Goal: Transaction & Acquisition: Purchase product/service

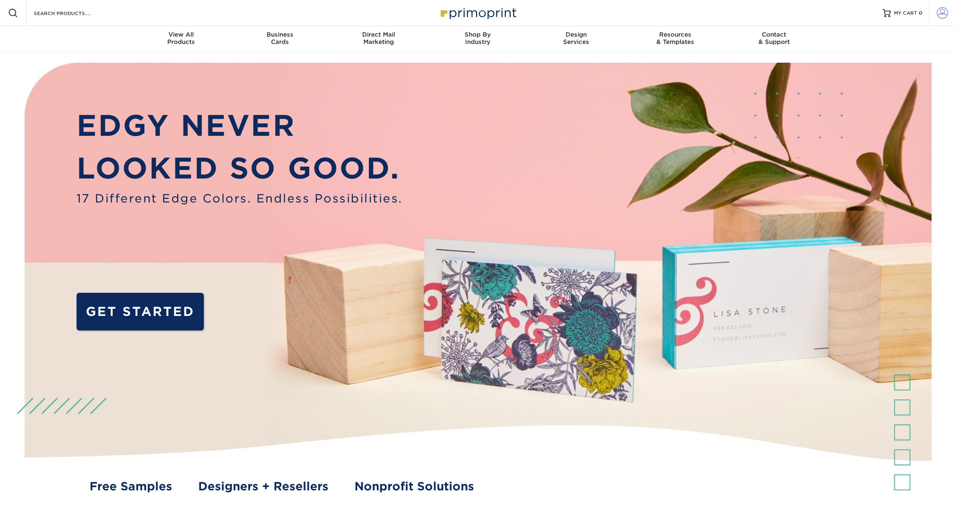
click at [945, 13] on span at bounding box center [942, 12] width 11 height 11
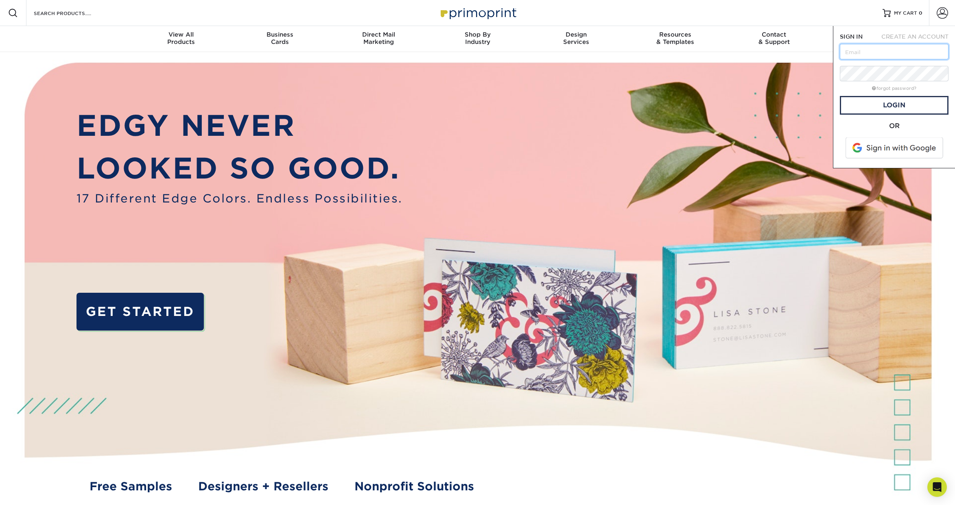
click at [887, 53] on input "text" at bounding box center [894, 51] width 109 height 15
click at [866, 50] on input "text" at bounding box center [894, 51] width 109 height 15
type input "jeff@jeffwellman.com"
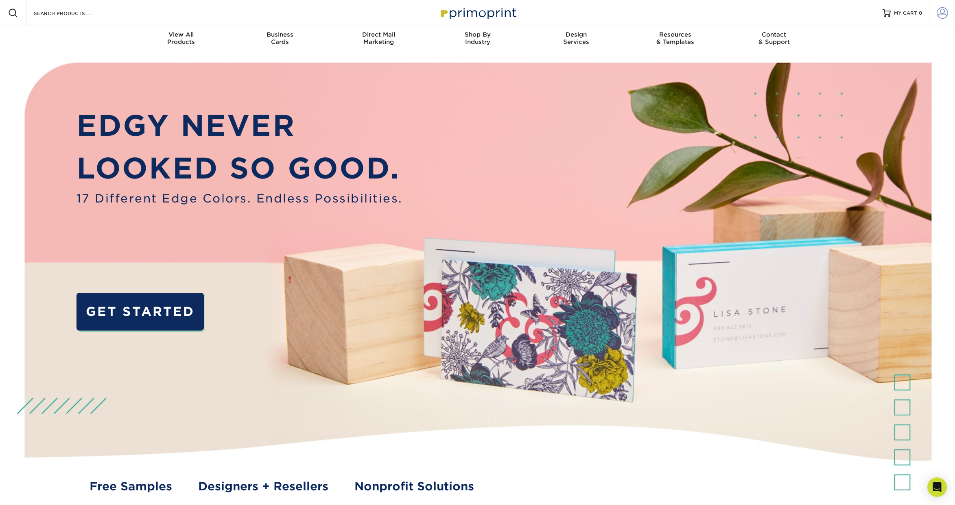
click at [947, 12] on span at bounding box center [942, 12] width 11 height 11
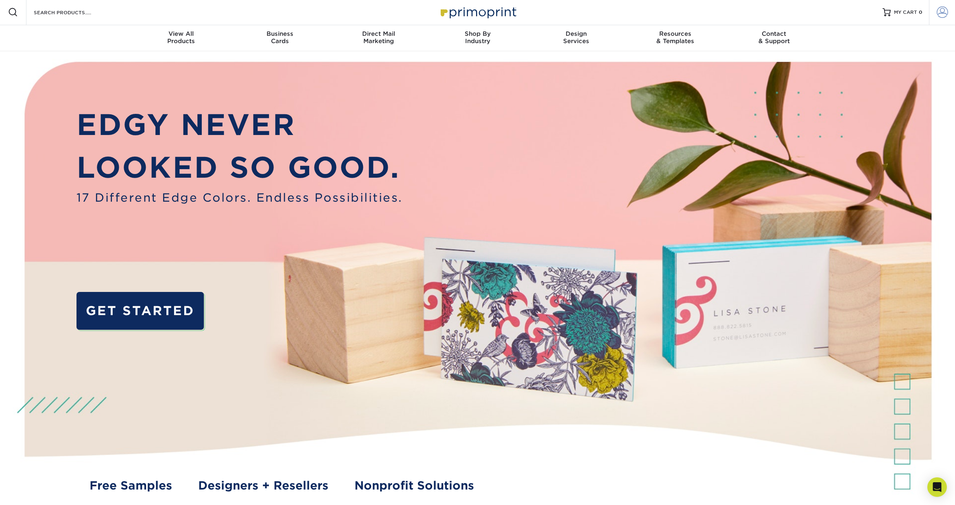
click at [942, 9] on span at bounding box center [942, 12] width 11 height 11
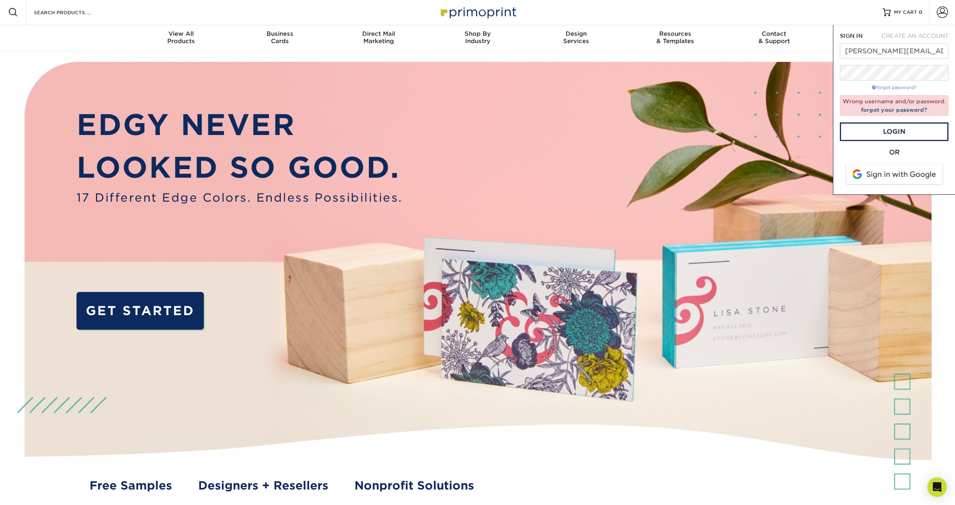
click at [904, 88] on link "forgot password?" at bounding box center [894, 87] width 44 height 5
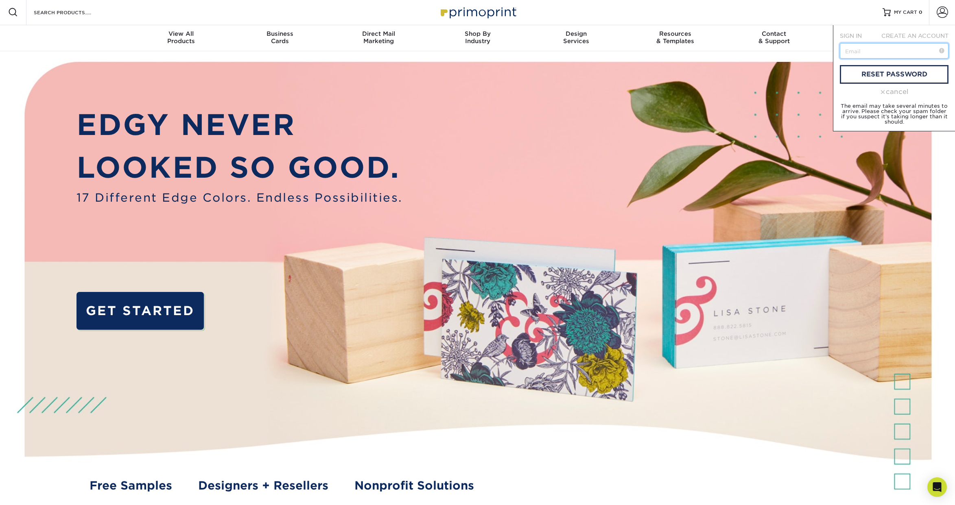
click at [888, 45] on input "text" at bounding box center [894, 50] width 109 height 15
type input "jeff@jeffwellman.com"
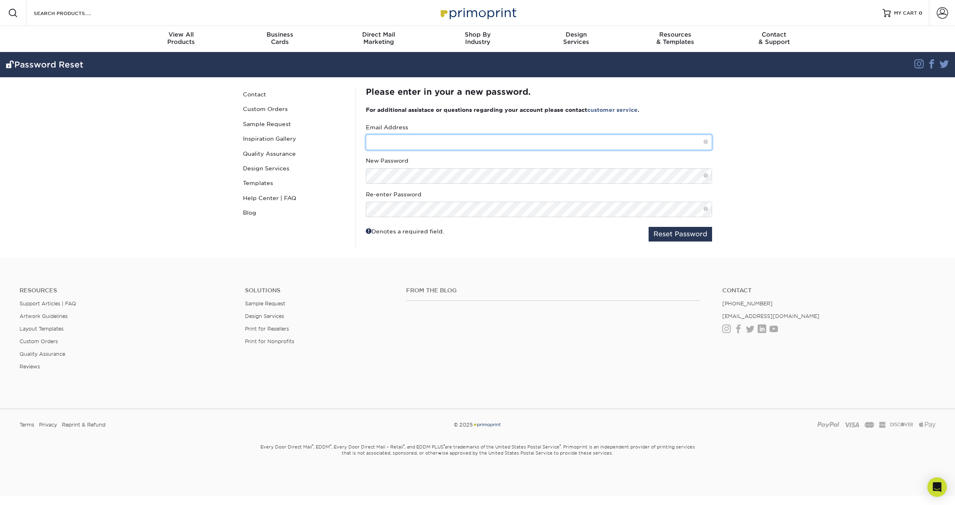
click at [402, 141] on input "text" at bounding box center [539, 142] width 346 height 15
type input "[PERSON_NAME][EMAIL_ADDRESS][DOMAIN_NAME]"
click at [681, 232] on button "Reset Password" at bounding box center [680, 234] width 63 height 15
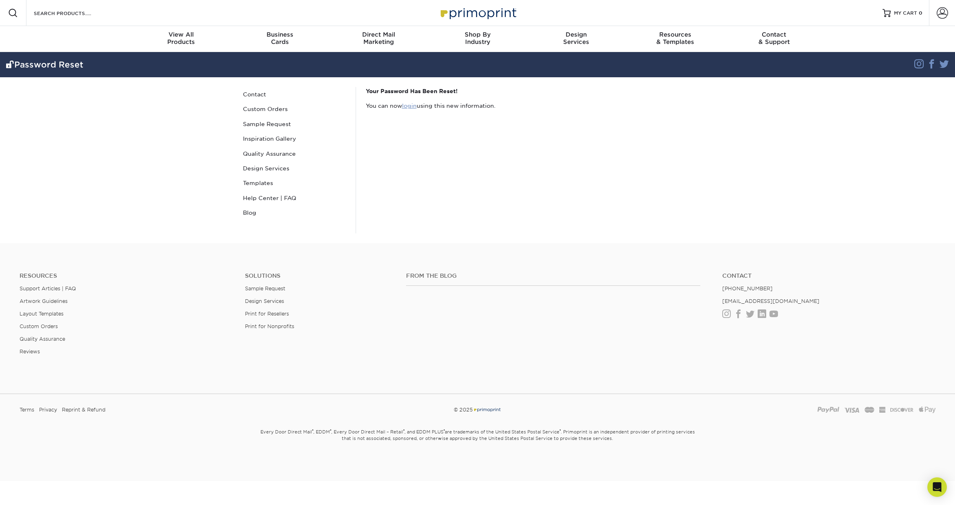
click at [407, 105] on link "login" at bounding box center [409, 106] width 15 height 7
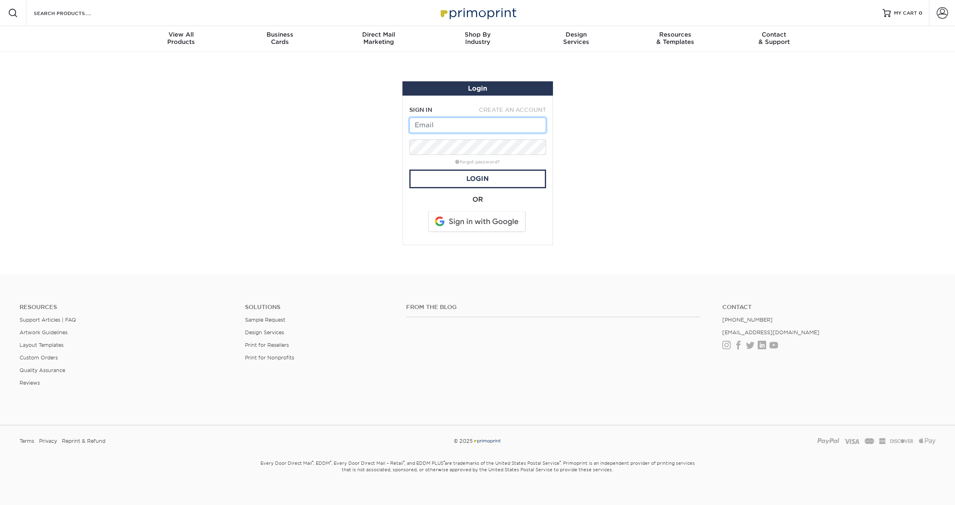
click at [426, 125] on input "text" at bounding box center [477, 125] width 137 height 15
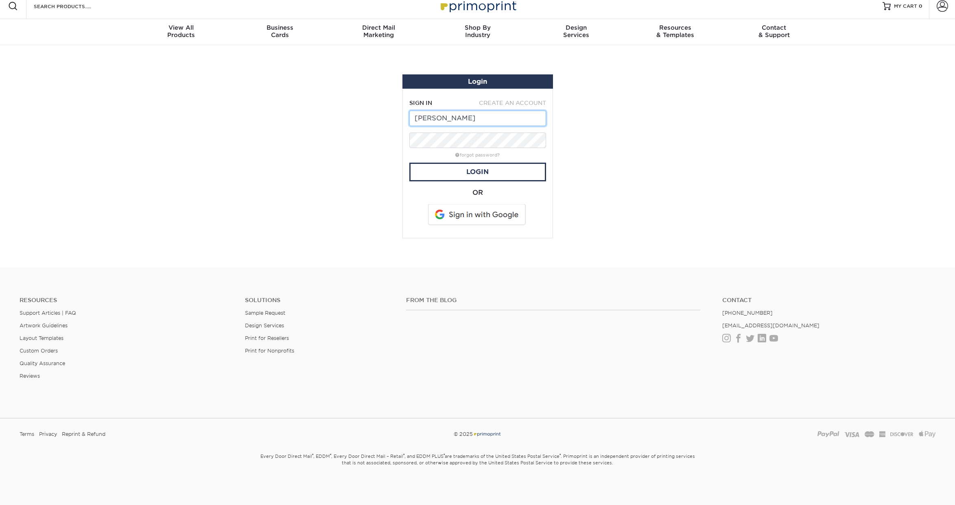
click at [456, 117] on input "[PERSON_NAME]" at bounding box center [477, 118] width 137 height 15
type input "[PERSON_NAME][EMAIL_ADDRESS][DOMAIN_NAME]"
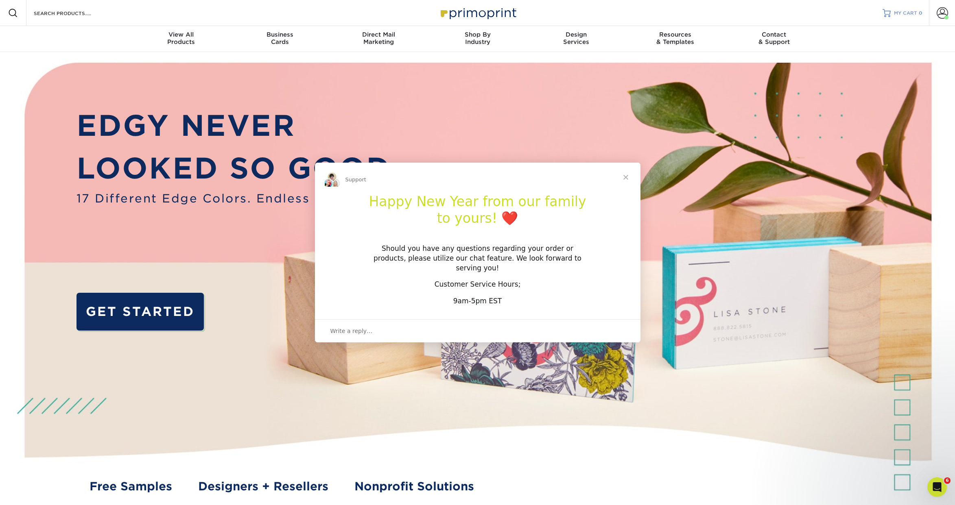
click at [939, 13] on div "Intercom messenger" at bounding box center [477, 252] width 955 height 505
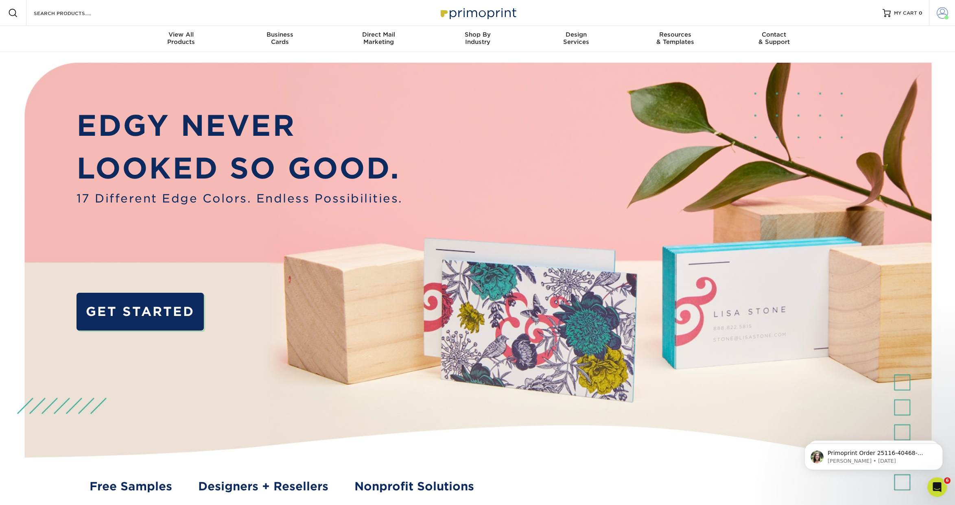
click at [945, 17] on span at bounding box center [947, 17] width 4 height 4
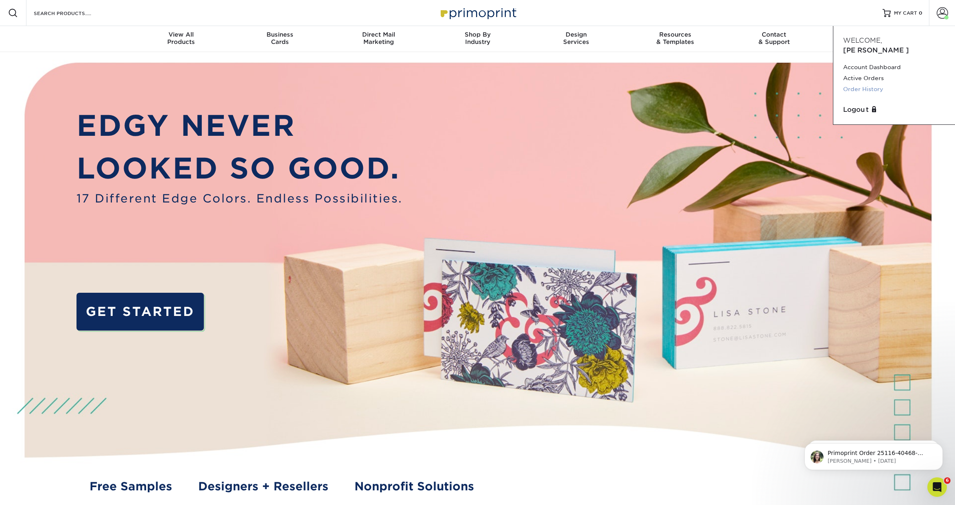
click at [866, 84] on link "Order History" at bounding box center [894, 89] width 102 height 11
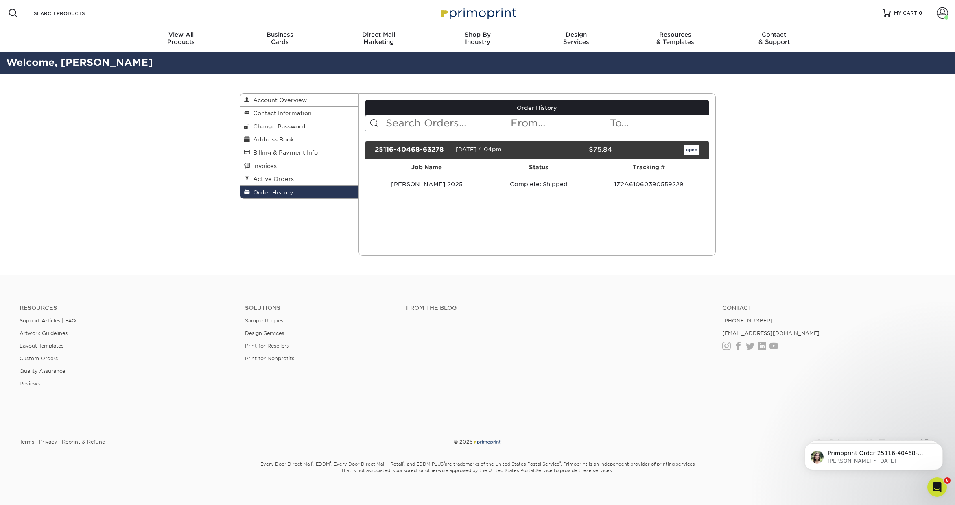
click at [937, 485] on icon "Open Intercom Messenger" at bounding box center [937, 487] width 6 height 7
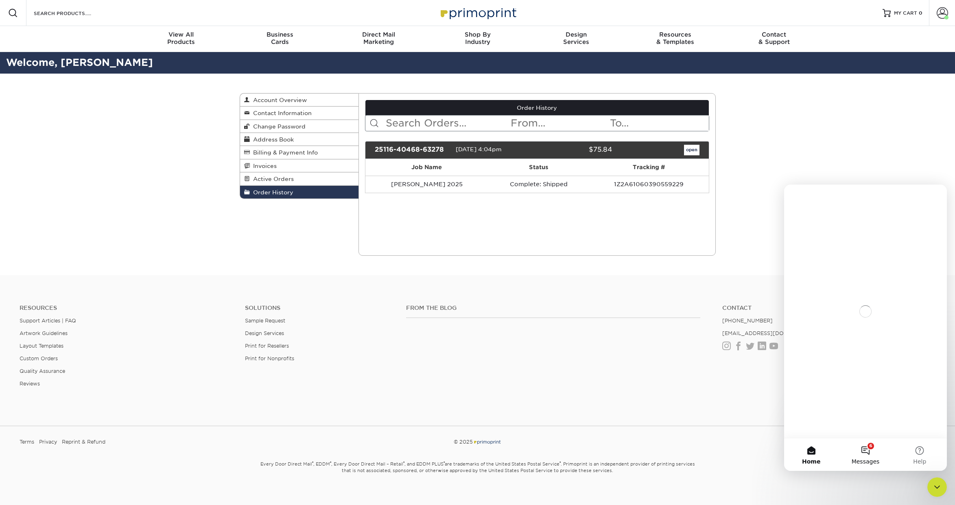
click at [870, 455] on button "6 Messages" at bounding box center [865, 455] width 54 height 33
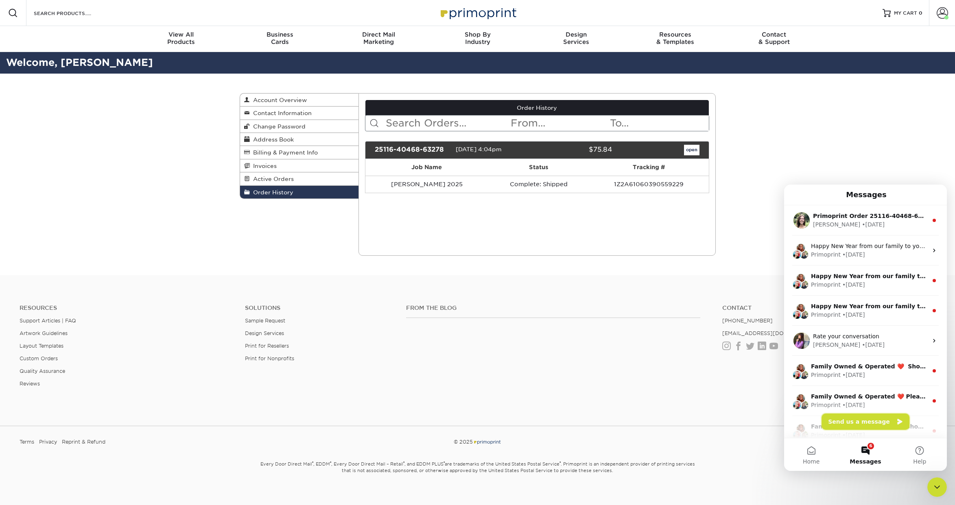
click at [875, 423] on button "Send us a message" at bounding box center [866, 422] width 88 height 16
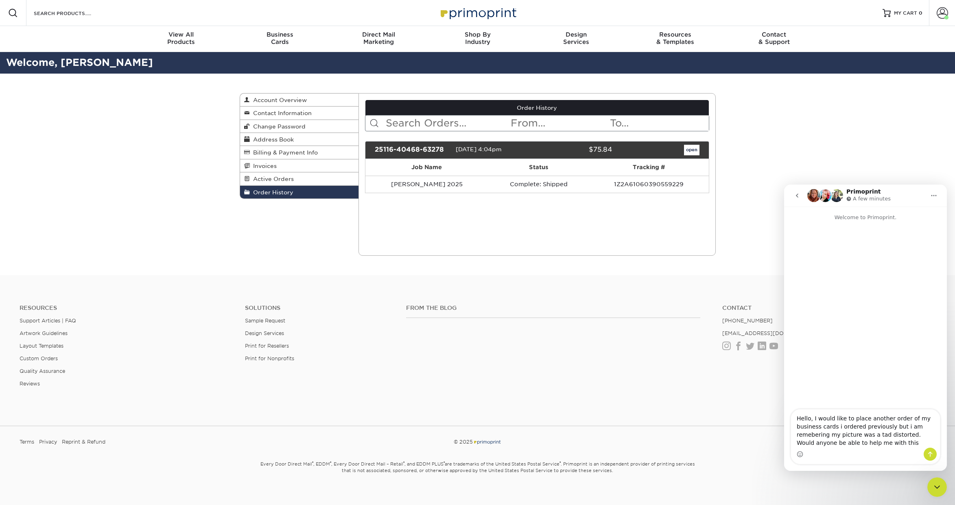
type textarea "Hello, I would like to place another order of my business cards i ordered previ…"
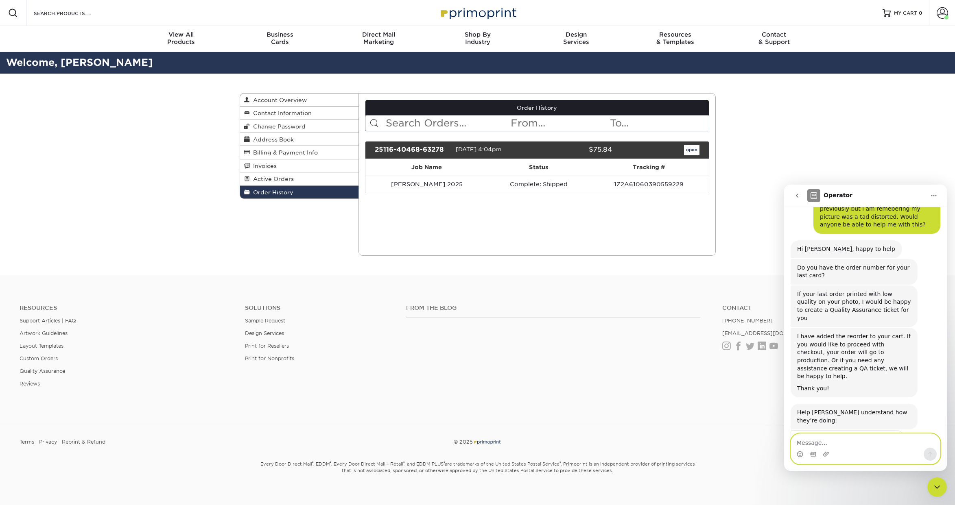
scroll to position [46, 0]
drag, startPoint x: 446, startPoint y: 149, endPoint x: 371, endPoint y: 150, distance: 75.7
click at [371, 150] on div "25116-40468-63278" at bounding box center [412, 150] width 87 height 11
copy div "25116-40468-63278"
click at [833, 444] on textarea "Message…" at bounding box center [865, 441] width 149 height 14
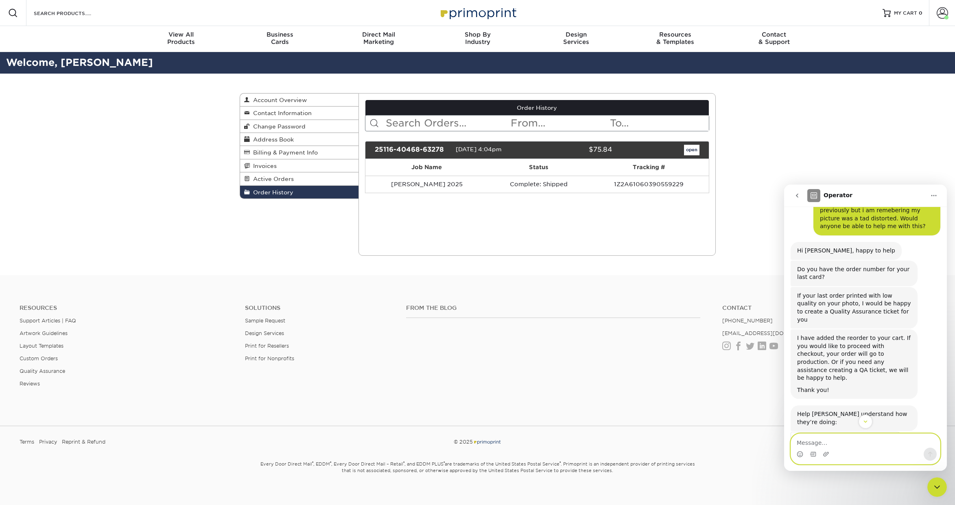
paste textarea "25116-40468-63278"
type textarea "25116-40468-63278"
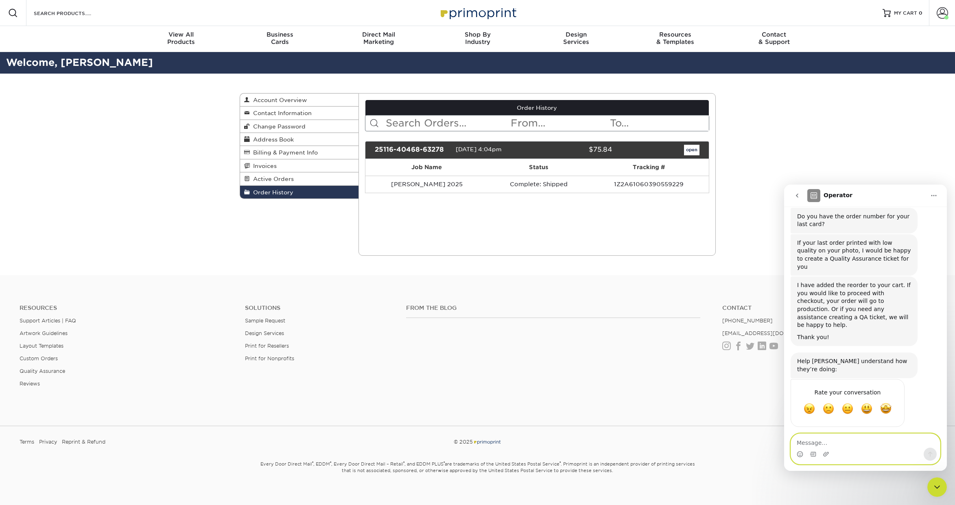
scroll to position [101, 0]
type textarea "Im so sorry I had a phone call come in"
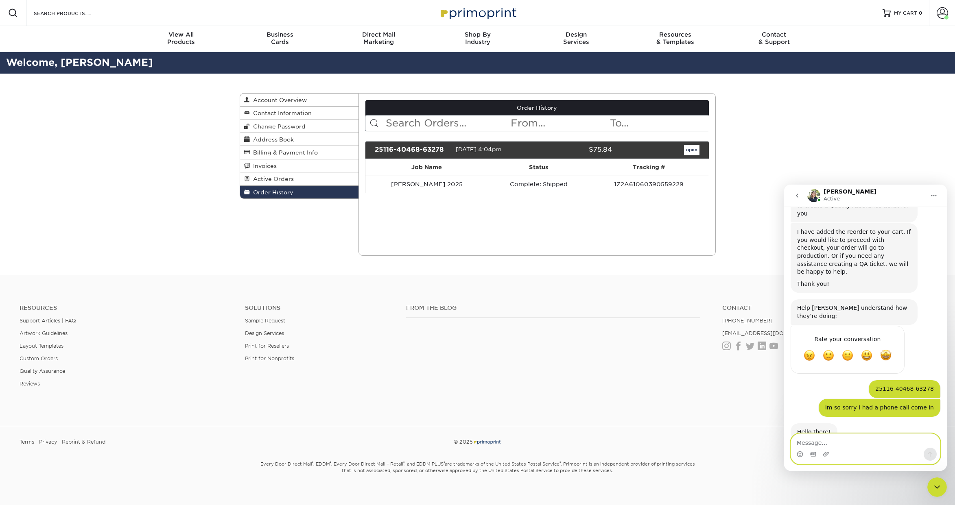
scroll to position [183, 0]
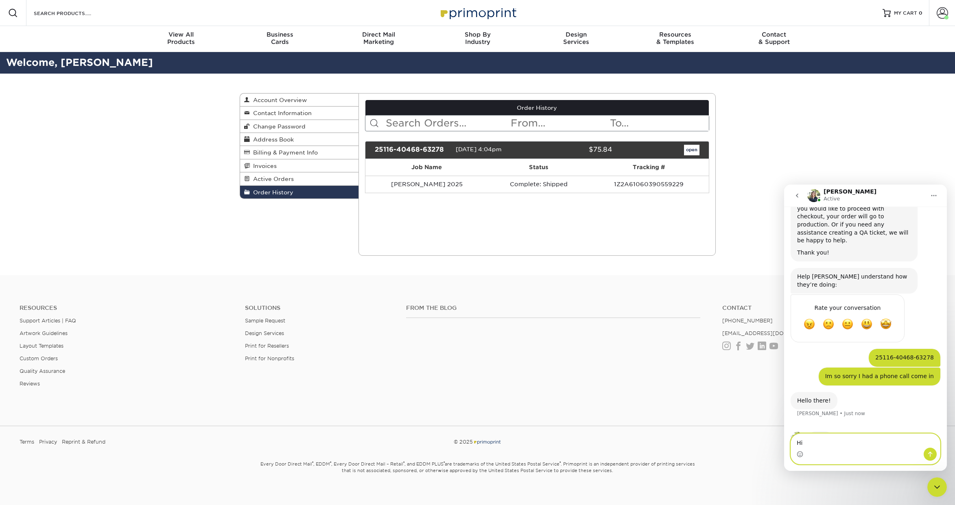
type textarea "Hi"
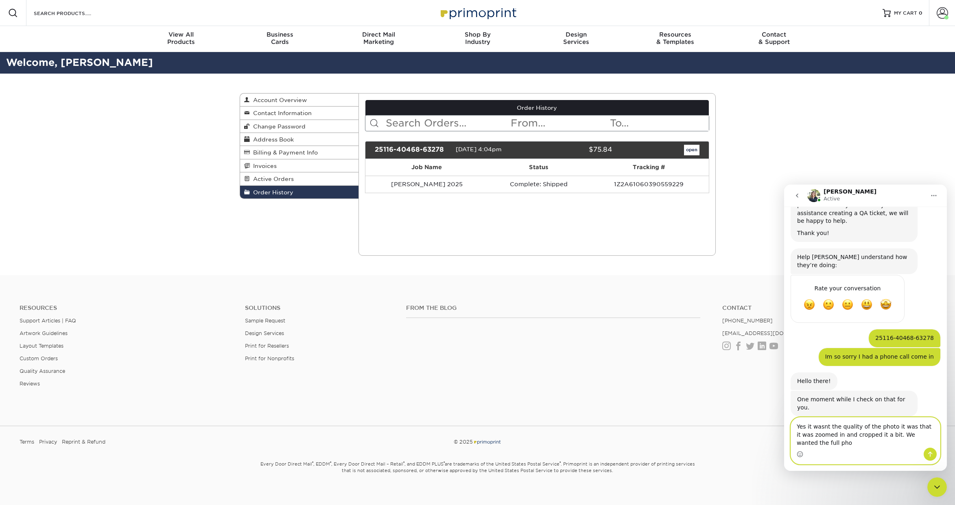
scroll to position [211, 0]
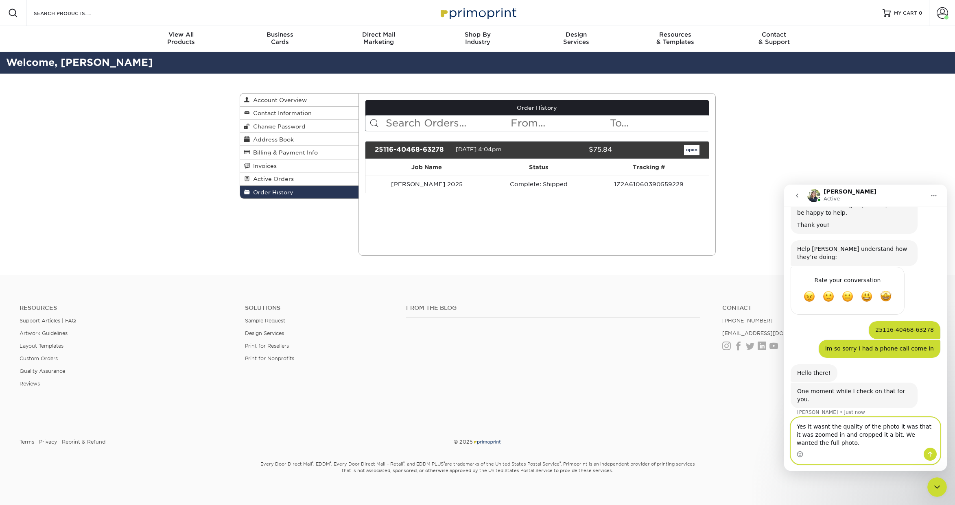
type textarea "Yes it wasnt the quality of the photo it was that it was zoomed in and cropped …"
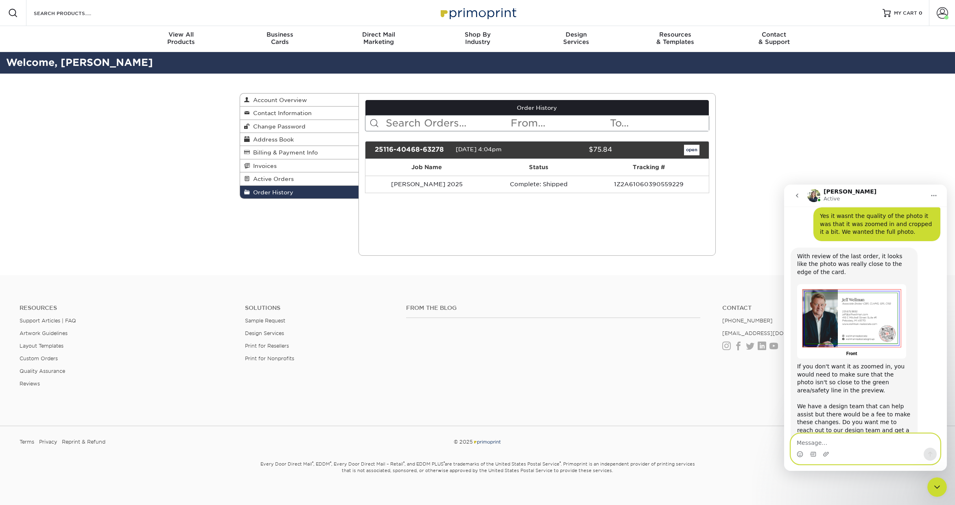
scroll to position [444, 0]
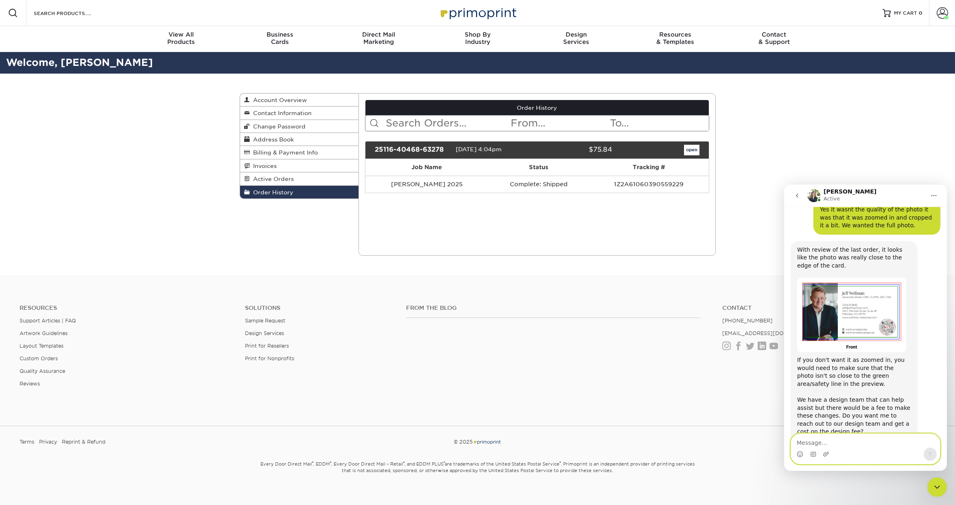
click at [852, 442] on textarea "Message…" at bounding box center [865, 441] width 149 height 14
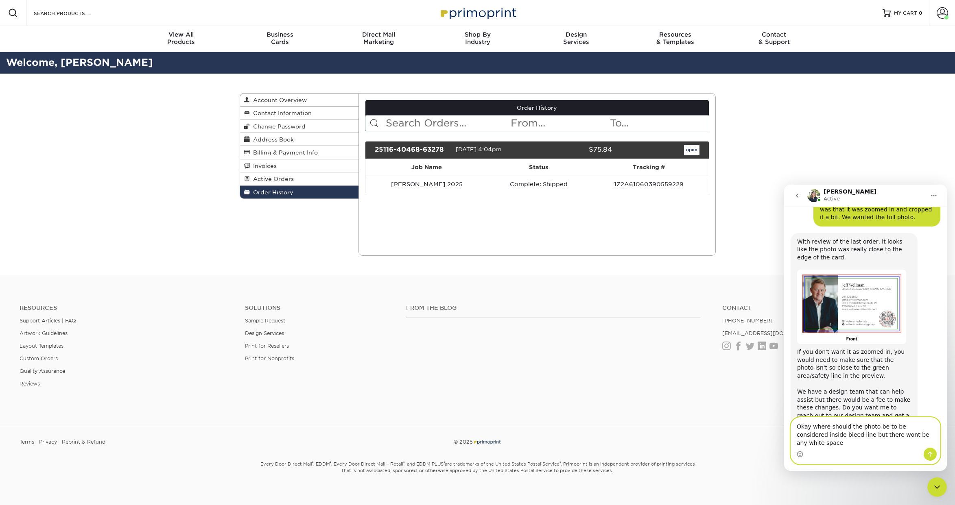
type textarea "Okay where should the photo be to be considered inside bleed line but there won…"
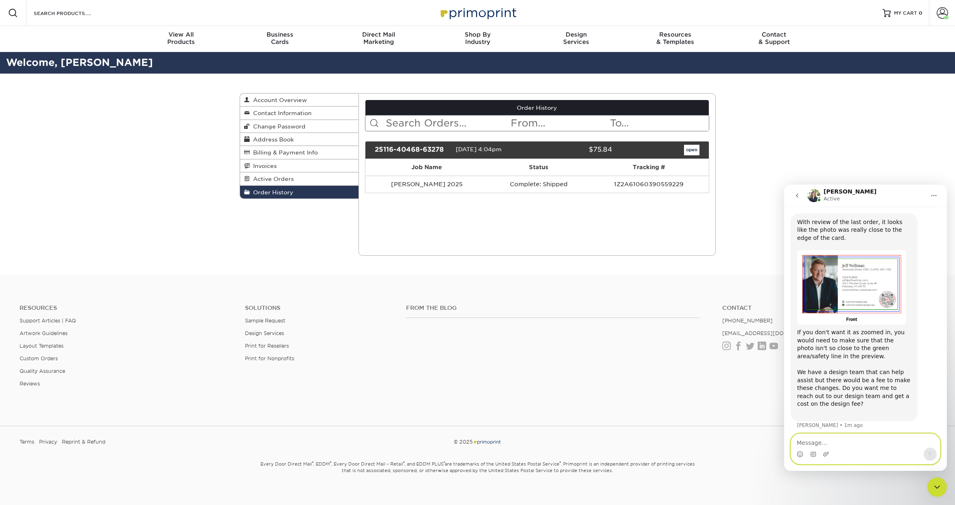
scroll to position [484, 0]
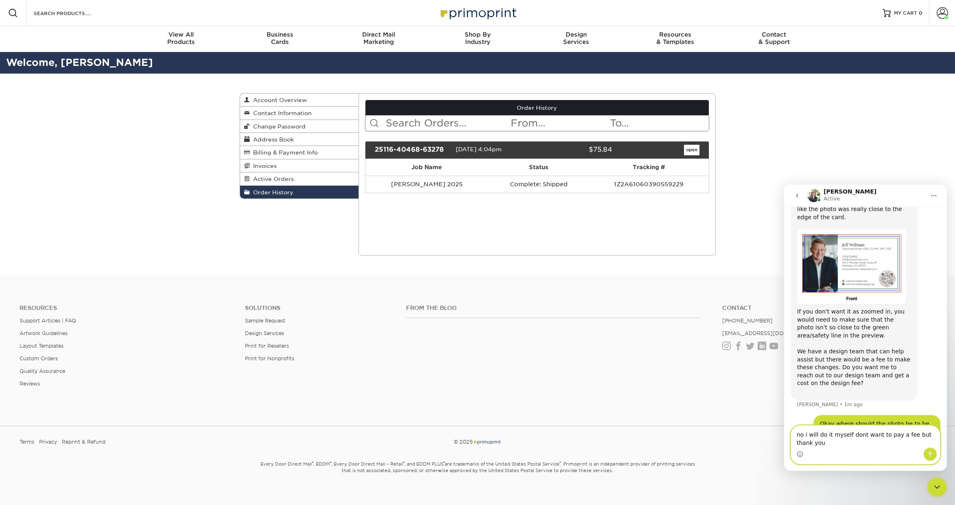
type textarea "no i will do it myself dont want to pay a fee but thank you"
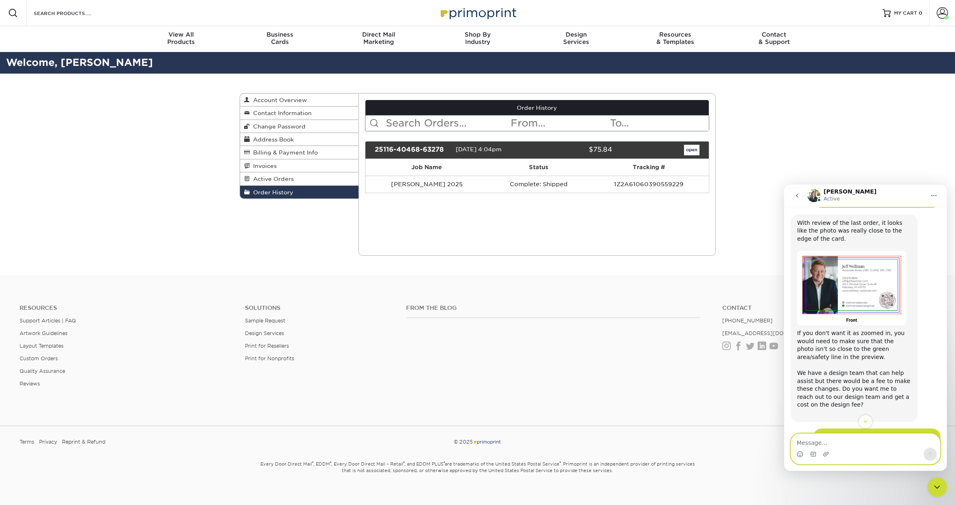
scroll to position [472, 0]
type textarea "so it has to be below the green line in all directions? I worry there will be w…"
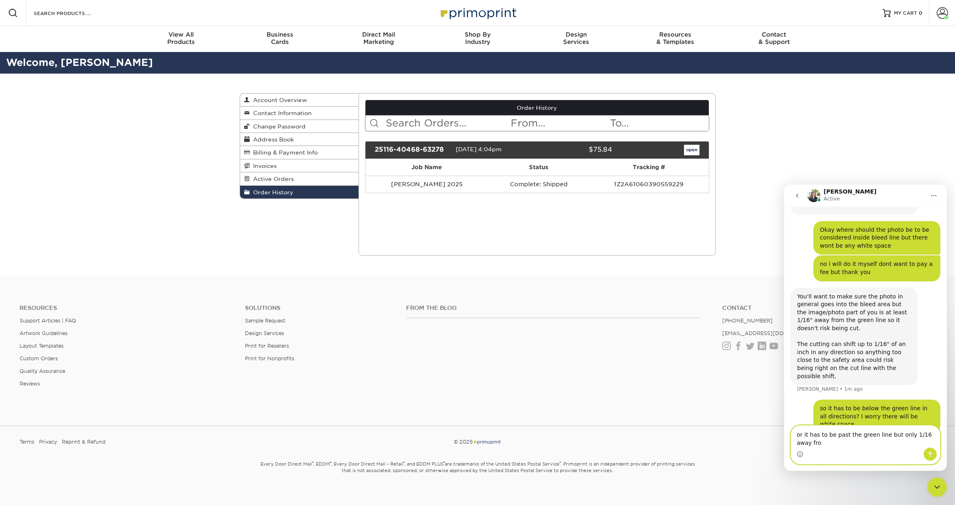
scroll to position [686, 0]
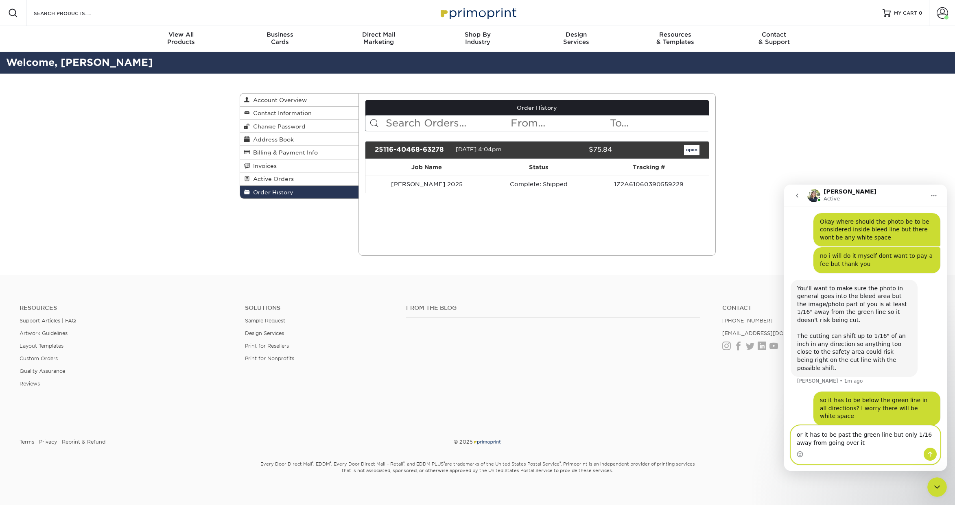
type textarea "or it has to be past the green line but only 1/16 away from going over it?"
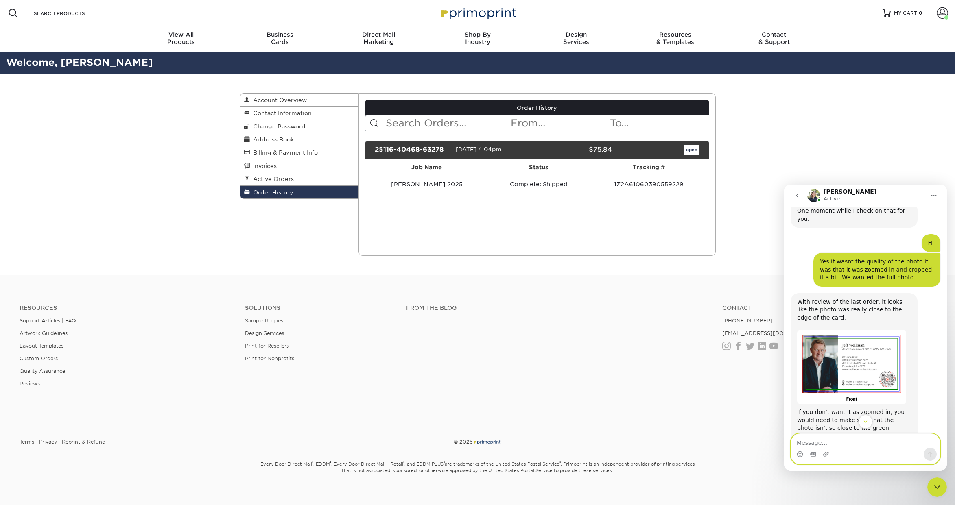
scroll to position [393, 0]
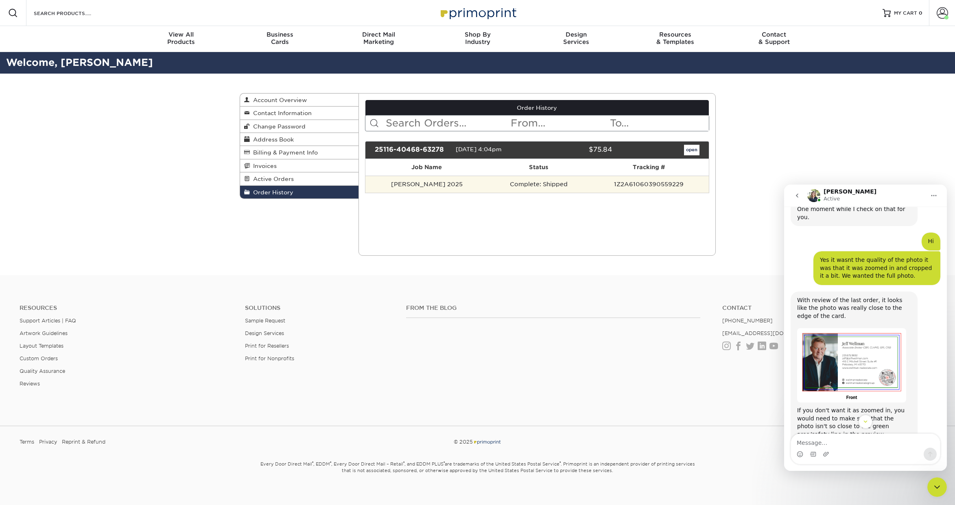
click at [561, 186] on td "Complete: Shipped" at bounding box center [538, 184] width 101 height 17
click at [690, 150] on link "open" at bounding box center [691, 150] width 15 height 11
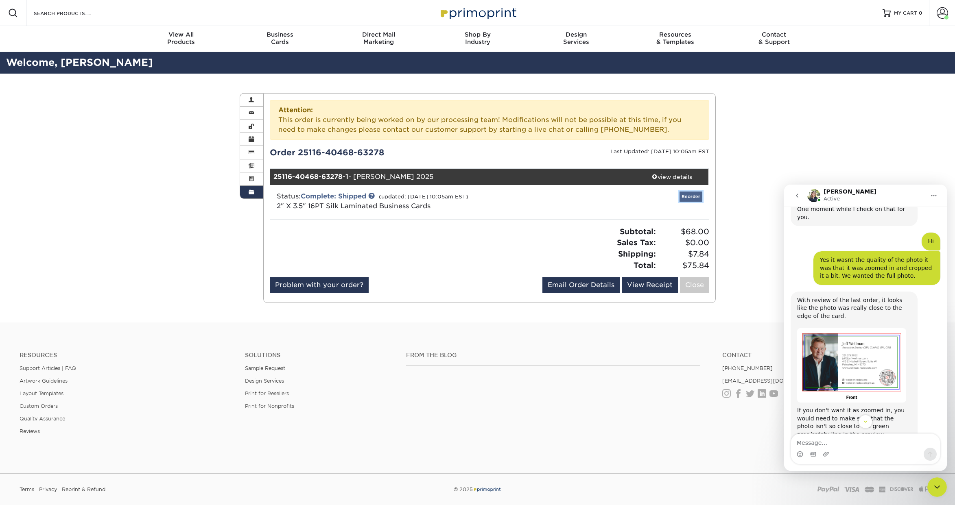
click at [694, 198] on link "Reorder" at bounding box center [691, 197] width 23 height 10
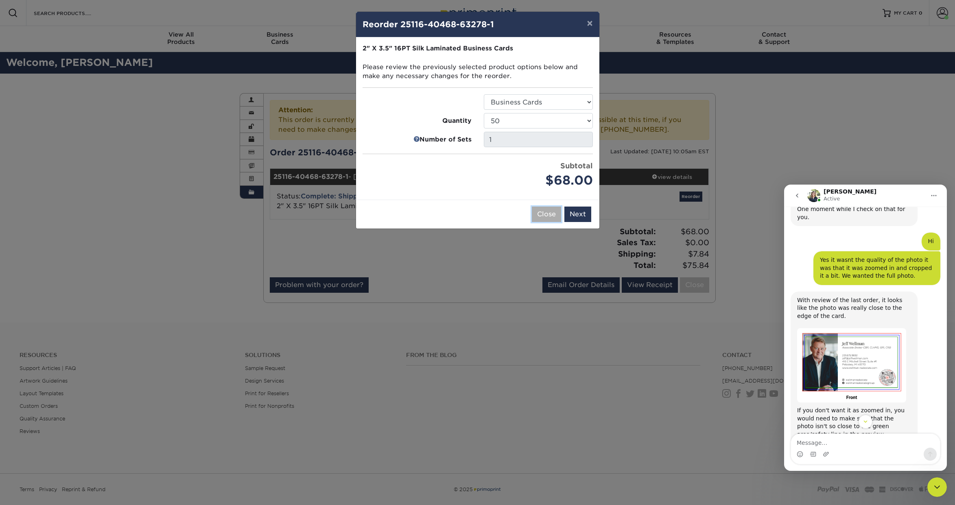
click at [542, 214] on button "Close" at bounding box center [546, 214] width 29 height 15
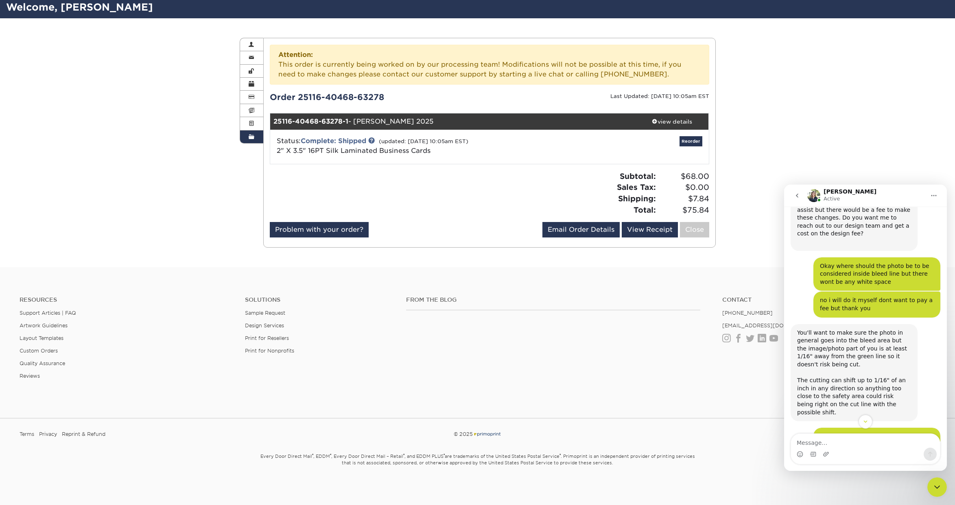
scroll to position [737, 0]
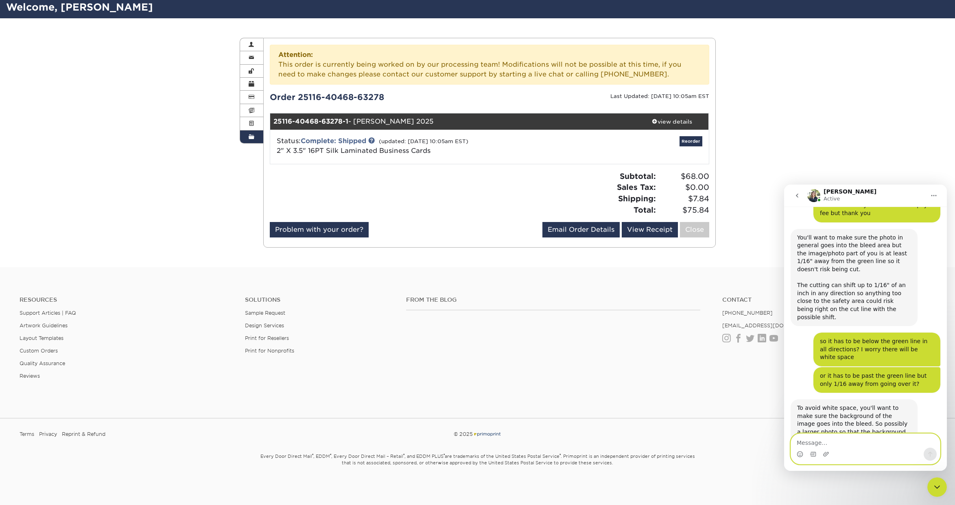
click at [874, 443] on textarea "Message…" at bounding box center [865, 441] width 149 height 14
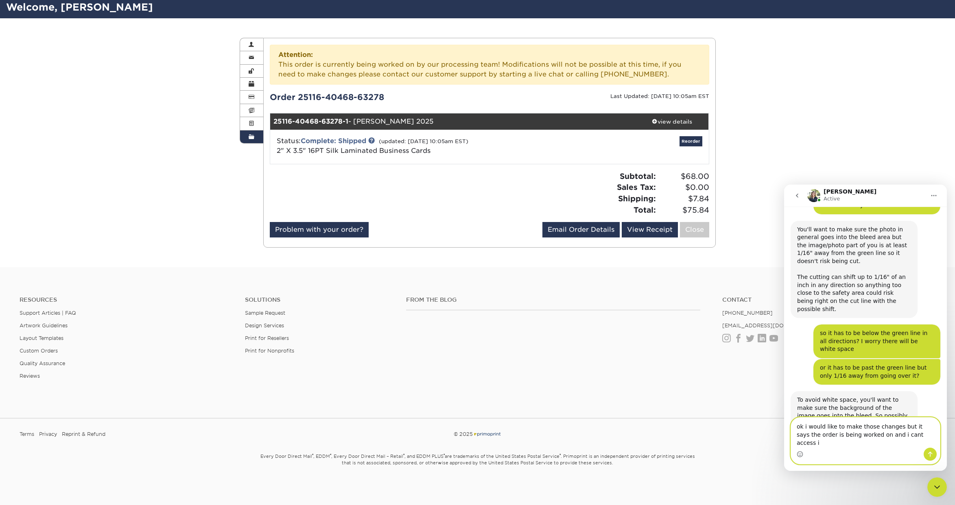
type textarea "ok i would like to make those changes but it says the order is being worked on …"
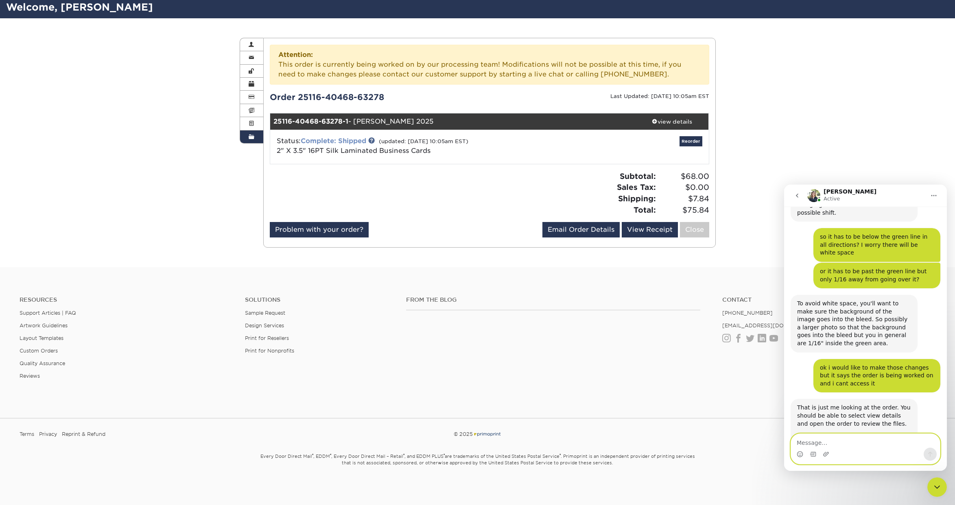
scroll to position [55, 0]
click at [351, 142] on link "Complete: Shipped" at bounding box center [334, 142] width 66 height 8
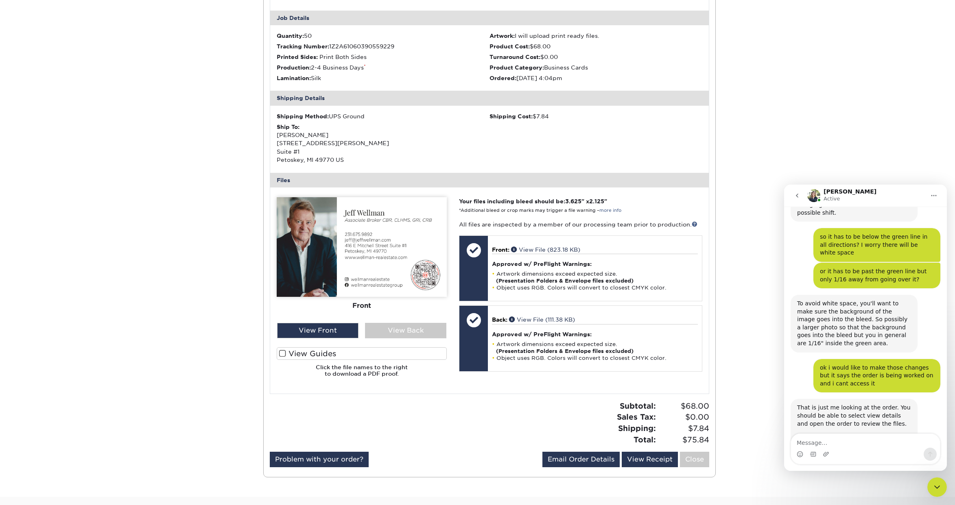
scroll to position [221, 0]
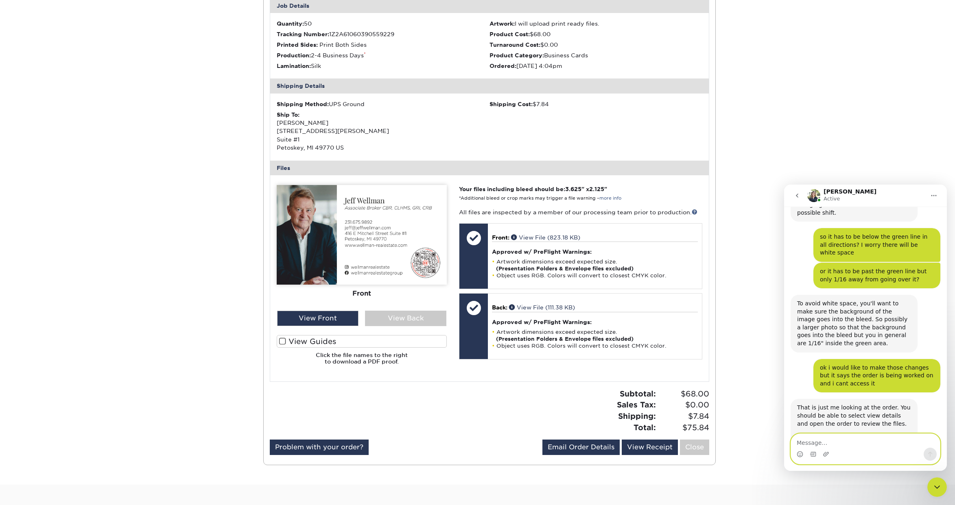
click at [833, 443] on textarea "Message…" at bounding box center [865, 441] width 149 height 14
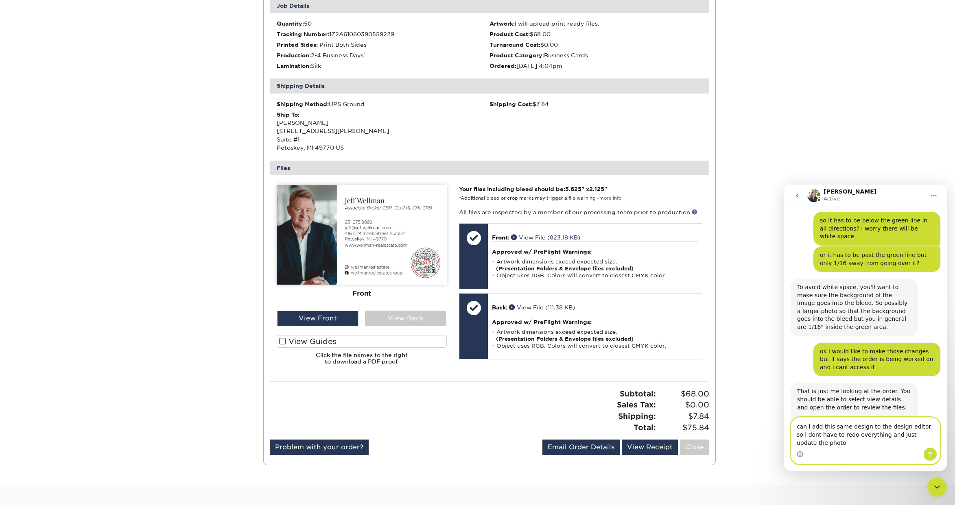
type textarea "can i add this same design to the design editor so i dont have to redo everythi…"
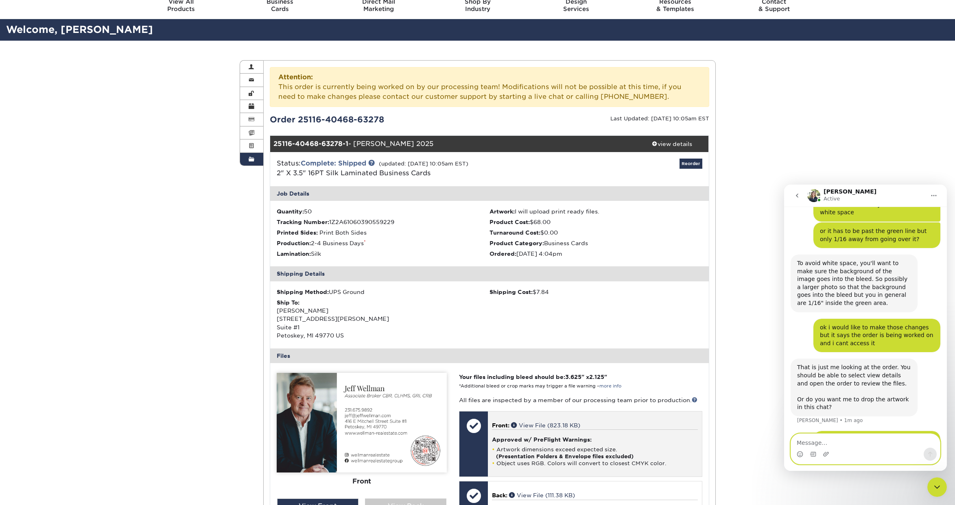
scroll to position [30, 0]
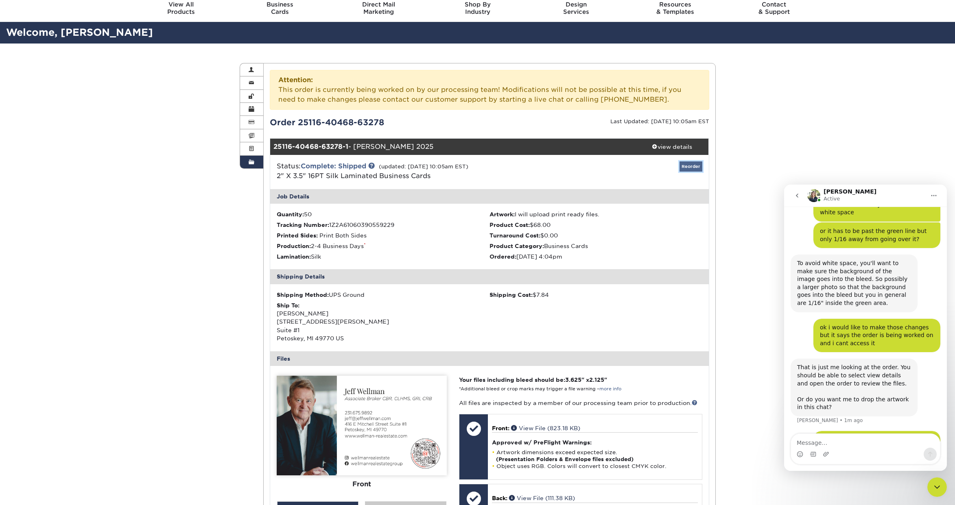
click at [689, 164] on link "Reorder" at bounding box center [691, 167] width 23 height 10
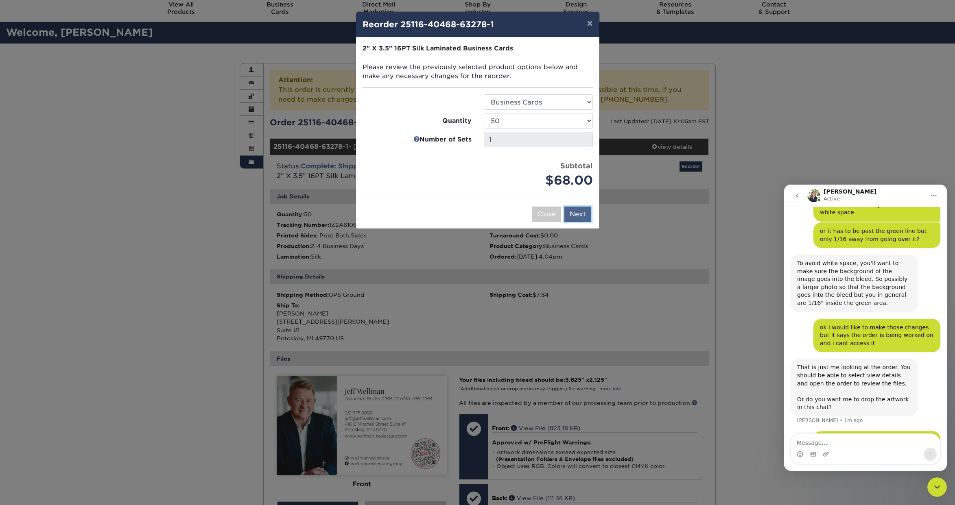
click at [582, 216] on button "Next" at bounding box center [577, 214] width 27 height 15
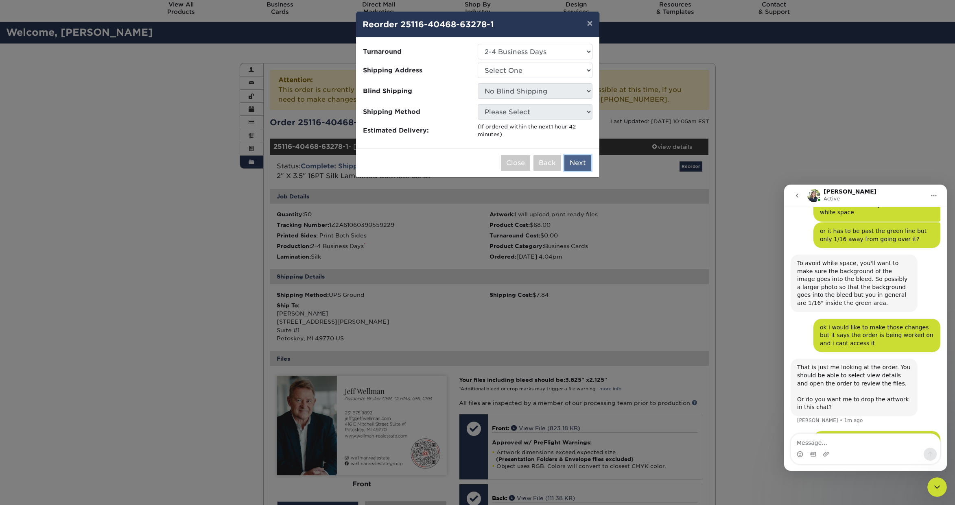
click at [573, 160] on button "Next" at bounding box center [577, 162] width 27 height 15
click at [531, 159] on button "Please select shipping options." at bounding box center [533, 162] width 116 height 15
click at [566, 71] on select "Select One Jeff office" at bounding box center [535, 70] width 115 height 15
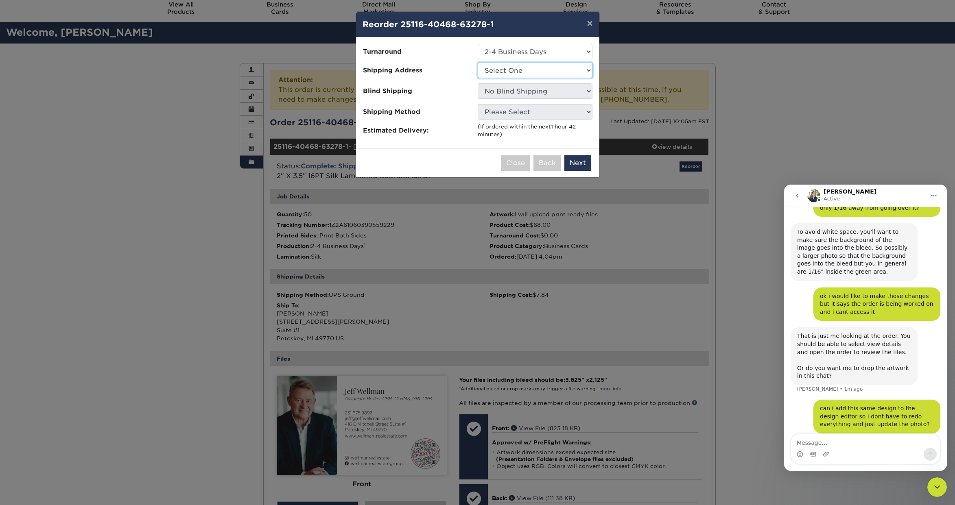
select select "277941"
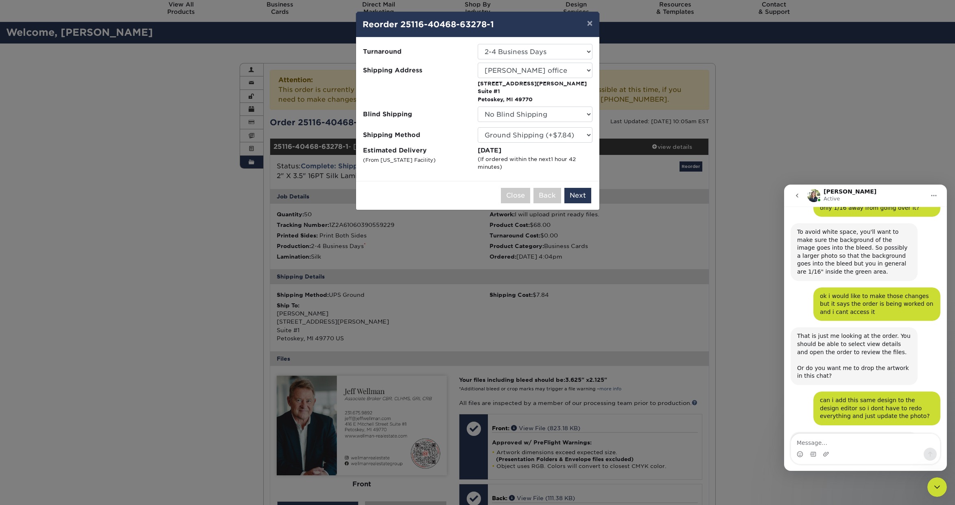
scroll to position [922, 0]
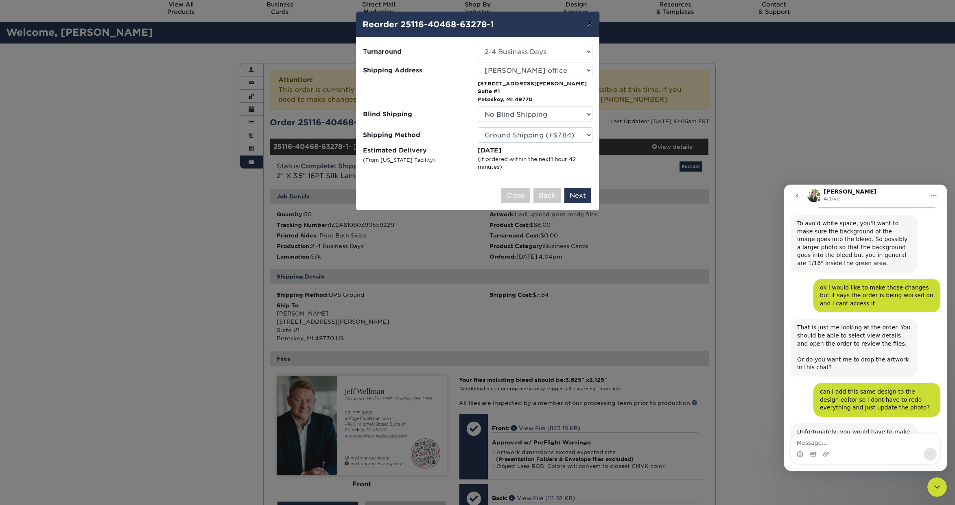
click at [589, 25] on button "×" at bounding box center [589, 23] width 19 height 23
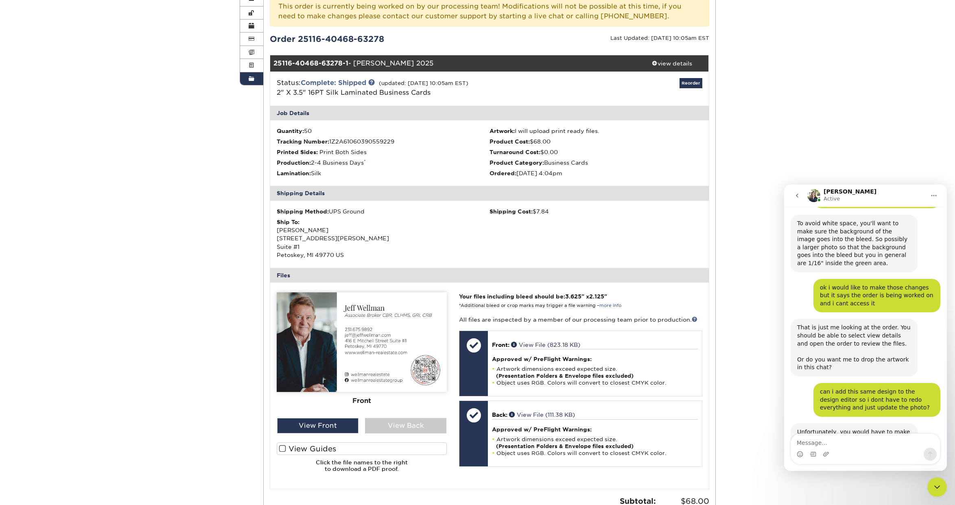
scroll to position [118, 0]
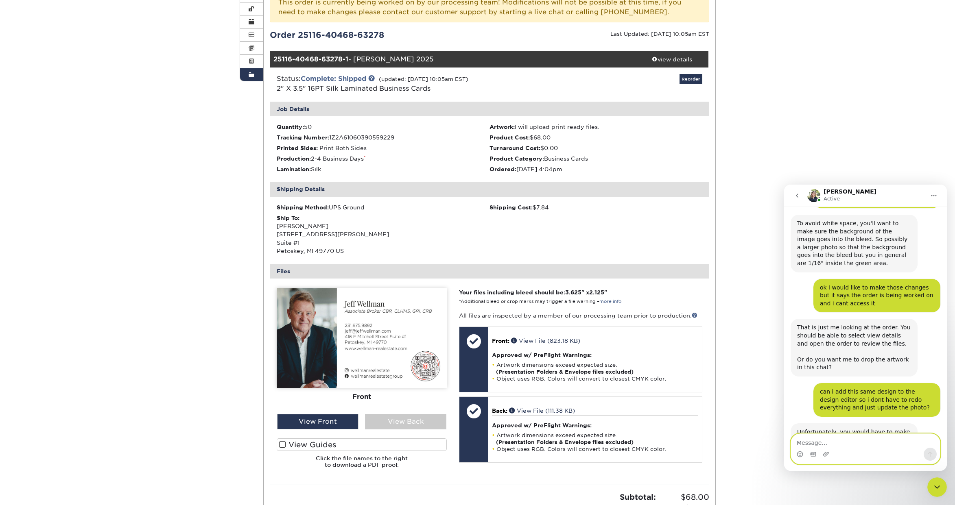
click at [837, 442] on textarea "Message…" at bounding box center [865, 441] width 149 height 14
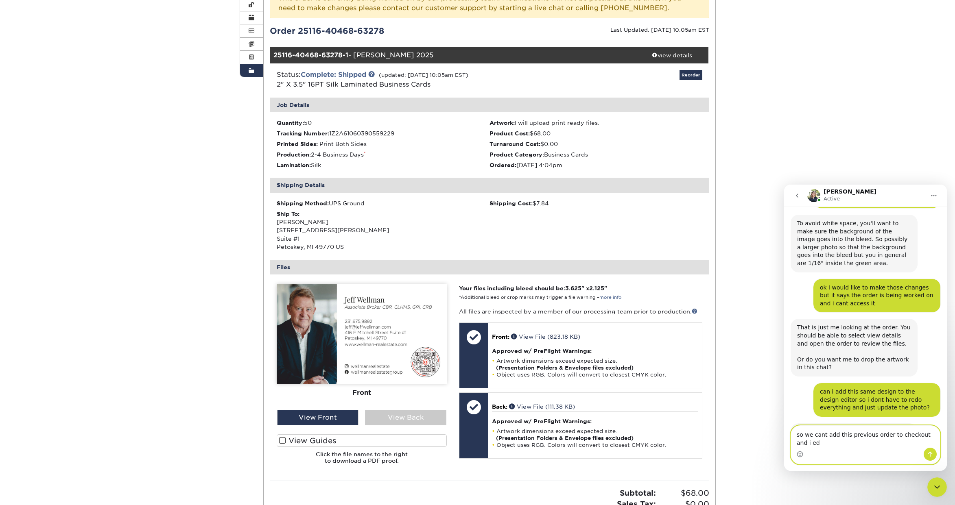
scroll to position [930, 0]
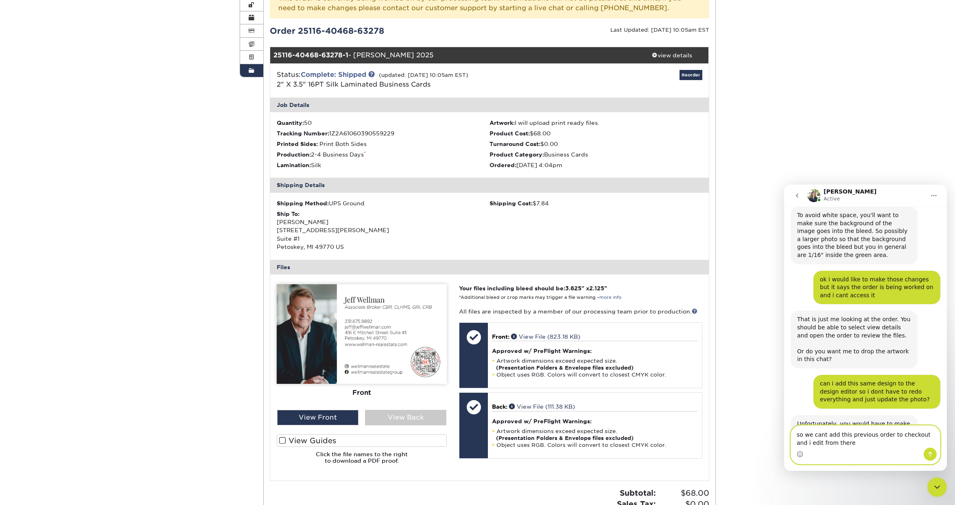
type textarea "so we cant add this previous order to checkout and i edit from there"
type textarea "\"
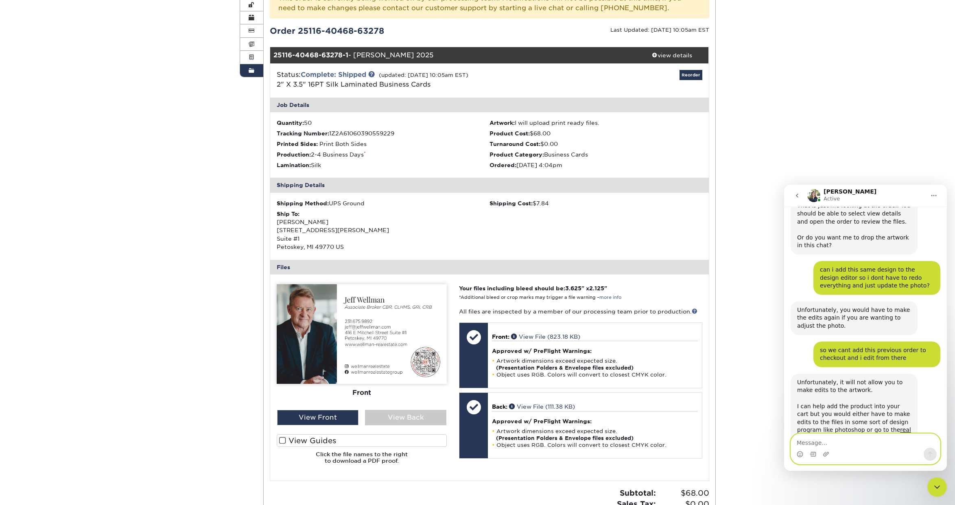
scroll to position [1050, 0]
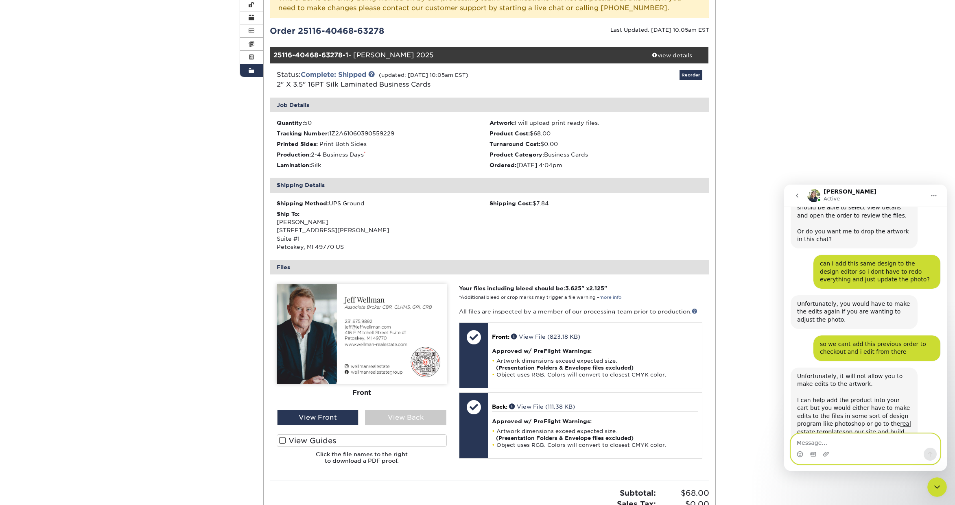
click at [860, 443] on textarea "Message…" at bounding box center [865, 441] width 149 height 14
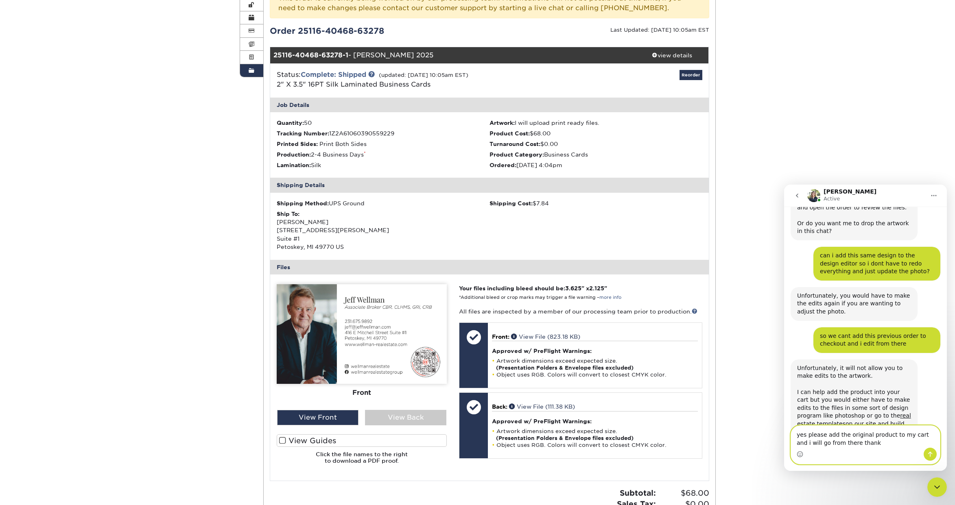
type textarea "yes please add the original product to my cart and i will go from there thanks"
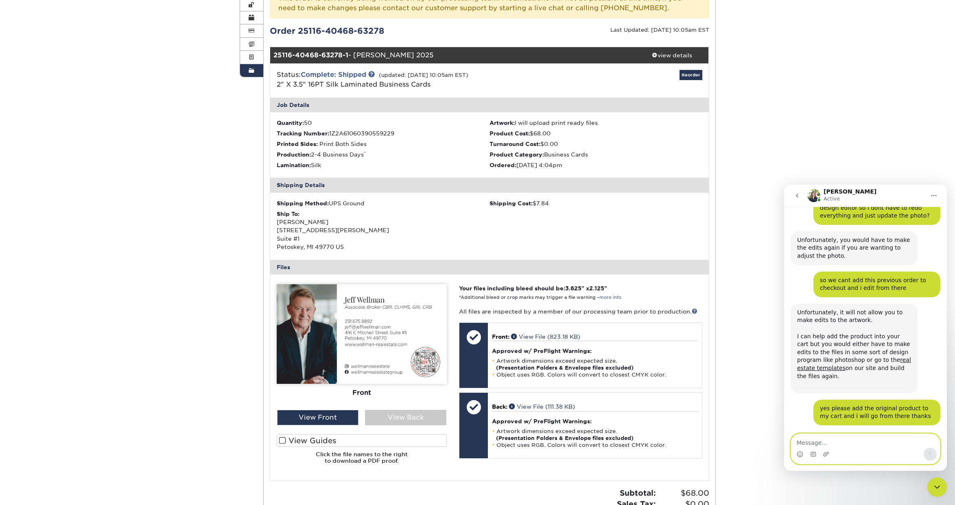
scroll to position [1115, 0]
type textarea "150"
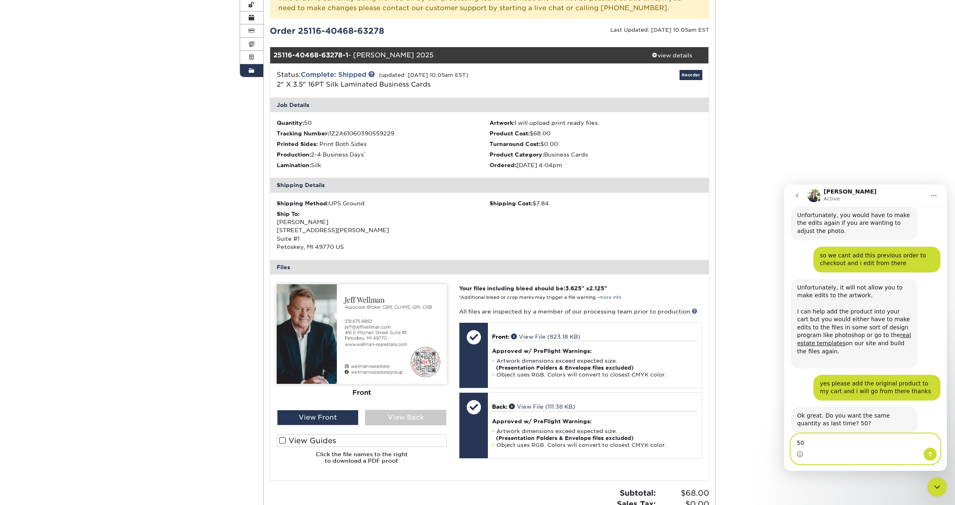
type textarea "500"
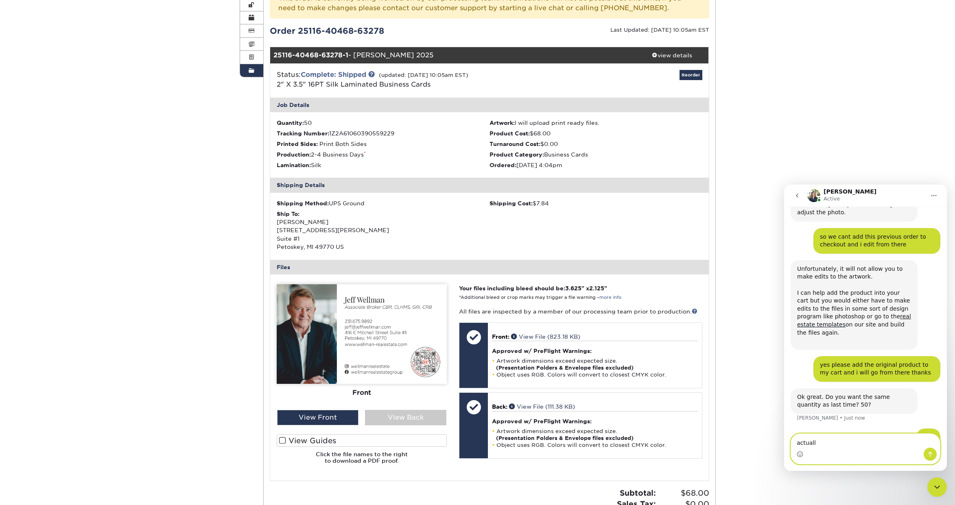
type textarea "actually"
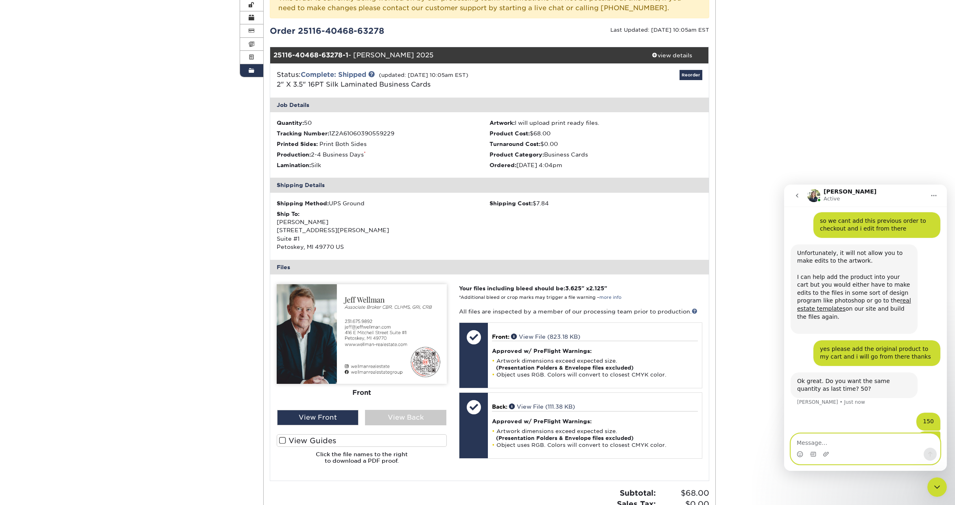
scroll to position [1176, 0]
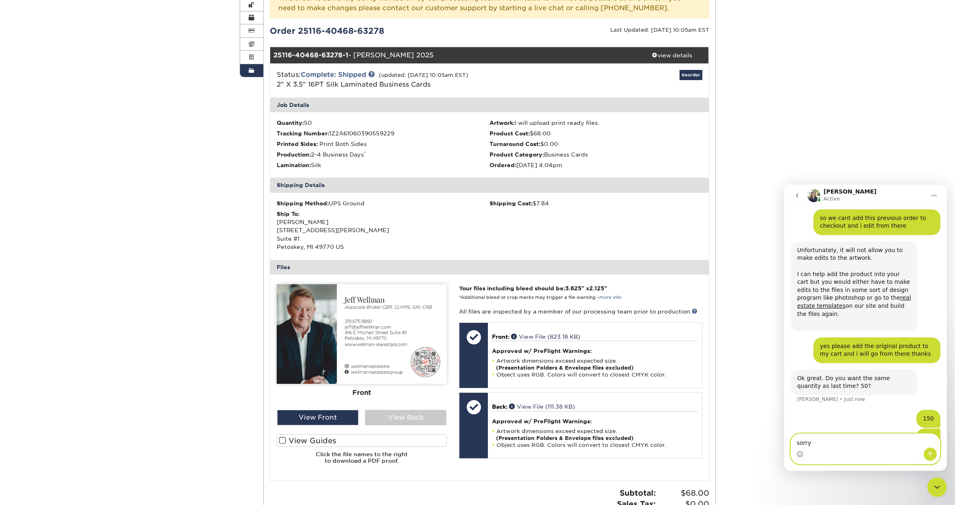
type textarea "sorry"
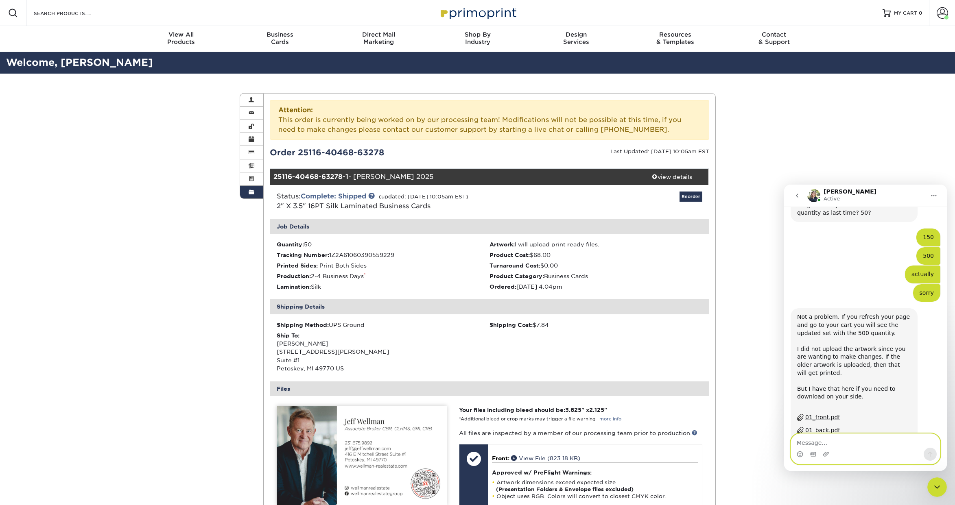
scroll to position [1359, 0]
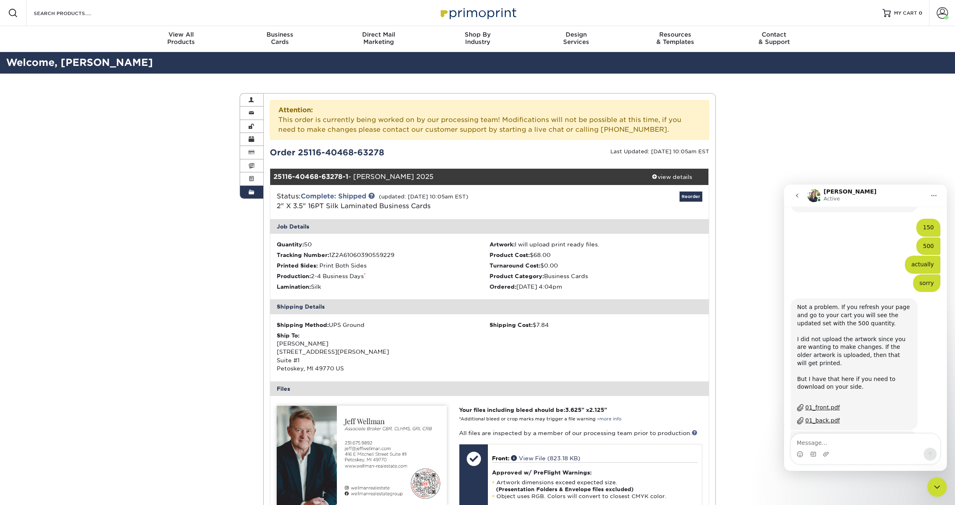
click at [827, 404] on div "01_front.pdf" at bounding box center [822, 408] width 35 height 9
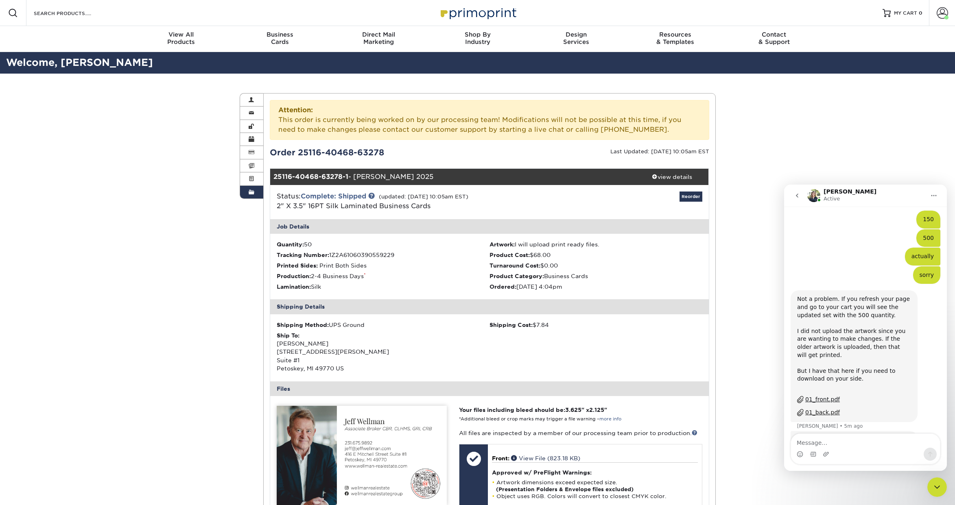
click at [827, 409] on div "01_back.pdf" at bounding box center [822, 413] width 35 height 9
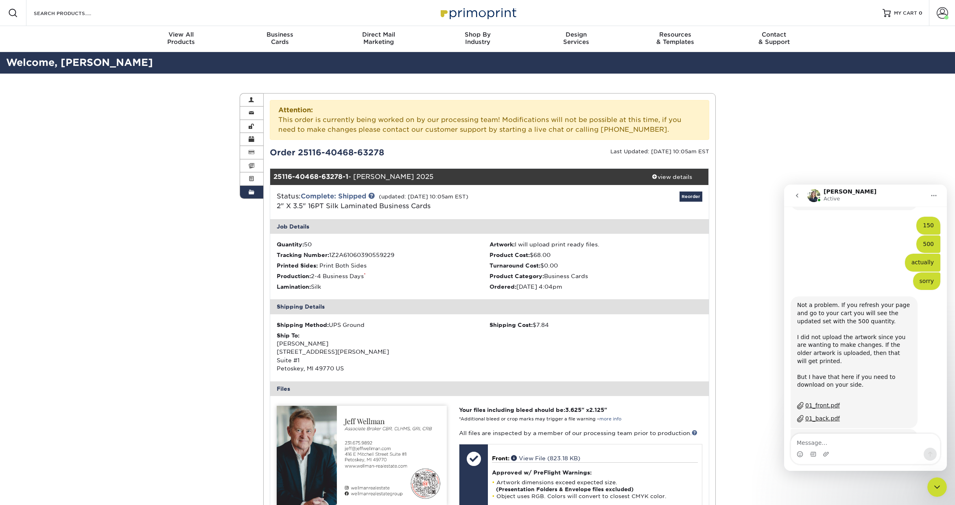
scroll to position [1359, 0]
click at [854, 442] on textarea "Message…" at bounding box center [865, 441] width 149 height 14
type textarea "No thank you so much for all of your help!"
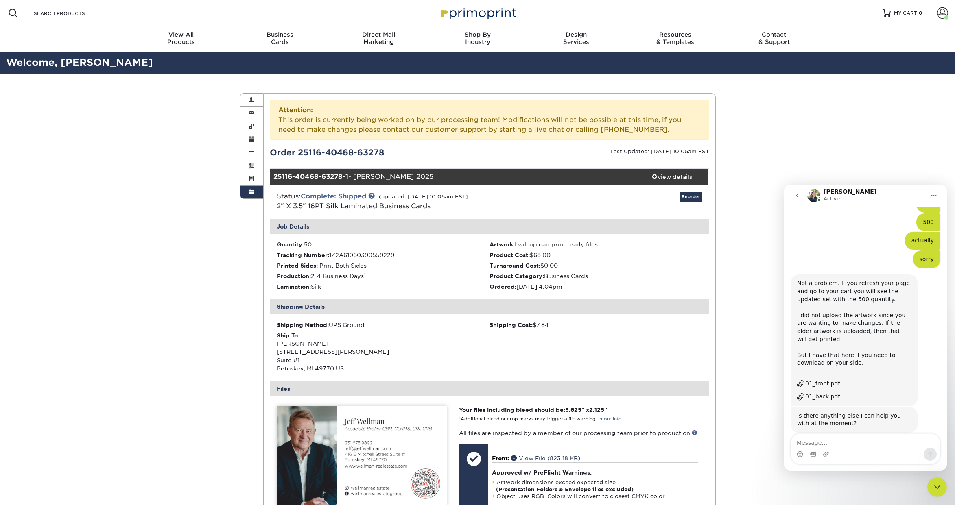
click at [868, 133] on div "Order History Account Overview Contact Information Change Password Address Book…" at bounding box center [477, 390] width 955 height 632
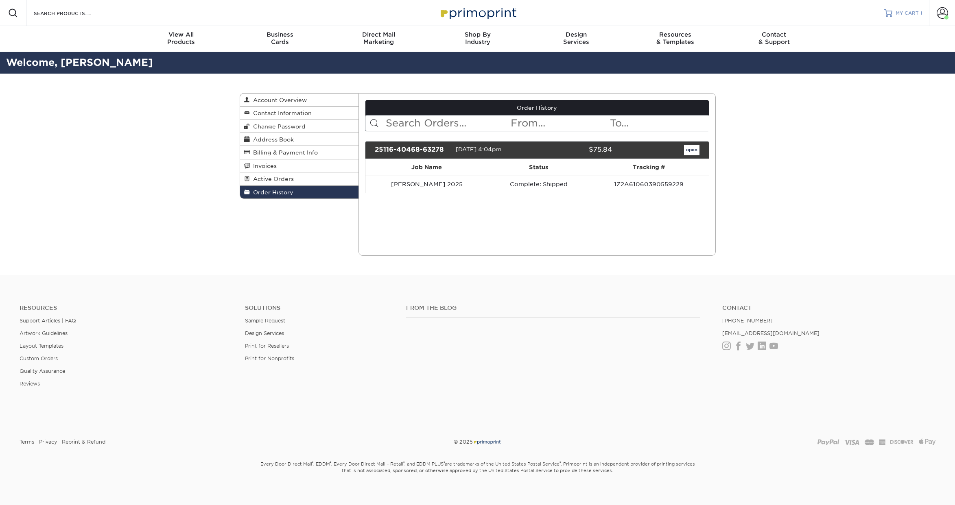
click at [902, 10] on span "MY CART" at bounding box center [907, 13] width 23 height 7
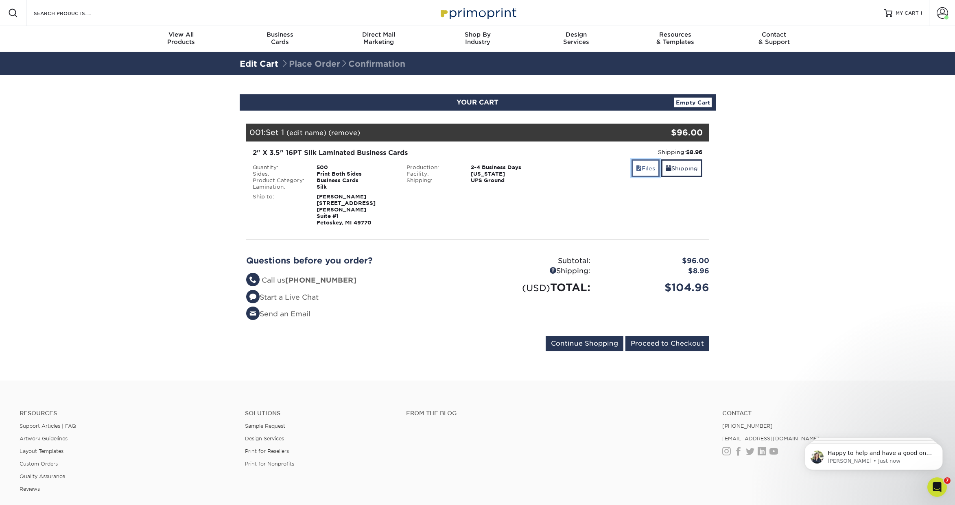
click at [643, 169] on link "Files" at bounding box center [646, 168] width 28 height 17
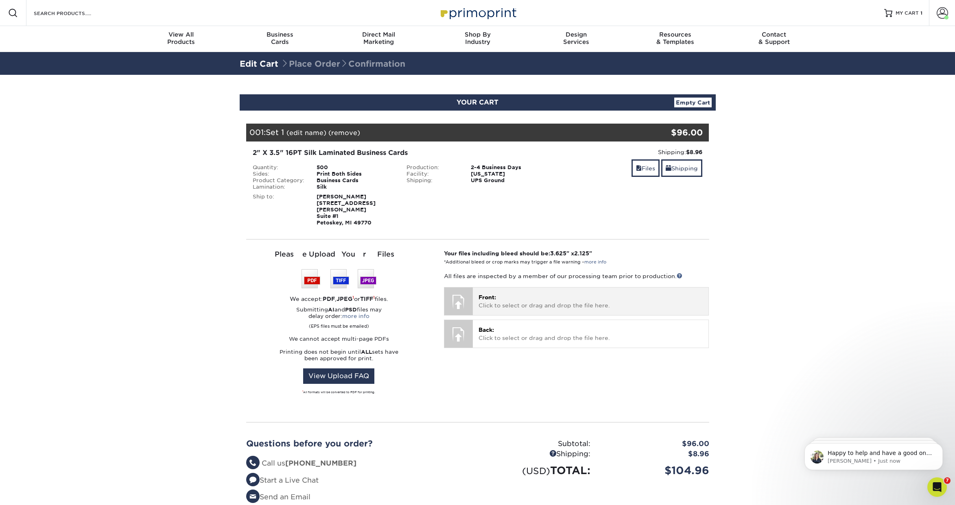
click at [541, 298] on p "Front: Click to select or drag and drop the file here." at bounding box center [591, 301] width 224 height 17
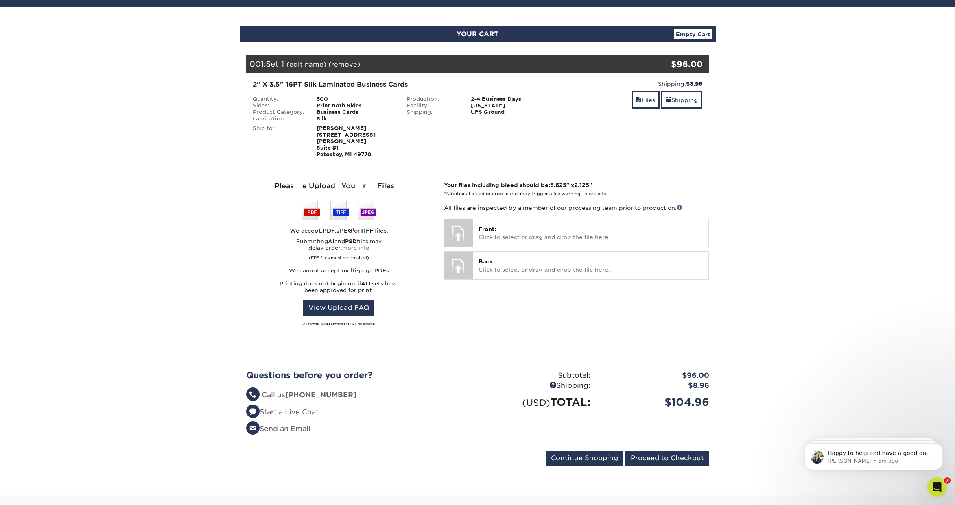
scroll to position [69, 0]
click at [532, 225] on p "Front: Click to select or drag and drop the file here." at bounding box center [591, 233] width 224 height 17
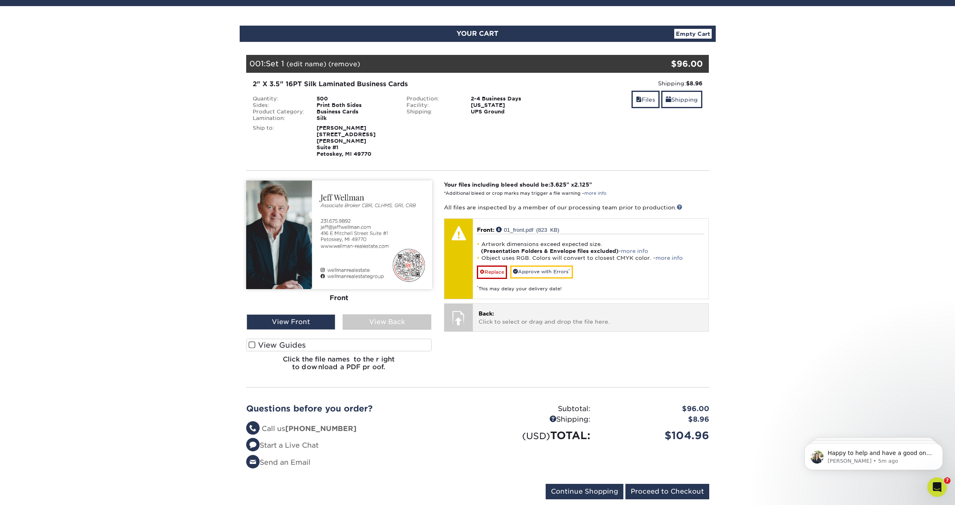
click at [518, 312] on p "Back: Click to select or drag and drop the file here." at bounding box center [591, 318] width 224 height 17
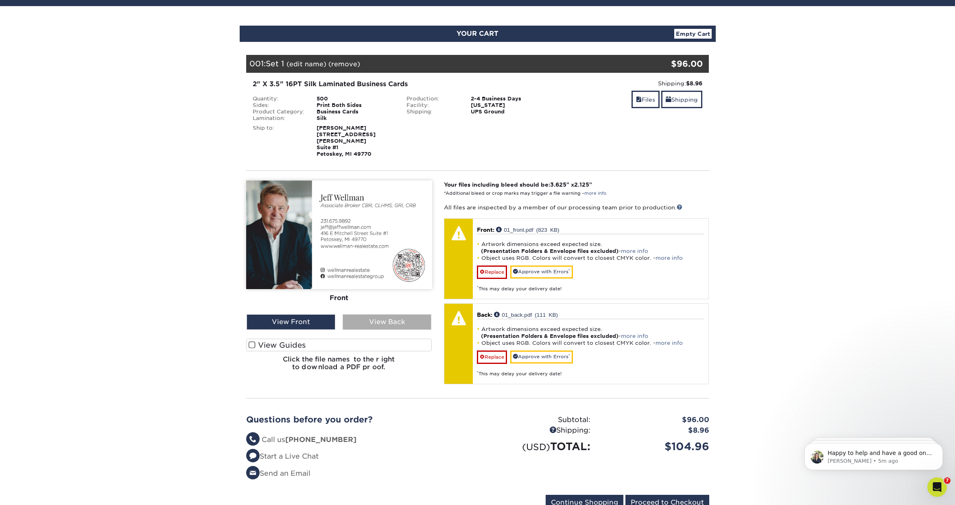
click at [385, 317] on div "View Back" at bounding box center [387, 322] width 89 height 15
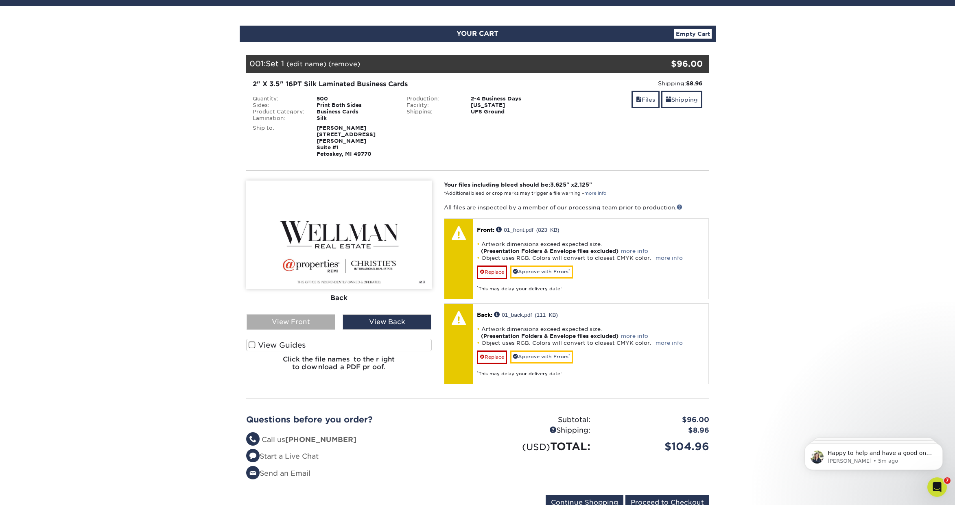
click at [310, 316] on div "View Front" at bounding box center [291, 322] width 89 height 15
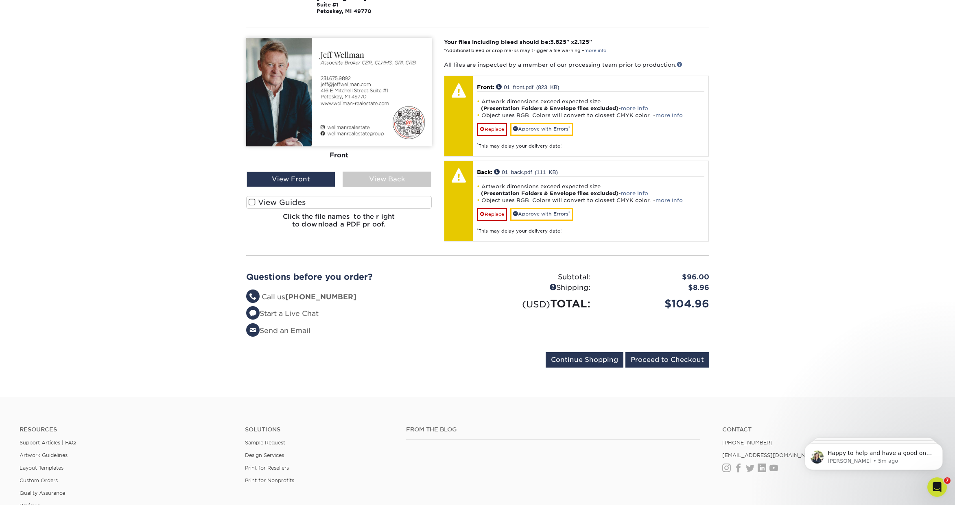
scroll to position [221, 0]
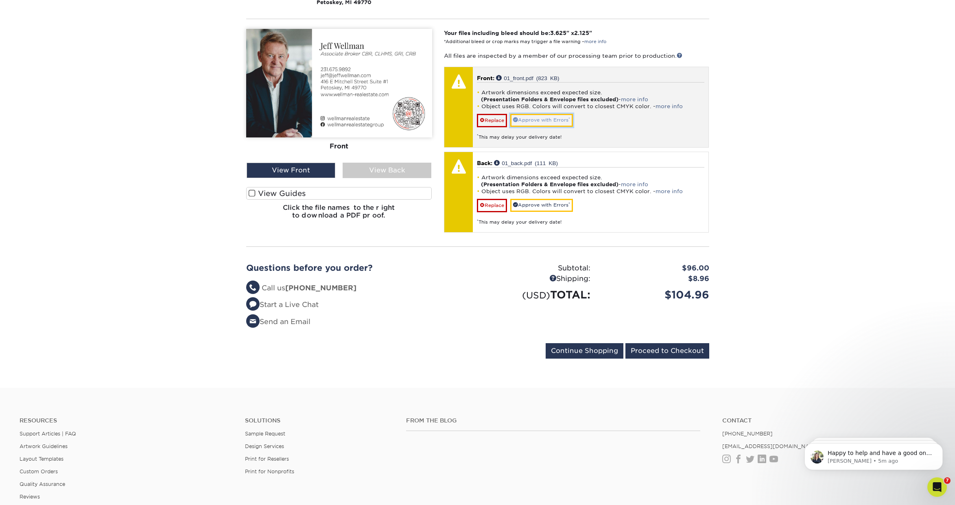
click at [545, 114] on link "Approve with Errors *" at bounding box center [541, 120] width 63 height 13
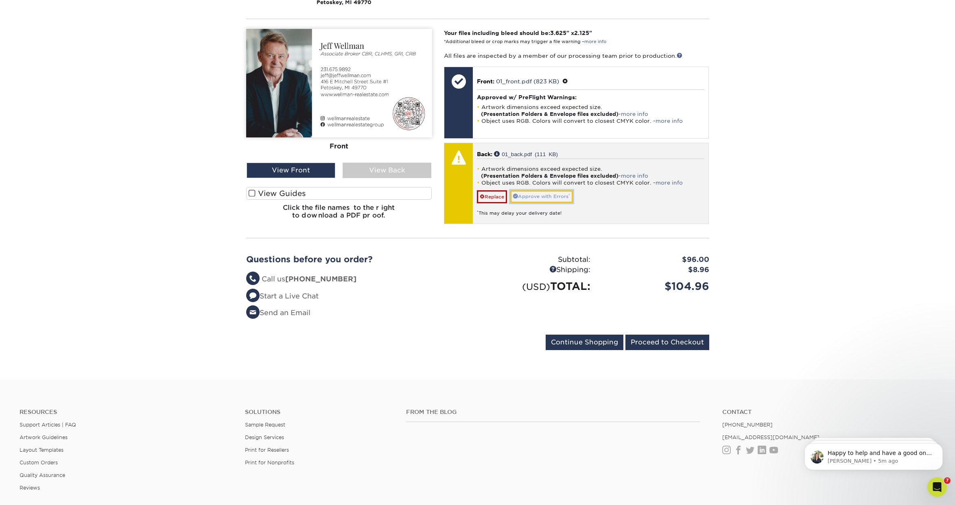
click at [542, 190] on link "Approve with Errors *" at bounding box center [541, 196] width 63 height 13
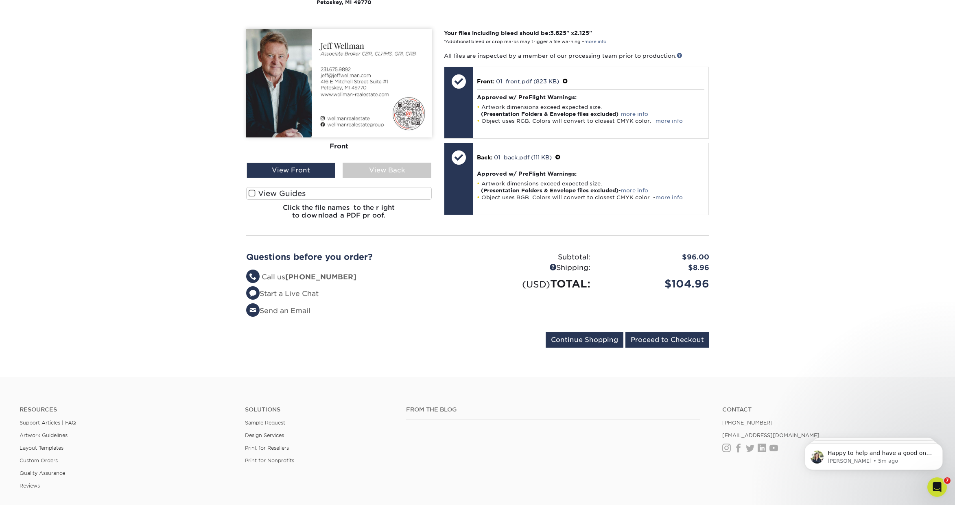
click at [295, 99] on img at bounding box center [339, 83] width 186 height 109
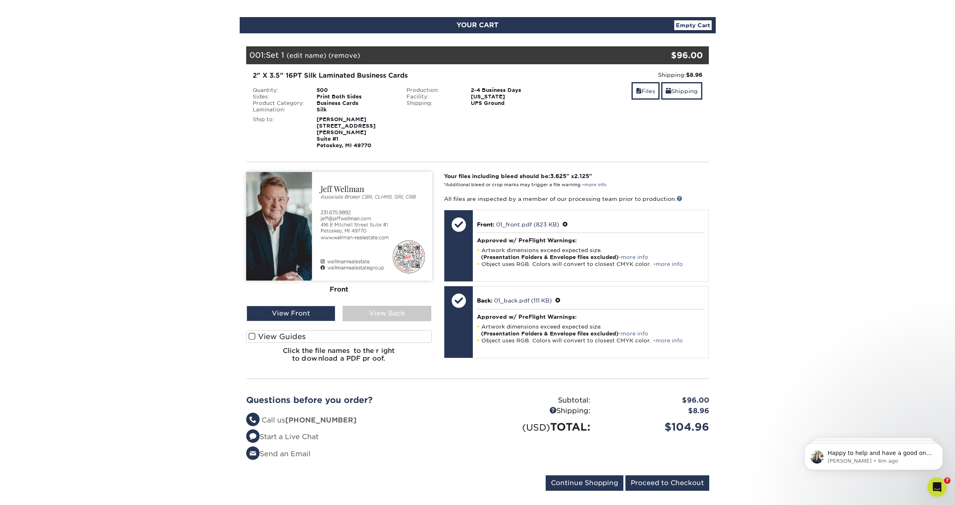
scroll to position [0, 0]
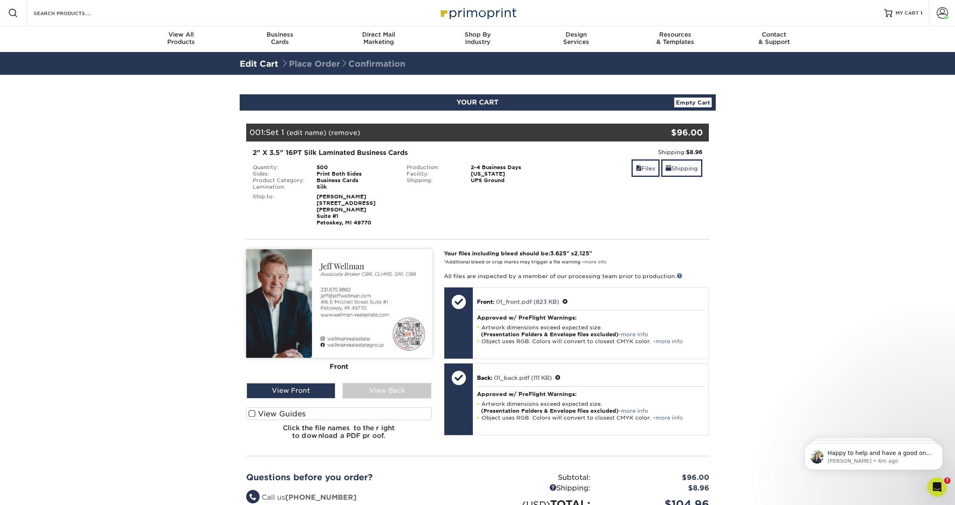
click at [264, 64] on link "Edit Cart" at bounding box center [259, 64] width 39 height 10
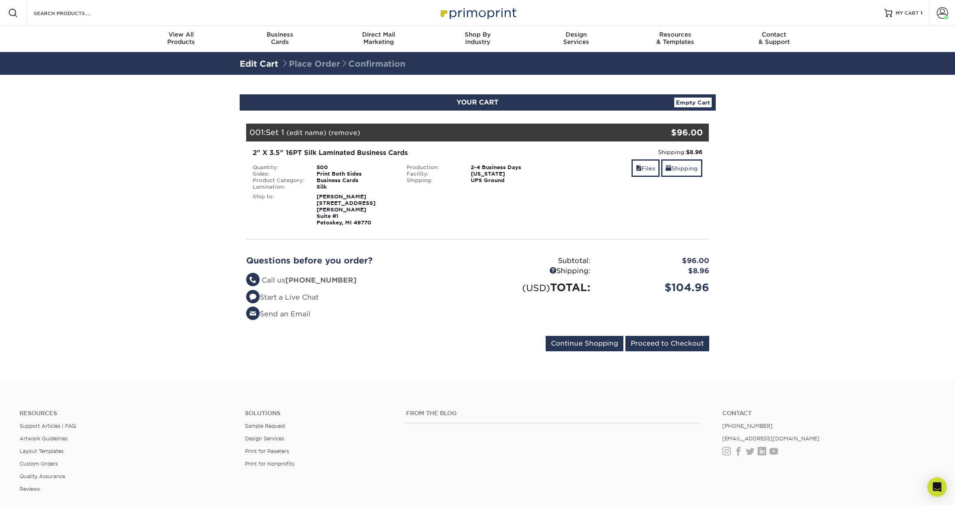
click at [310, 151] on div "2" X 3.5" 16PT Silk Laminated Business Cards" at bounding box center [401, 153] width 296 height 10
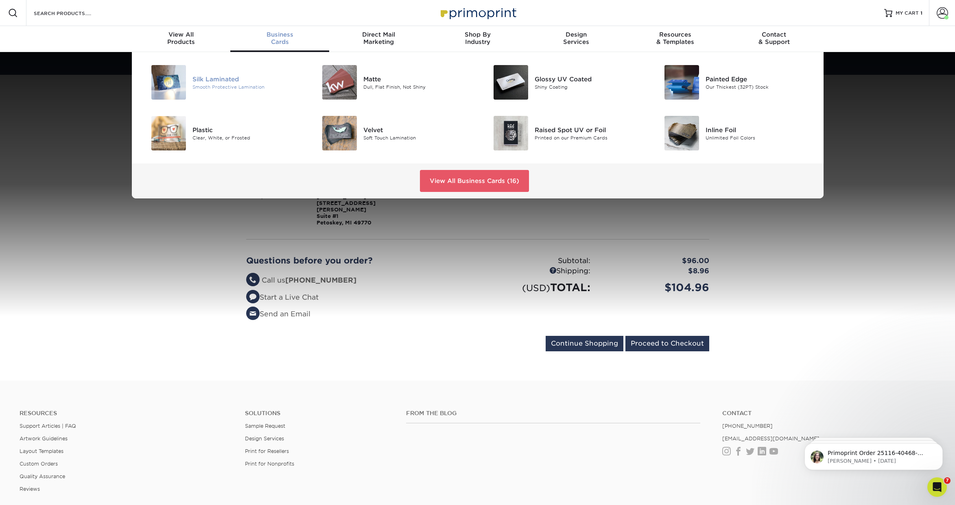
click at [224, 79] on div "Silk Laminated" at bounding box center [246, 78] width 108 height 9
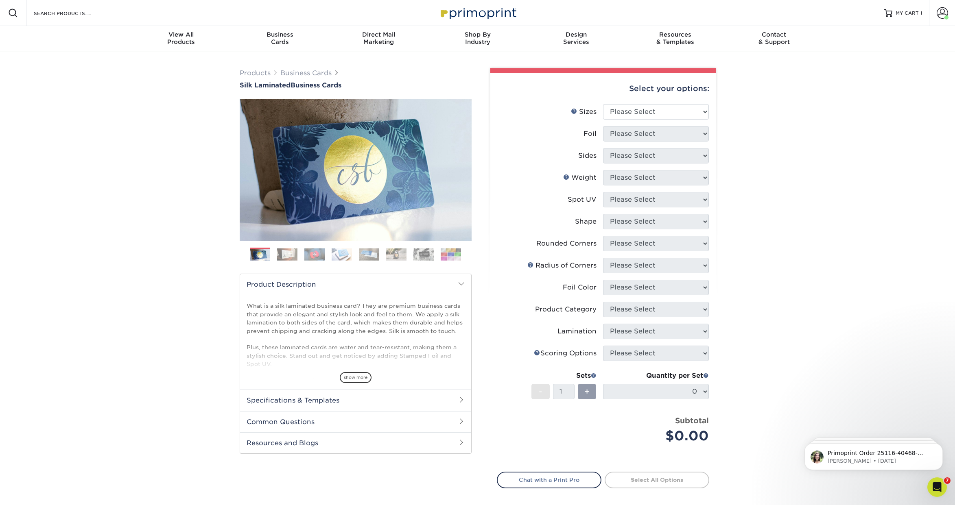
click at [160, 236] on div "Products Business Cards Silk Laminated Business Cards Previous Next" at bounding box center [477, 309] width 955 height 515
click at [942, 13] on span at bounding box center [942, 12] width 11 height 11
click at [871, 84] on link "Order History" at bounding box center [894, 89] width 102 height 11
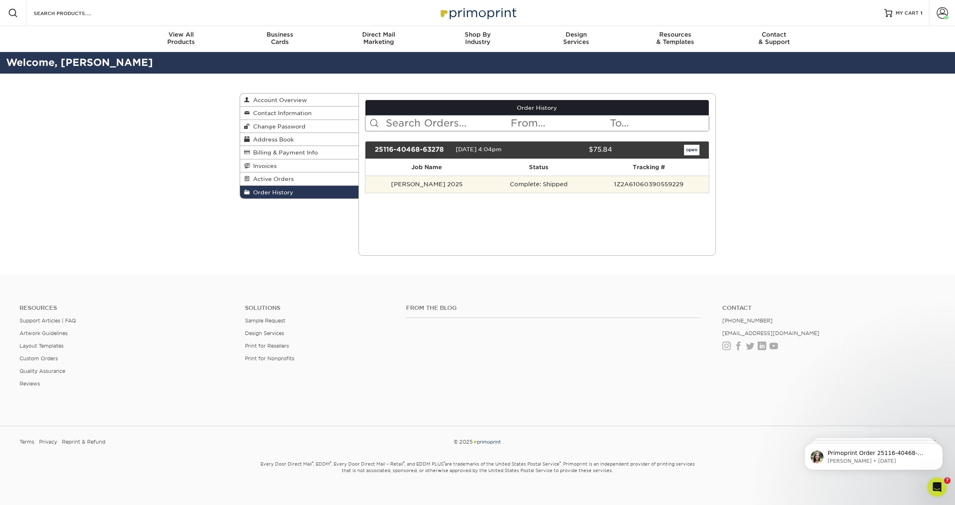
click at [634, 185] on td "1Z2A61060390559229" at bounding box center [648, 184] width 119 height 17
click at [693, 150] on link "open" at bounding box center [691, 150] width 15 height 11
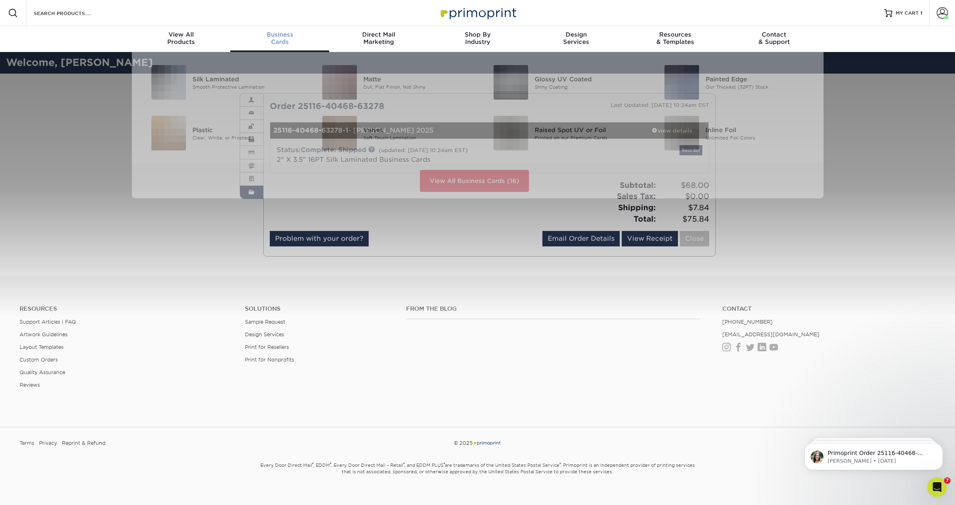
click at [286, 45] on div "Business Cards" at bounding box center [279, 38] width 99 height 15
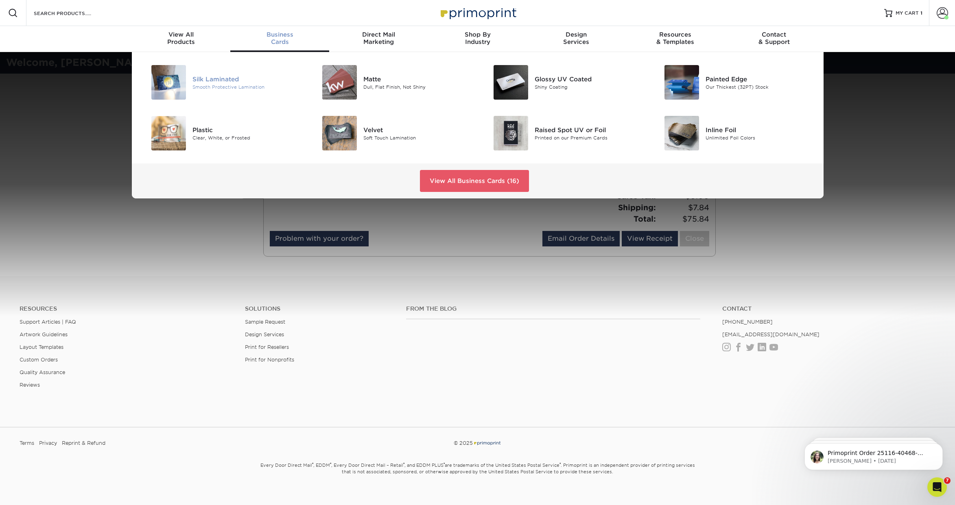
click at [237, 86] on div "Smooth Protective Lamination" at bounding box center [246, 86] width 108 height 7
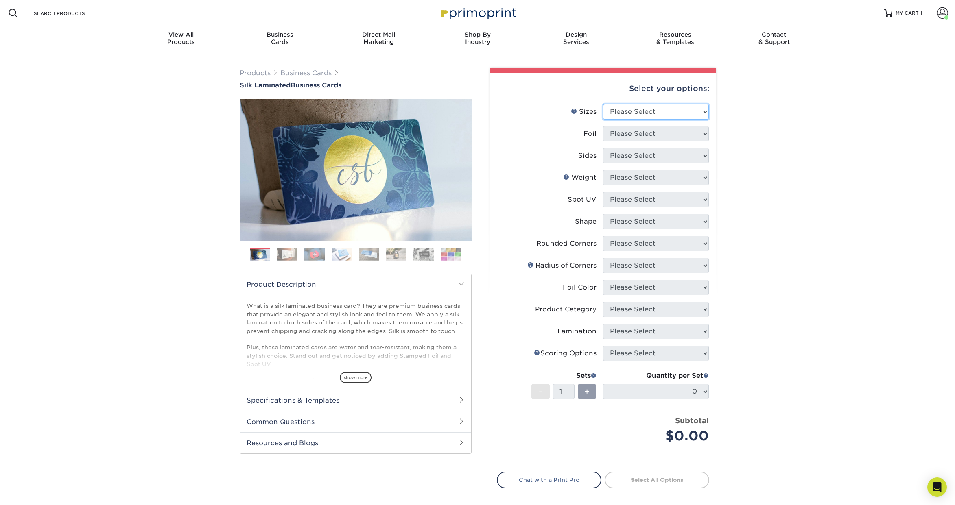
click at [660, 114] on select "Please Select 1.5" x 3.5" - Mini 1.75" x 3.5" - Mini 2" x 2" - Square 2" x 3" -…" at bounding box center [656, 111] width 106 height 15
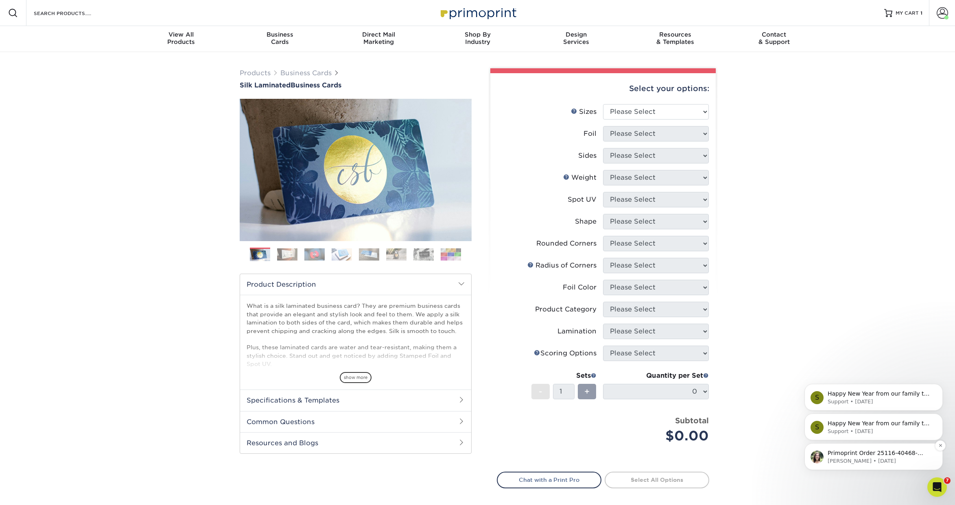
click at [871, 456] on p "Primoprint Order 25116-40468-63278 Hello! Thank you for placing your print orde…" at bounding box center [880, 454] width 105 height 8
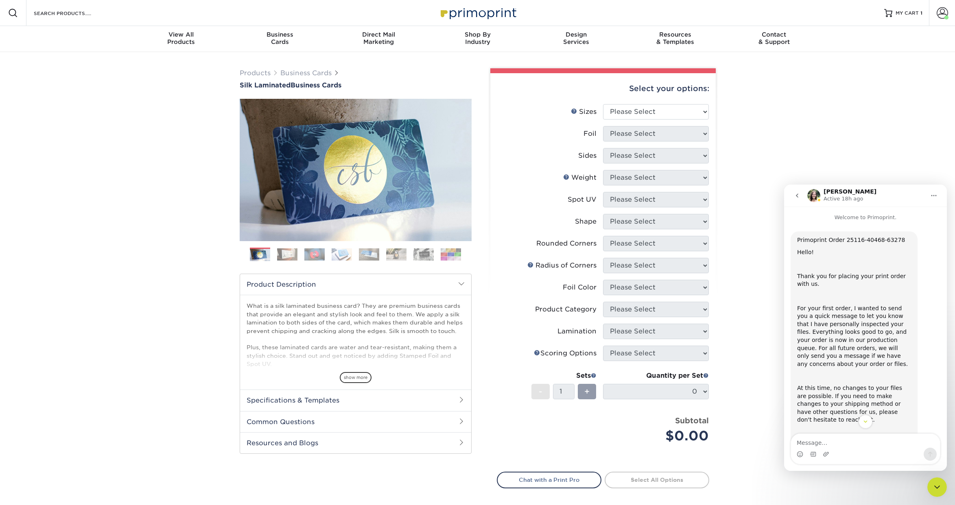
click at [798, 197] on icon "go back" at bounding box center [797, 195] width 7 height 7
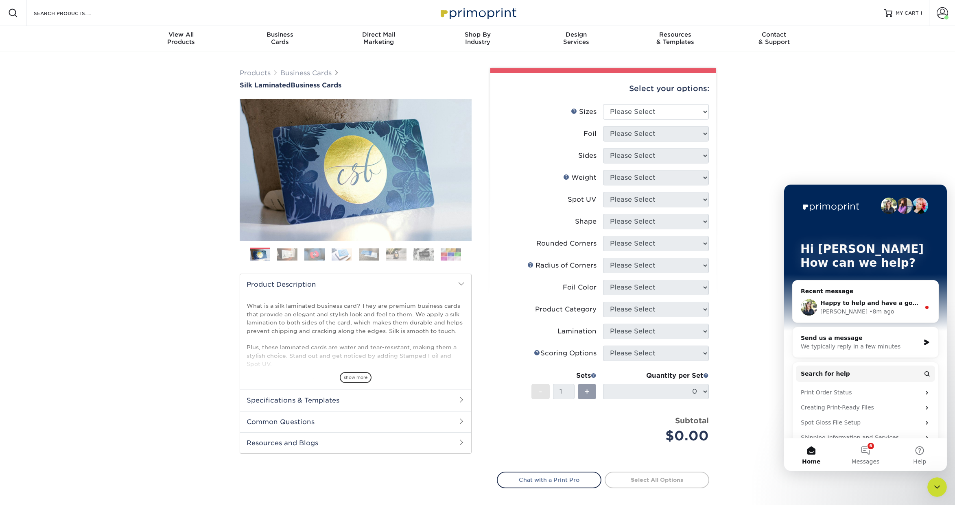
click at [808, 132] on div "Products Business Cards Silk Laminated Business Cards Previous Next" at bounding box center [477, 309] width 955 height 515
drag, startPoint x: 933, startPoint y: 478, endPoint x: 7, endPoint y: 0, distance: 1041.8
click at [933, 478] on div at bounding box center [937, 488] width 20 height 20
click at [935, 484] on icon "Close Intercom Messenger" at bounding box center [937, 488] width 10 height 10
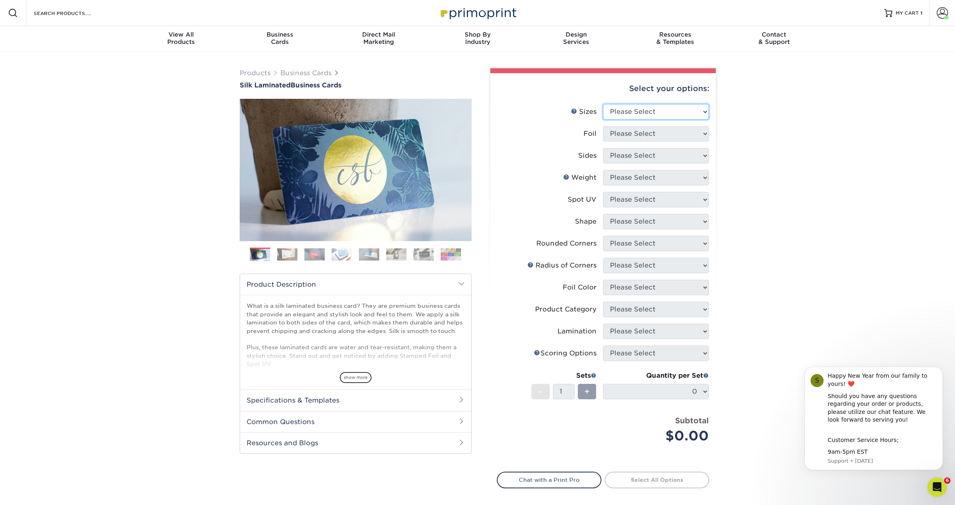
click at [663, 106] on select "Please Select 1.5" x 3.5" - Mini 1.75" x 3.5" - Mini 2" x 2" - Square 2" x 3" -…" at bounding box center [656, 111] width 106 height 15
select select "2.00x3.50"
click at [603, 104] on select "Please Select 1.5" x 3.5" - Mini 1.75" x 3.5" - Mini 2" x 2" - Square 2" x 3" -…" at bounding box center [656, 111] width 106 height 15
click at [652, 132] on select "Please Select Yes No" at bounding box center [656, 133] width 106 height 15
select select "0"
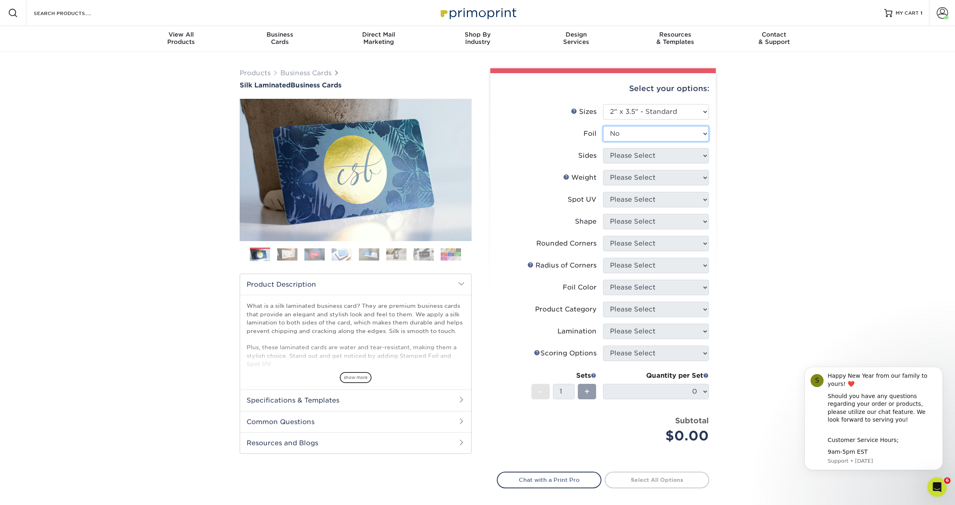
click at [603, 126] on select "Please Select Yes No" at bounding box center [656, 133] width 106 height 15
click at [645, 155] on select "Please Select Print Both Sides Print Front Only" at bounding box center [656, 155] width 106 height 15
select select "13abbda7-1d64-4f25-8bb2-c179b224825d"
click at [603, 148] on select "Please Select Print Both Sides Print Front Only" at bounding box center [656, 155] width 106 height 15
click at [645, 177] on select "Please Select 16PT" at bounding box center [656, 177] width 106 height 15
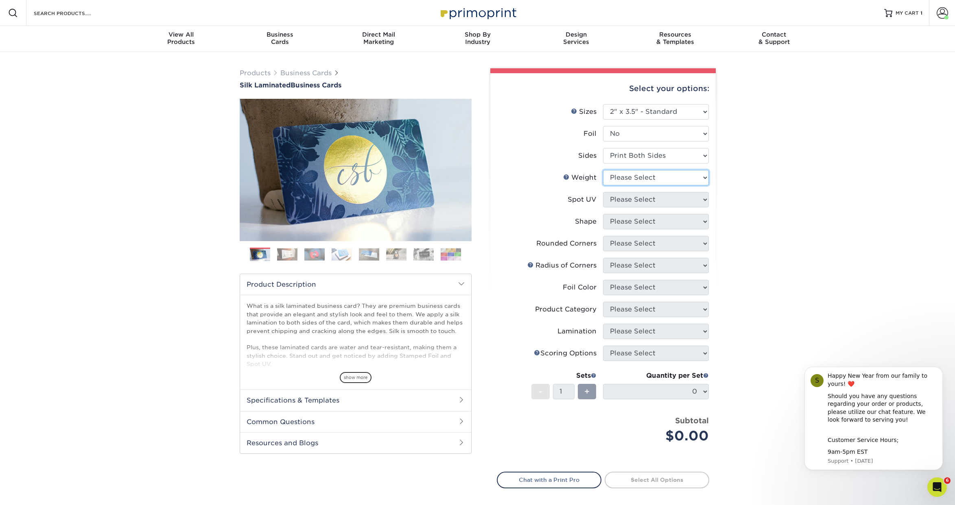
select select "16PT"
click at [603, 170] on select "Please Select 16PT" at bounding box center [656, 177] width 106 height 15
click at [652, 202] on select "Please Select No Spot UV Front and Back (Both Sides) Front Only Back Only" at bounding box center [656, 199] width 106 height 15
select select "3"
click at [603, 192] on select "Please Select No Spot UV Front and Back (Both Sides) Front Only Back Only" at bounding box center [656, 199] width 106 height 15
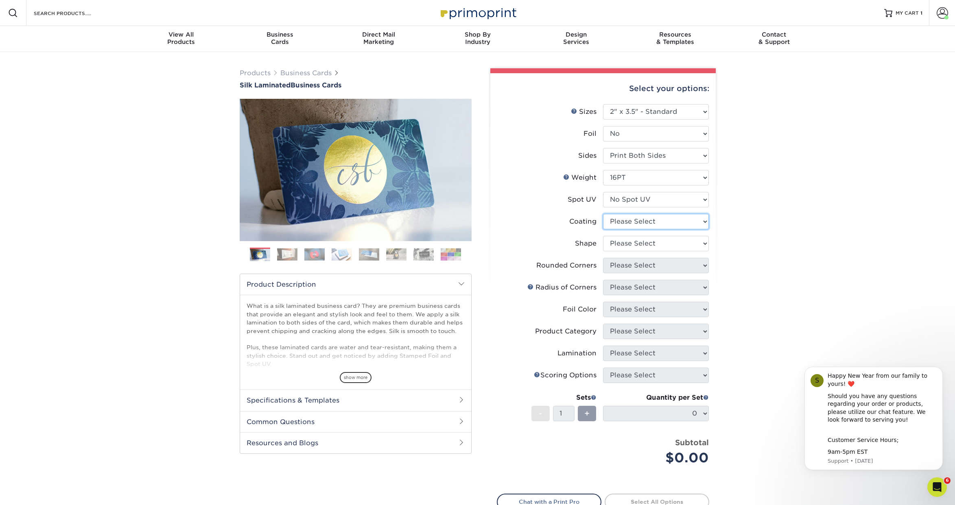
click at [652, 223] on select at bounding box center [656, 221] width 106 height 15
select select "3e7618de-abca-4bda-9f97-8b9129e913d8"
click at [603, 214] on select at bounding box center [656, 221] width 106 height 15
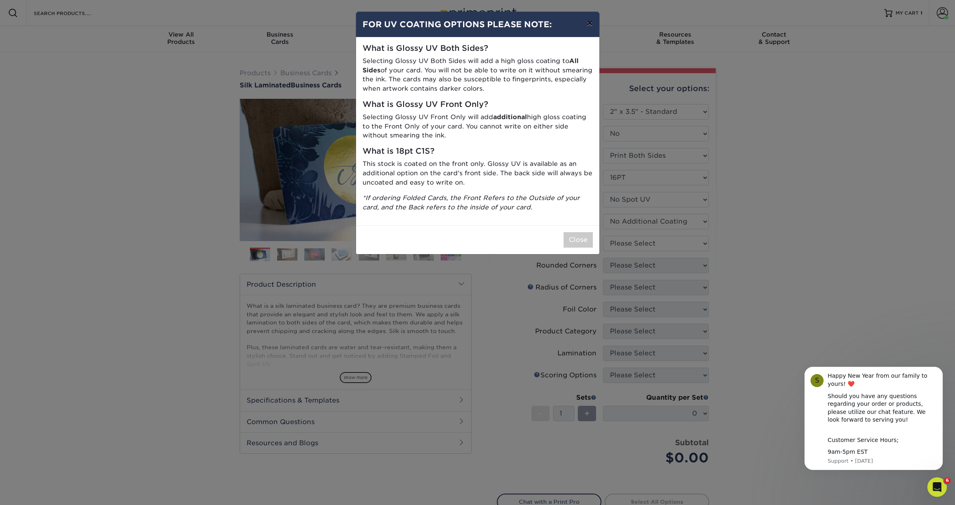
click at [587, 25] on button "×" at bounding box center [589, 23] width 19 height 23
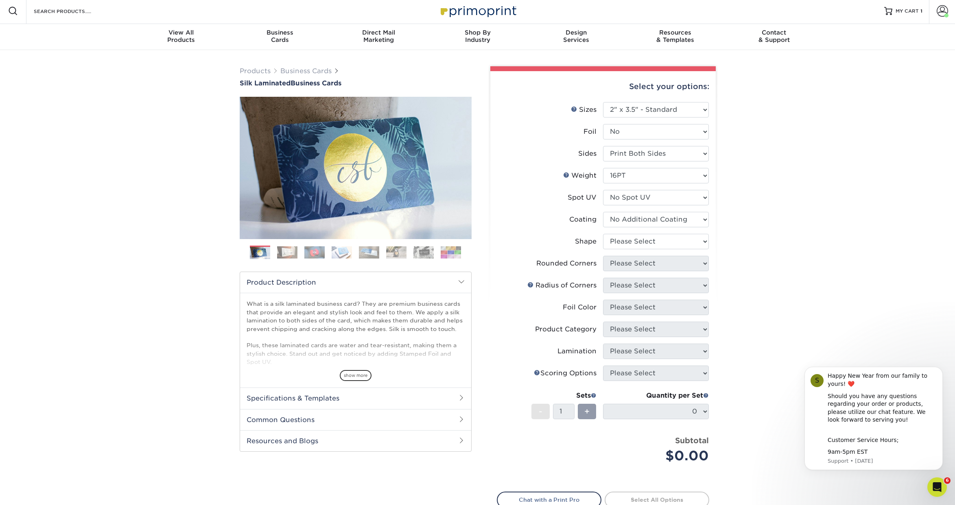
scroll to position [1, 0]
click at [667, 249] on select "Please Select Standard Oval" at bounding box center [656, 242] width 106 height 15
select select "standard"
click at [603, 235] on select "Please Select Standard Oval" at bounding box center [656, 242] width 106 height 15
click at [659, 262] on select "Please Select Yes - Round 2 Corners Yes - Round 4 Corners No" at bounding box center [656, 264] width 106 height 15
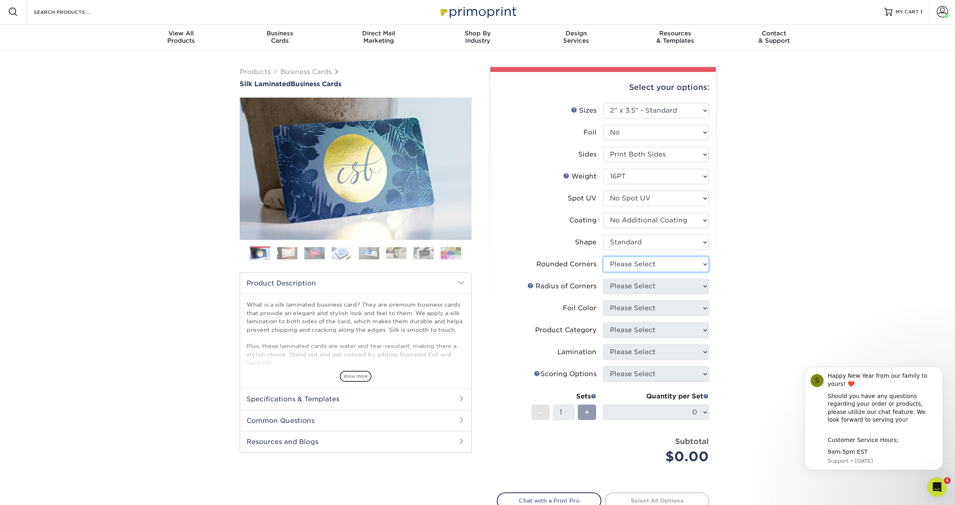
select select "0"
click at [603, 257] on select "Please Select Yes - Round 2 Corners Yes - Round 4 Corners No" at bounding box center [656, 264] width 106 height 15
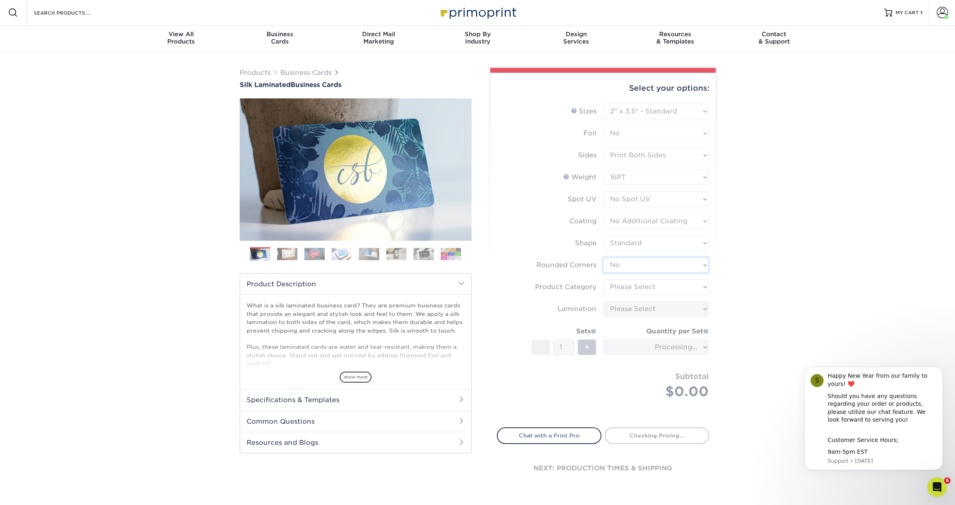
scroll to position [0, 0]
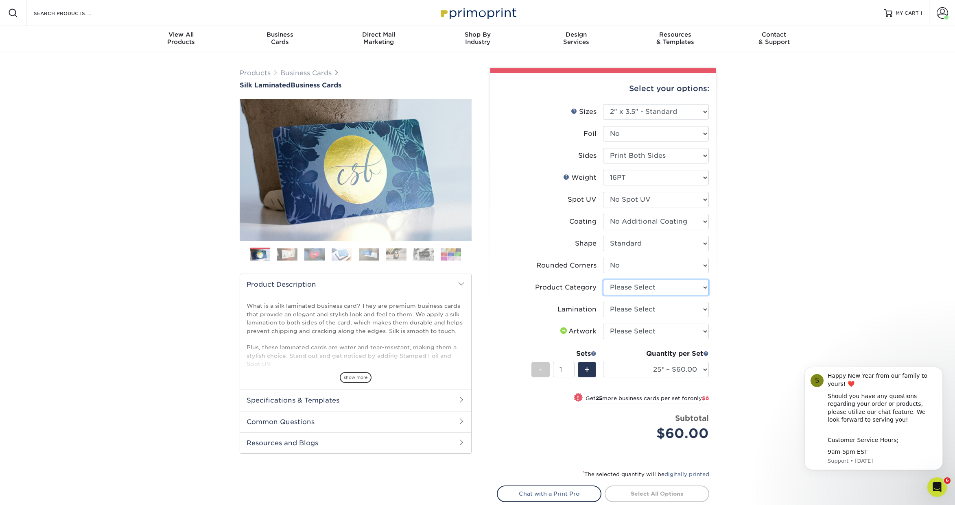
click at [661, 290] on select "Please Select Business Cards" at bounding box center [656, 287] width 106 height 15
select select "3b5148f1-0588-4f88-a218-97bcfdce65c1"
click at [603, 280] on select "Please Select Business Cards" at bounding box center [656, 287] width 106 height 15
click at [682, 310] on select "Please Select Silk" at bounding box center [656, 309] width 106 height 15
select select "ccacb42f-45f7-42d3-bbd3-7c8421cf37f0"
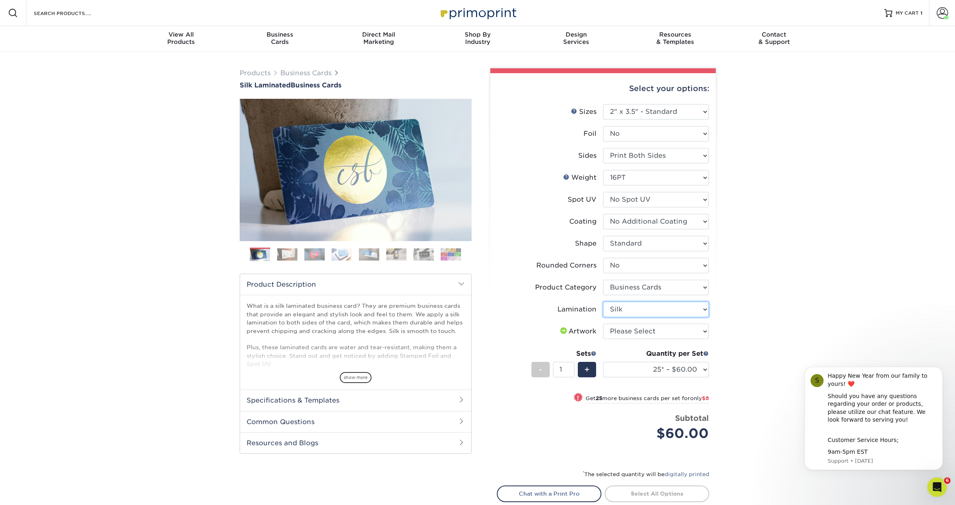
click at [603, 302] on select "Please Select Silk" at bounding box center [656, 309] width 106 height 15
click at [668, 336] on select "Please Select I will upload files I need a design - $100" at bounding box center [656, 331] width 106 height 15
select select "upload"
click at [603, 324] on select "Please Select I will upload files I need a design - $100" at bounding box center [656, 331] width 106 height 15
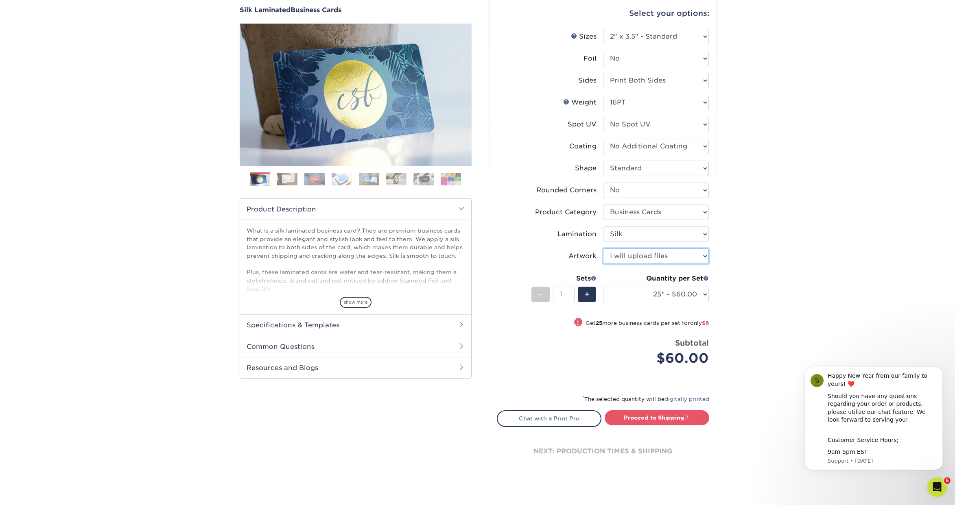
scroll to position [79, 0]
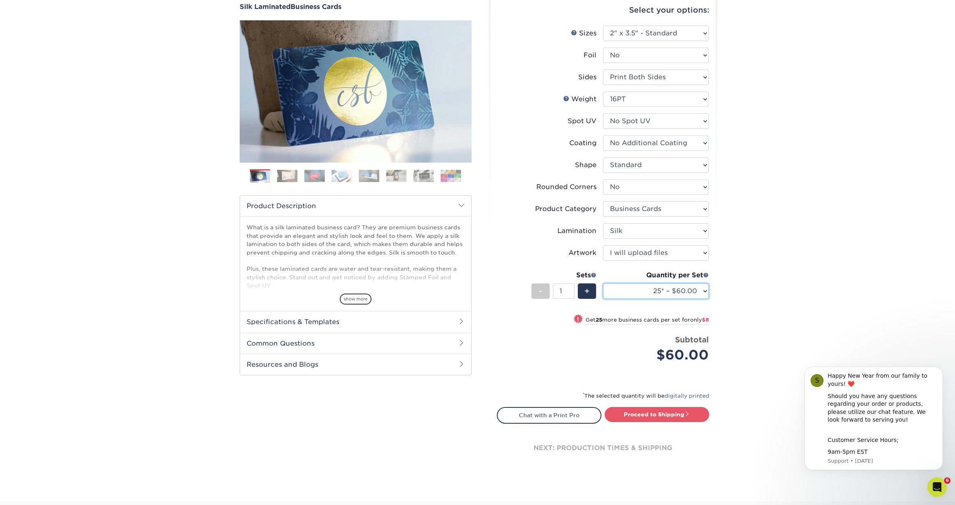
click at [678, 295] on select "25* – $60.00 50* – $68.00 75* – $76.00 100* – $84.00 250* – $92.00 500 – $96.00…" at bounding box center [656, 291] width 106 height 15
select select "500 – $96.00"
click at [603, 284] on select "25* – $60.00 50* – $68.00 75* – $76.00 100* – $84.00 250* – $92.00 500 – $96.00…" at bounding box center [656, 291] width 106 height 15
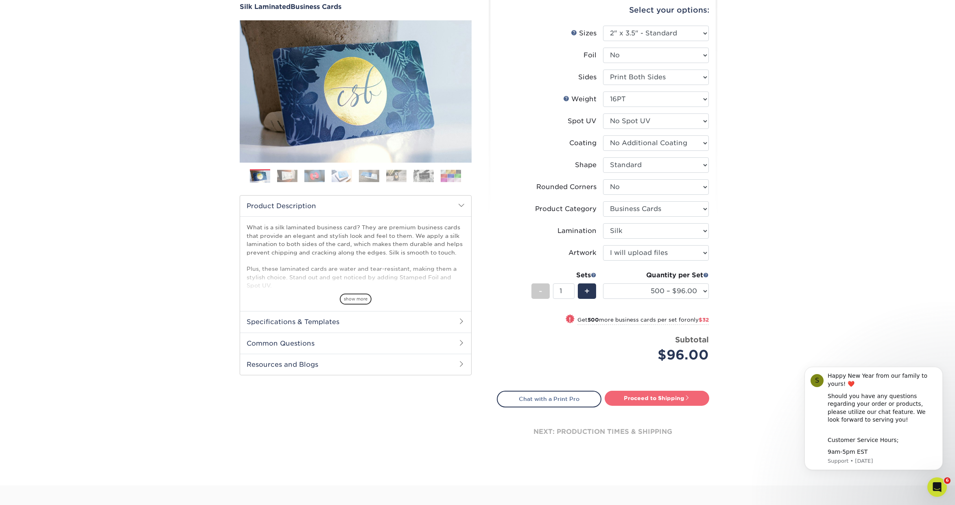
click at [680, 399] on link "Proceed to Shipping" at bounding box center [657, 398] width 105 height 15
type input "Set 1"
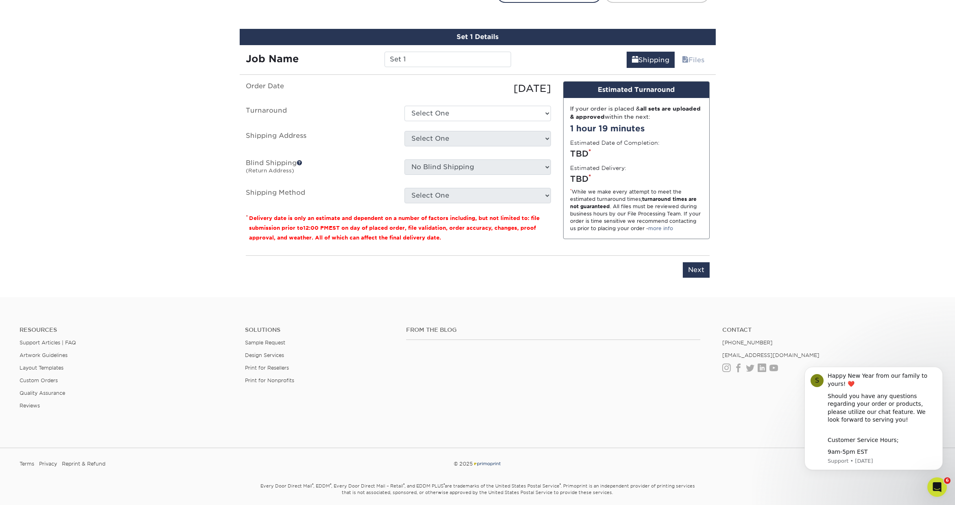
scroll to position [492, 0]
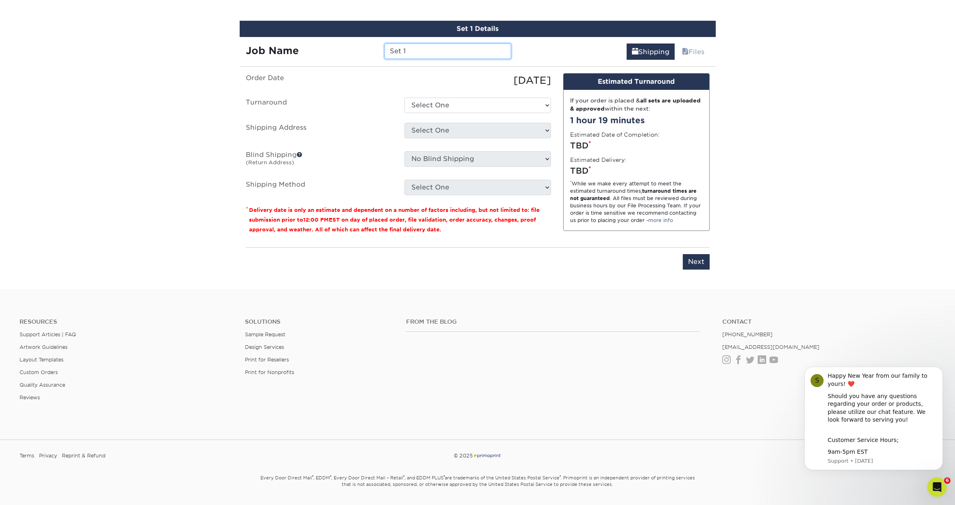
drag, startPoint x: 458, startPoint y: 50, endPoint x: 338, endPoint y: 45, distance: 119.7
click at [338, 45] on div "Job Name Set 1" at bounding box center [379, 51] width 278 height 15
type input "Jeff New Card"
click at [488, 103] on select "Select One 2-4 Business Days 2 Day Next Business Day" at bounding box center [478, 105] width 146 height 15
select select "daeee239-1cf4-403f-860f-e366b9ee29d2"
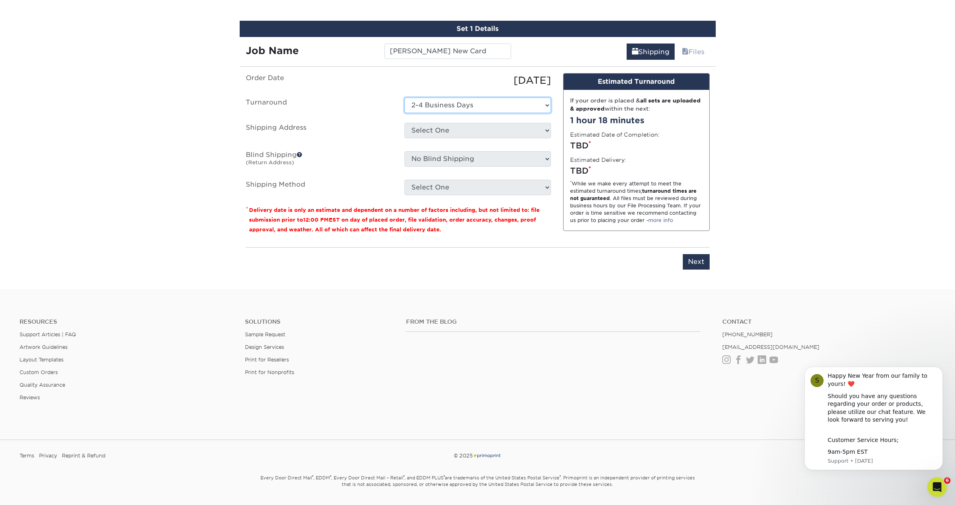
click at [405, 98] on select "Select One 2-4 Business Days 2 Day Next Business Day" at bounding box center [478, 105] width 146 height 15
click at [473, 125] on select "Select One [PERSON_NAME] office + Add New Address" at bounding box center [478, 130] width 146 height 15
select select "277941"
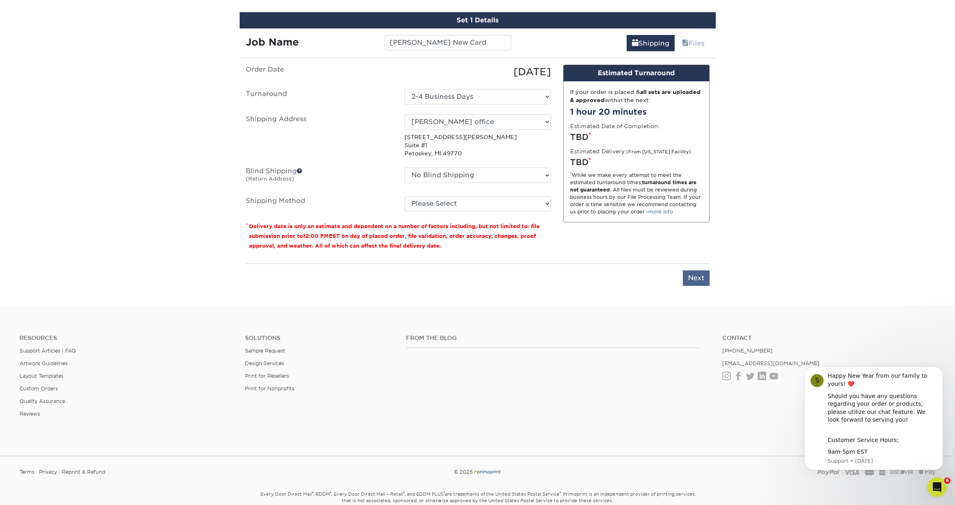
scroll to position [500, 0]
click at [479, 203] on select "Please Select Ground Shipping (+$8.96) 3 Day Shipping Service (+$18.73) 2 Day A…" at bounding box center [478, 204] width 146 height 15
select select "03"
click at [405, 197] on select "Please Select Ground Shipping (+$8.96) 3 Day Shipping Service (+$18.73) 2 Day A…" at bounding box center [478, 204] width 146 height 15
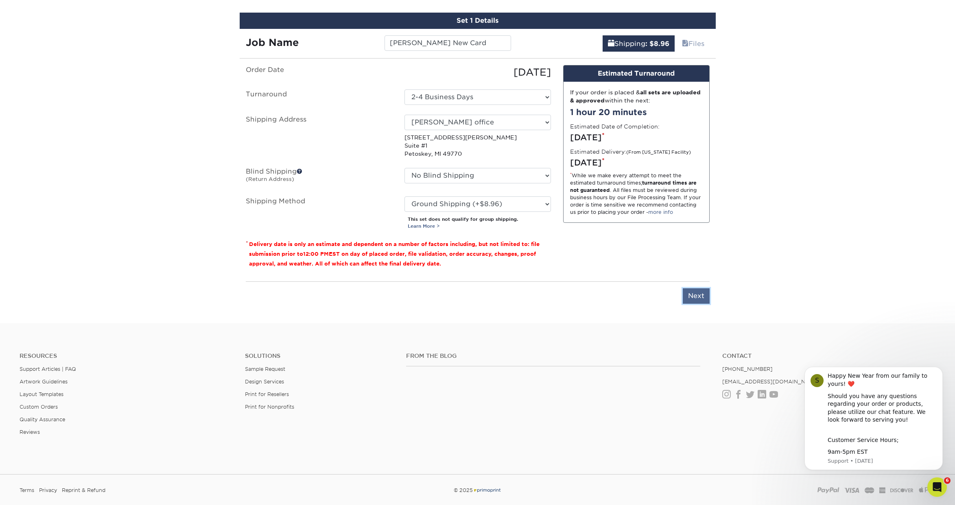
click at [699, 295] on input "Next" at bounding box center [696, 296] width 27 height 15
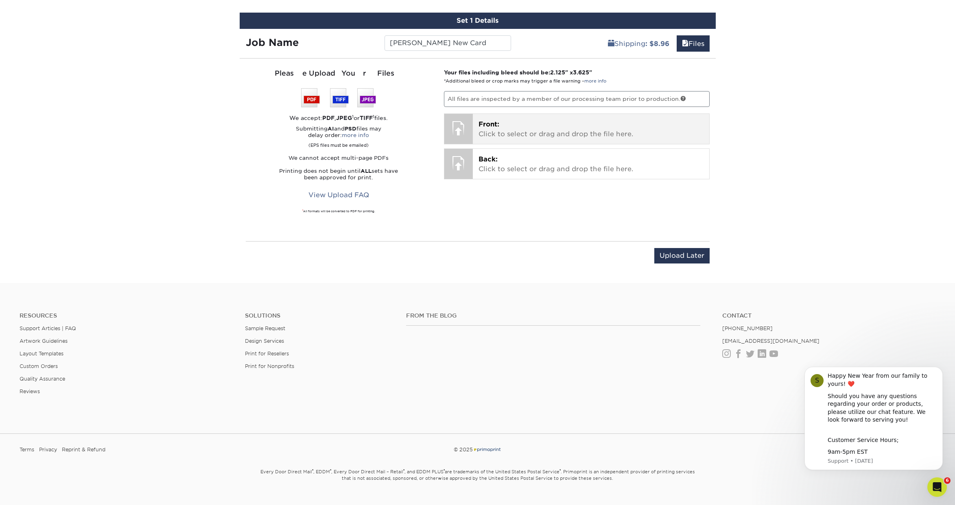
click at [513, 126] on p "Front: Click to select or drag and drop the file here." at bounding box center [591, 130] width 225 height 20
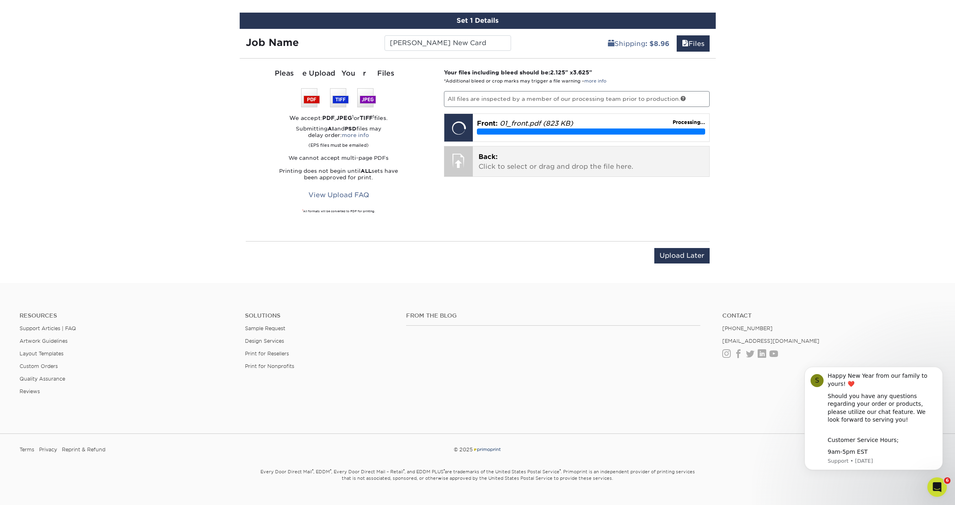
click at [544, 162] on p "Back: Click to select or drag and drop the file here." at bounding box center [591, 162] width 225 height 20
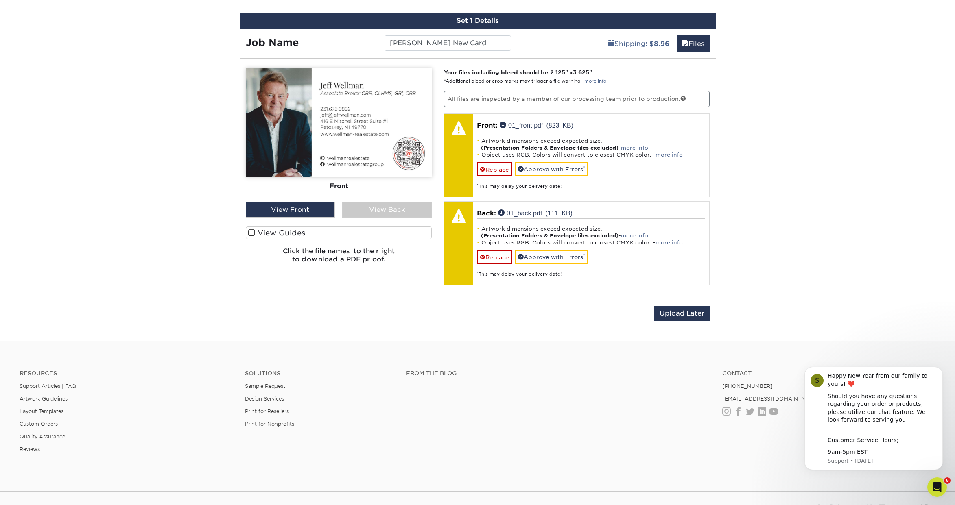
click at [289, 146] on img at bounding box center [339, 122] width 186 height 109
click at [290, 137] on img at bounding box center [339, 122] width 186 height 109
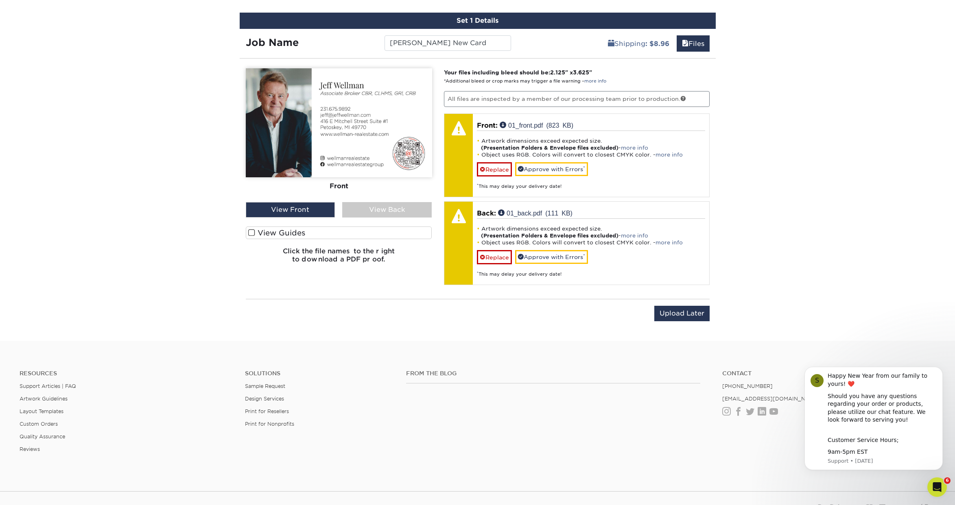
click at [290, 137] on img at bounding box center [339, 122] width 186 height 109
click at [395, 212] on div "View Back" at bounding box center [387, 209] width 90 height 15
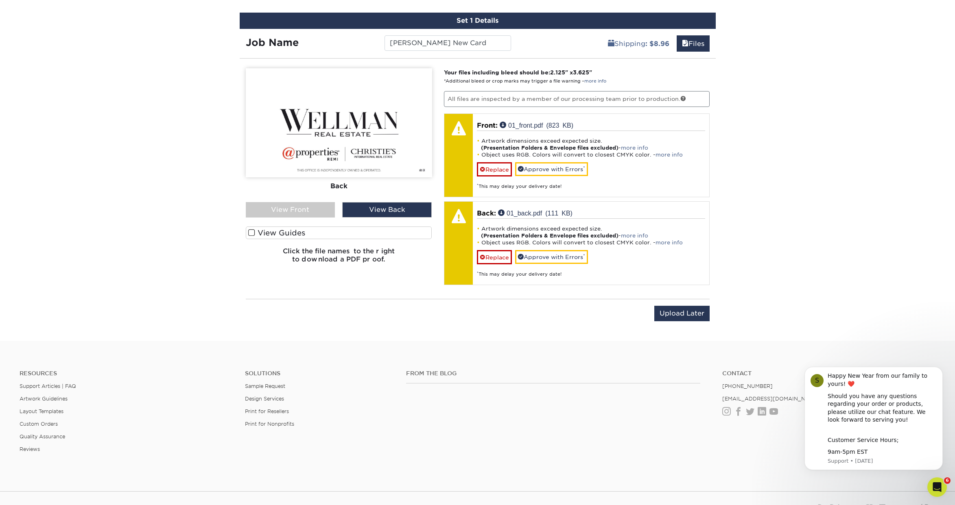
click at [317, 206] on div "View Front" at bounding box center [291, 209] width 90 height 15
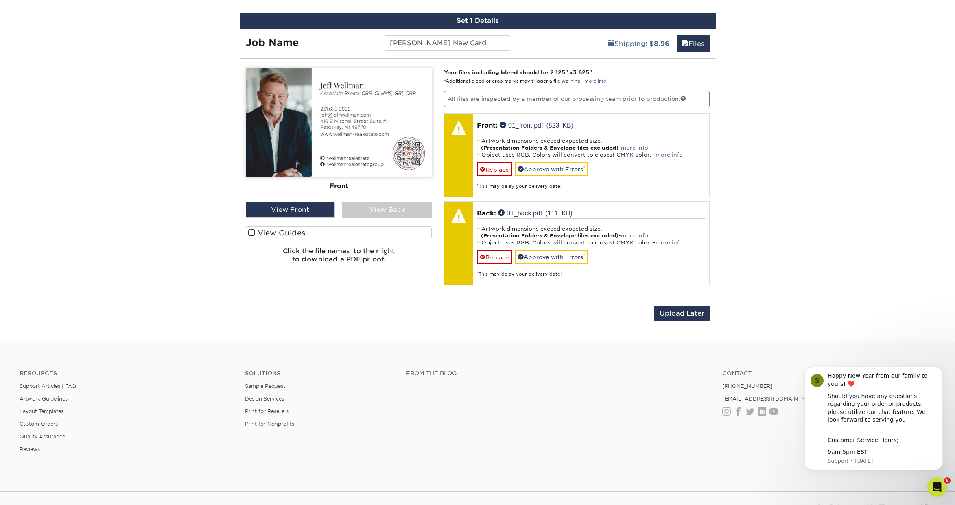
click at [251, 234] on span at bounding box center [251, 233] width 7 height 8
click at [0, 0] on input "View Guides" at bounding box center [0, 0] width 0 height 0
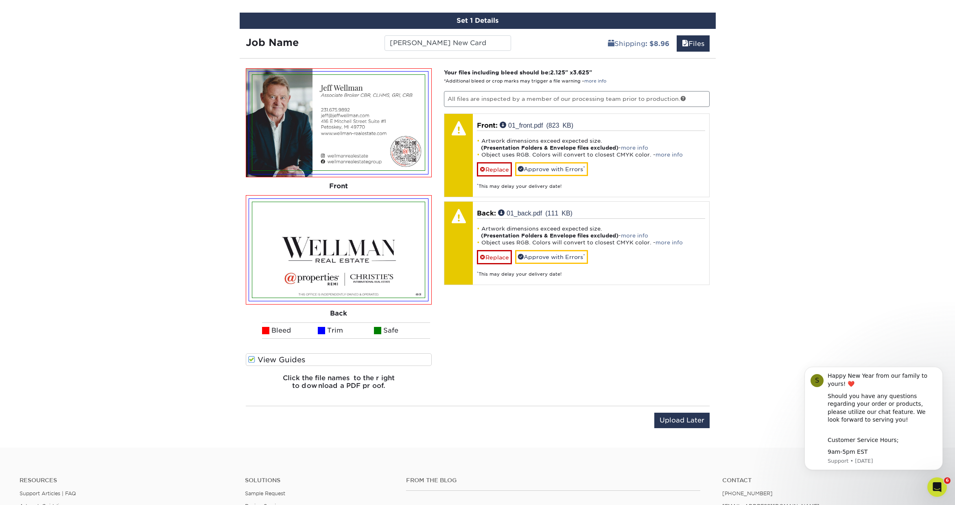
click at [295, 135] on img at bounding box center [338, 123] width 173 height 96
click at [174, 150] on div "Products Business Cards Silk Laminated Business Cards Previous Next" at bounding box center [477, 0] width 955 height 896
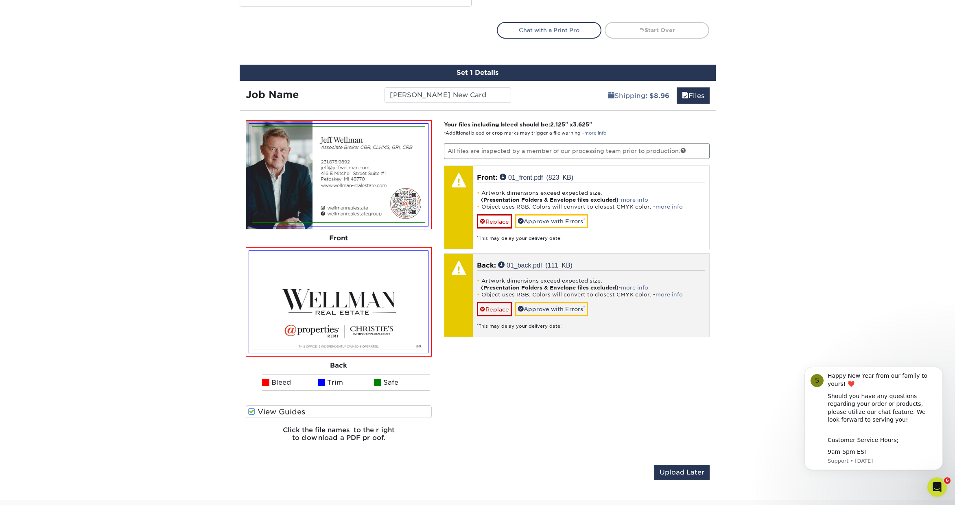
scroll to position [446, 0]
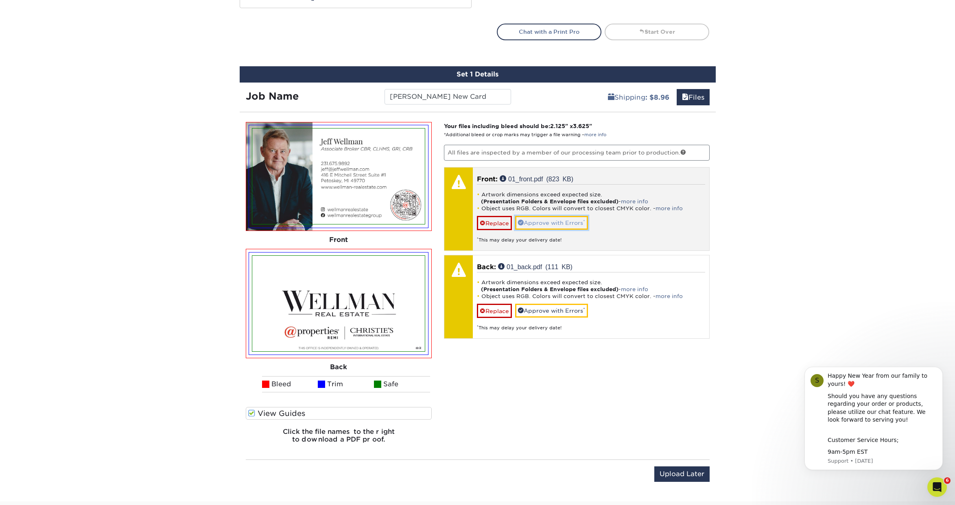
click at [560, 223] on link "Approve with Errors *" at bounding box center [551, 223] width 73 height 14
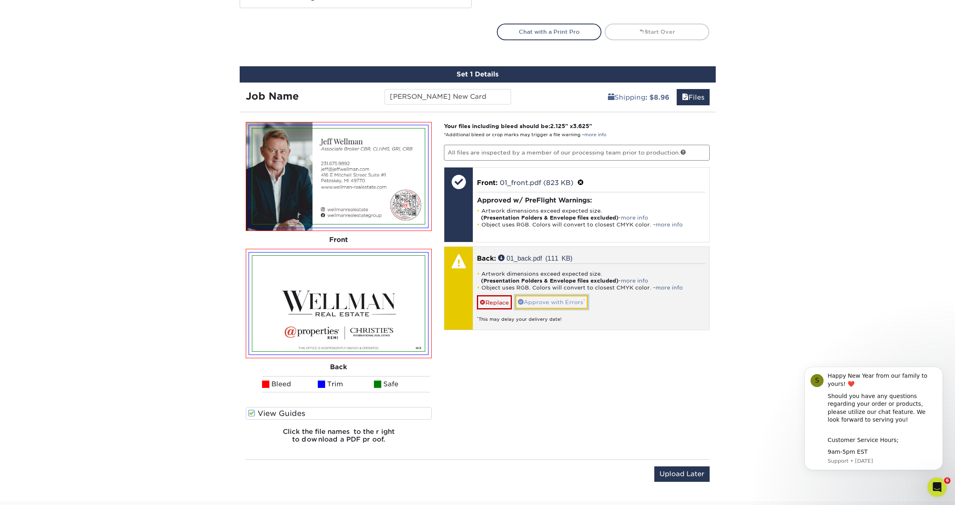
click at [556, 300] on link "Approve with Errors *" at bounding box center [551, 302] width 73 height 14
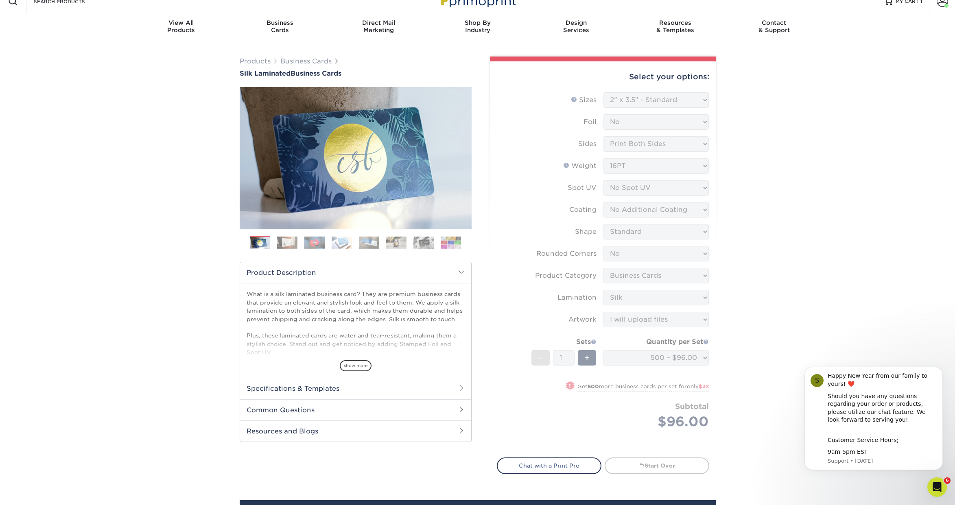
scroll to position [0, 0]
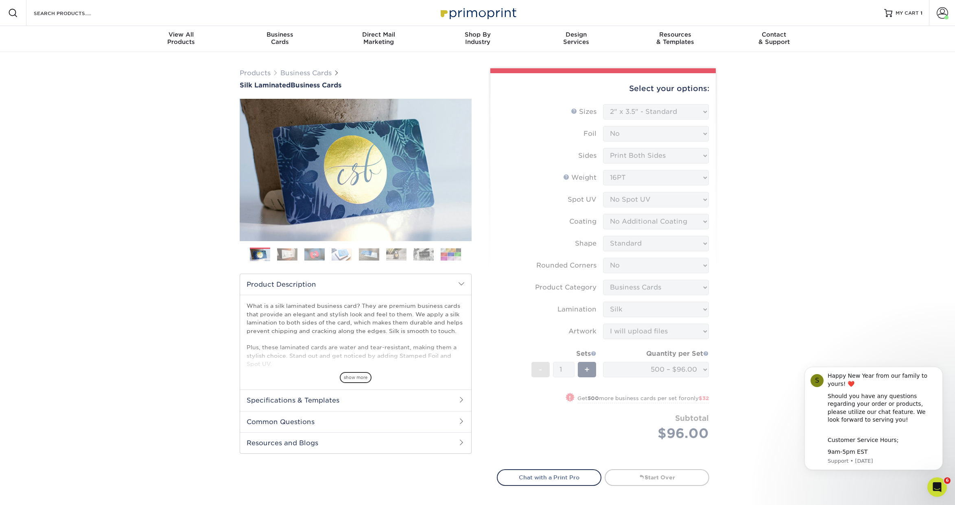
click at [700, 118] on form "Sizes Help Sizes Please Select 1.5" x 3.5" - Mini 1.75" x 3.5" - Mini 2" x 2" -…" at bounding box center [603, 282] width 212 height 356
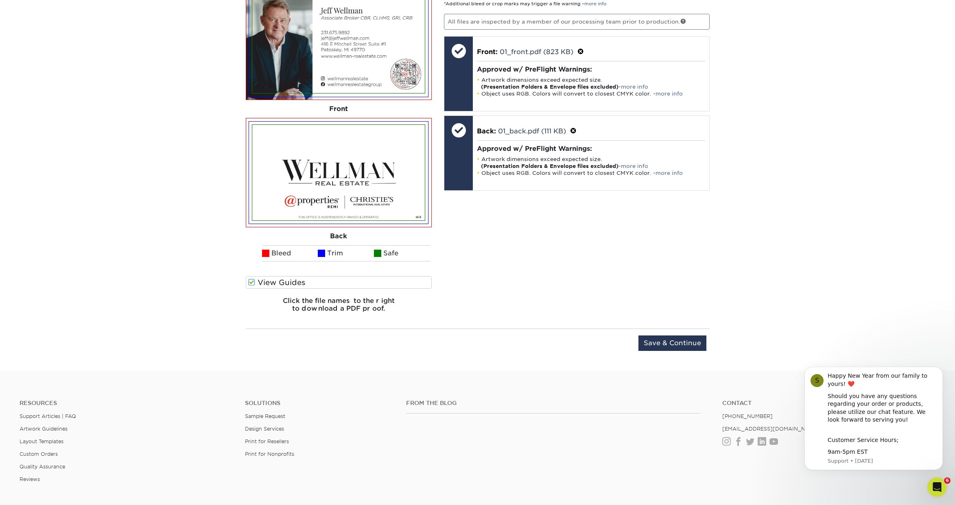
scroll to position [581, 0]
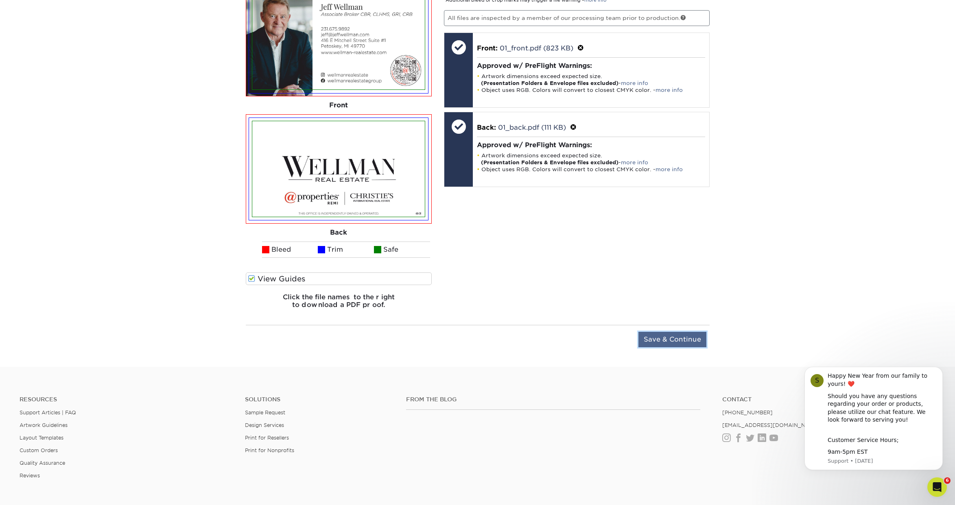
click at [668, 339] on input "Save & Continue" at bounding box center [672, 339] width 68 height 15
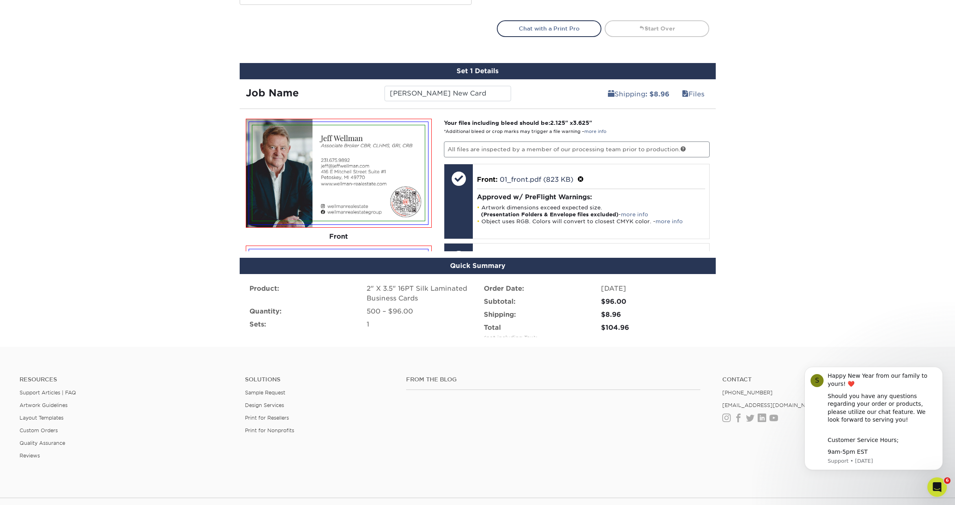
scroll to position [440, 0]
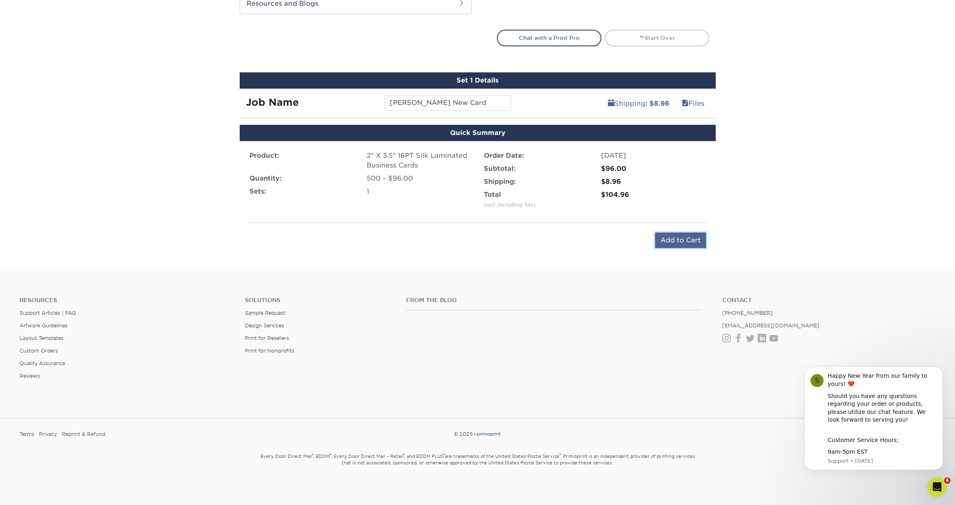
click at [680, 238] on input "Add to Cart" at bounding box center [680, 240] width 51 height 15
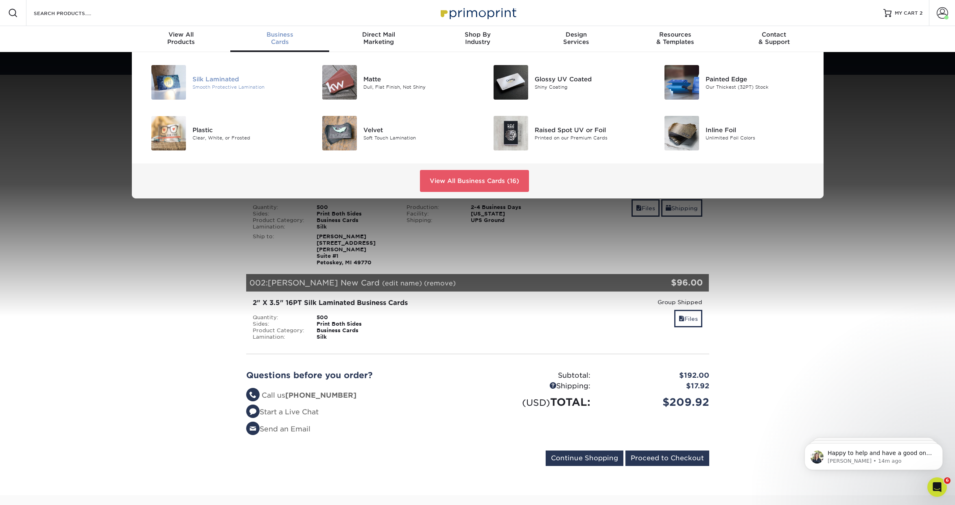
click at [210, 85] on div "Smooth Protective Lamination" at bounding box center [246, 86] width 108 height 7
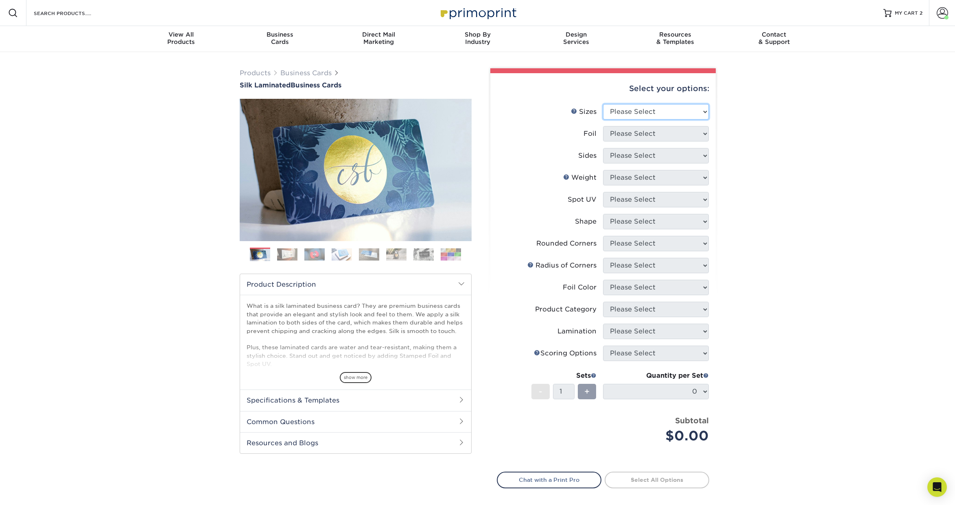
click at [663, 112] on select "Please Select 1.5" x 3.5" - Mini 1.75" x 3.5" - Mini 2" x 2" - Square 2" x 3" -…" at bounding box center [656, 111] width 106 height 15
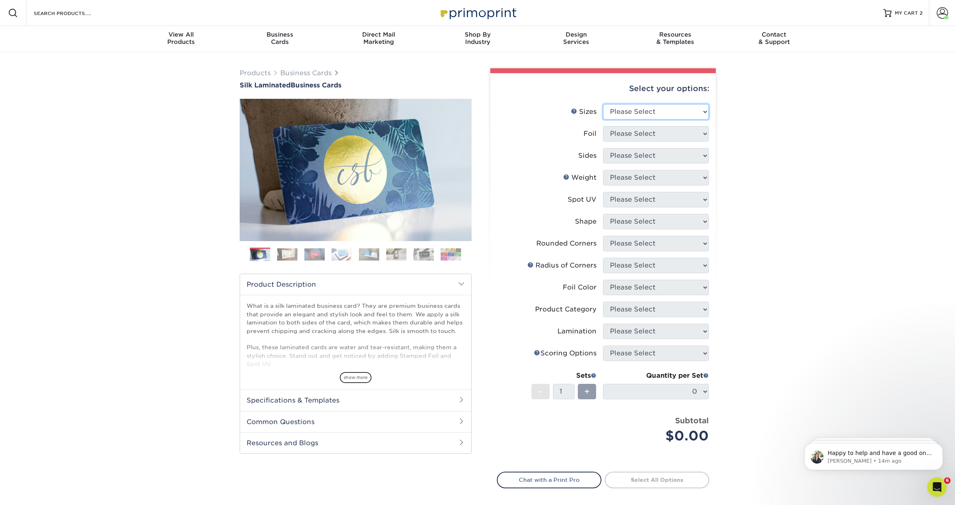
click at [644, 111] on select "Please Select 1.5" x 3.5" - Mini 1.75" x 3.5" - Mini 2" x 2" - Square 2" x 3" -…" at bounding box center [656, 111] width 106 height 15
select select "2.00x3.50"
click at [603, 104] on select "Please Select 1.5" x 3.5" - Mini 1.75" x 3.5" - Mini 2" x 2" - Square 2" x 3" -…" at bounding box center [656, 111] width 106 height 15
click at [652, 136] on select "Please Select Yes No" at bounding box center [656, 133] width 106 height 15
select select "0"
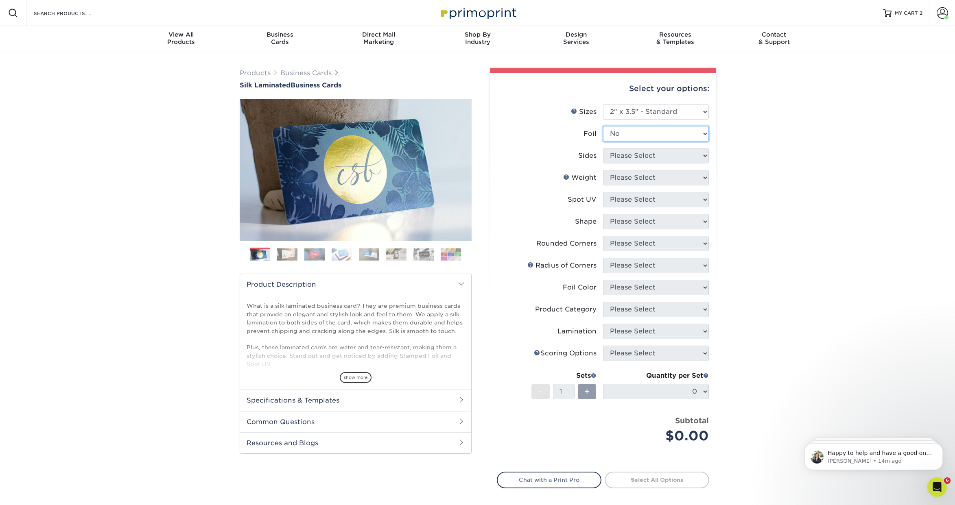
click at [603, 126] on select "Please Select Yes No" at bounding box center [656, 133] width 106 height 15
click at [656, 157] on select "Please Select Print Both Sides Print Front Only" at bounding box center [656, 155] width 106 height 15
select select "13abbda7-1d64-4f25-8bb2-c179b224825d"
click at [603, 148] on select "Please Select Print Both Sides Print Front Only" at bounding box center [656, 155] width 106 height 15
click at [660, 181] on select "Please Select 16PT" at bounding box center [656, 177] width 106 height 15
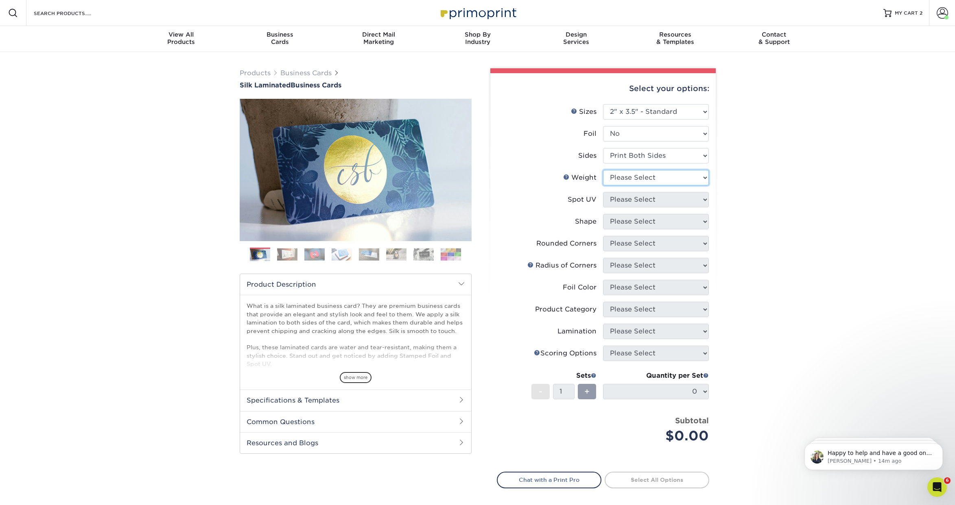
select select "16PT"
click at [603, 170] on select "Please Select 16PT" at bounding box center [656, 177] width 106 height 15
click at [654, 201] on select "Please Select No Spot UV Front and Back (Both Sides) Front Only Back Only" at bounding box center [656, 199] width 106 height 15
select select "3"
click at [603, 192] on select "Please Select No Spot UV Front and Back (Both Sides) Front Only Back Only" at bounding box center [656, 199] width 106 height 15
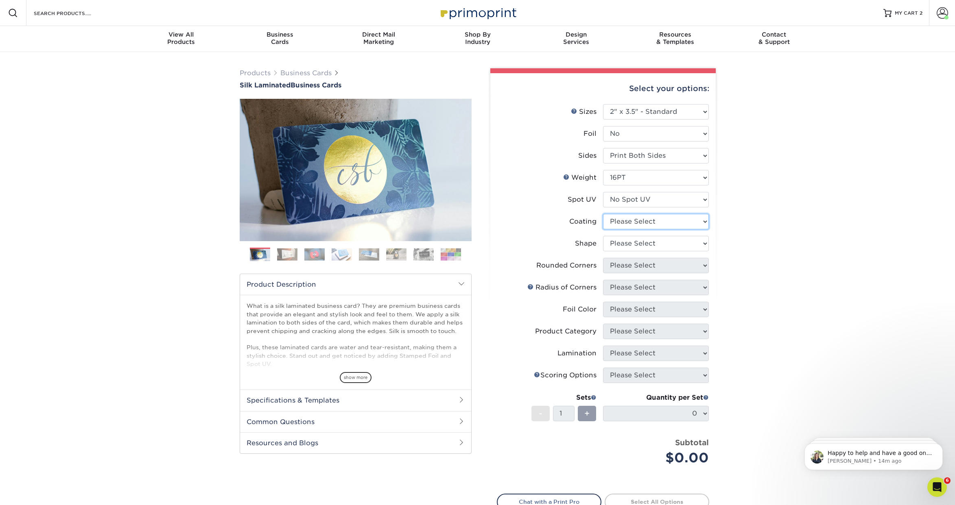
click at [650, 219] on select at bounding box center [656, 221] width 106 height 15
select select "3e7618de-abca-4bda-9f97-8b9129e913d8"
click at [603, 214] on select at bounding box center [656, 221] width 106 height 15
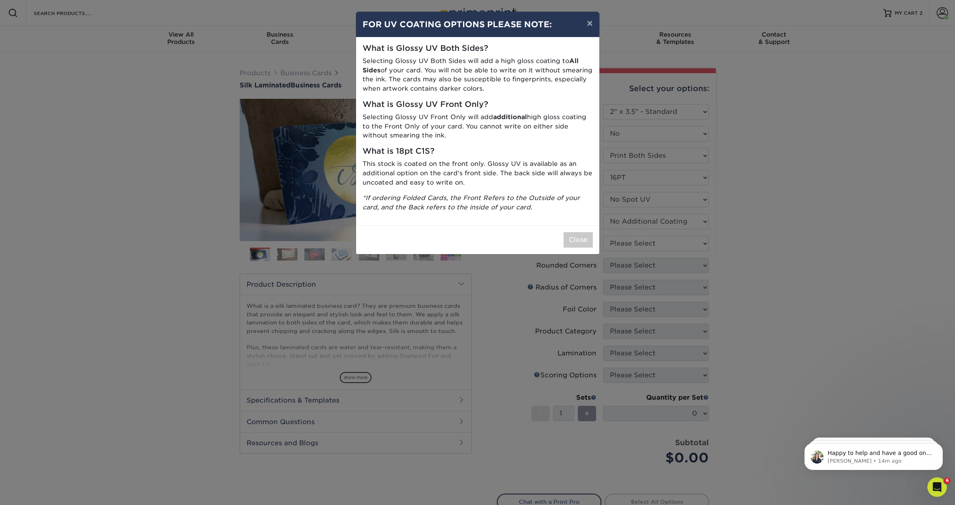
click at [645, 246] on div "× FOR UV COATING OPTIONS PLEASE NOTE: What is Glossy UV Both Sides? Selecting G…" at bounding box center [477, 252] width 955 height 505
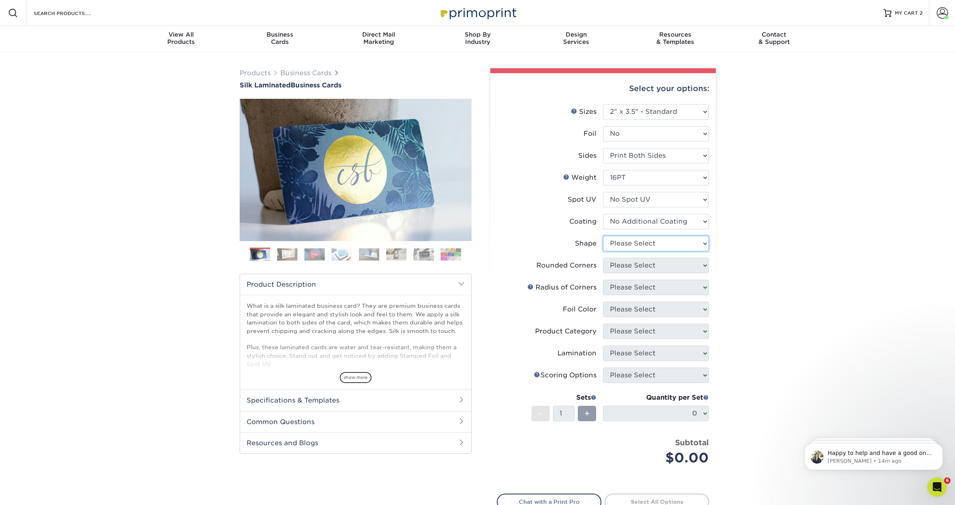
click at [641, 244] on select "Please Select Standard Oval" at bounding box center [656, 243] width 106 height 15
select select "standard"
click at [603, 236] on select "Please Select Standard Oval" at bounding box center [656, 243] width 106 height 15
click at [649, 266] on select "Please Select Yes - Round 2 Corners Yes - Round 4 Corners No" at bounding box center [656, 265] width 106 height 15
select select "0"
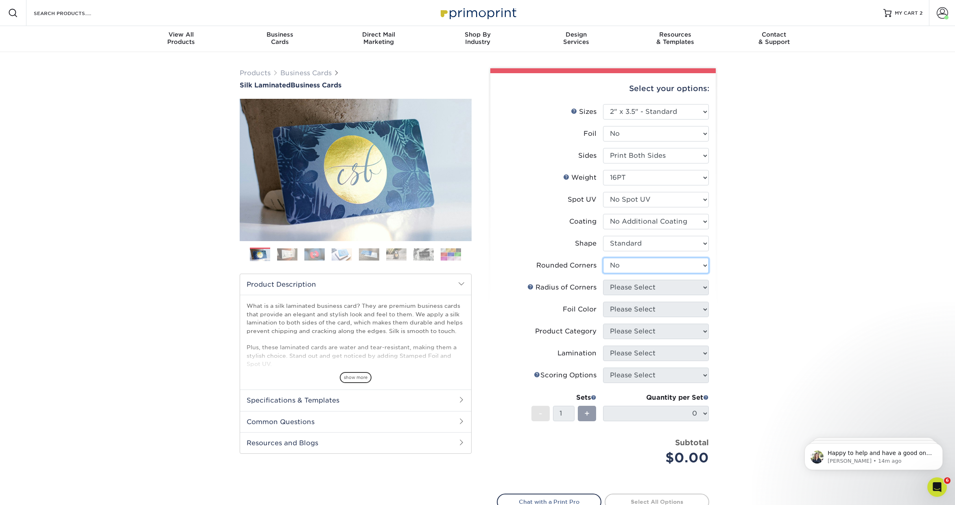
click at [603, 258] on select "Please Select Yes - Round 2 Corners Yes - Round 4 Corners No" at bounding box center [656, 265] width 106 height 15
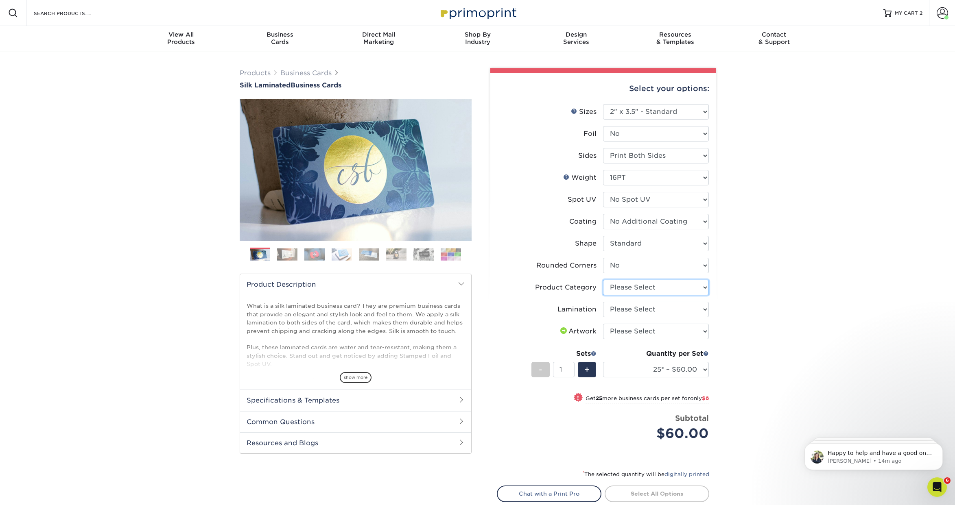
click at [647, 284] on select "Please Select Business Cards" at bounding box center [656, 287] width 106 height 15
select select "3b5148f1-0588-4f88-a218-97bcfdce65c1"
click at [603, 280] on select "Please Select Business Cards" at bounding box center [656, 287] width 106 height 15
click at [650, 307] on select "Please Select Silk" at bounding box center [656, 309] width 106 height 15
select select "ccacb42f-45f7-42d3-bbd3-7c8421cf37f0"
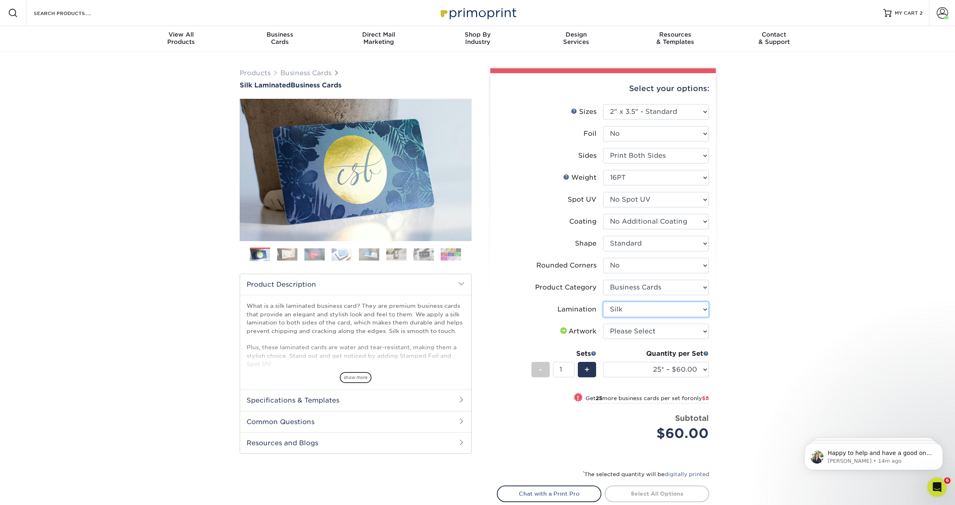
click at [603, 302] on select "Please Select Silk" at bounding box center [656, 309] width 106 height 15
click at [649, 329] on select "Please Select I will upload files I need a design - $100" at bounding box center [656, 331] width 106 height 15
select select "upload"
click at [603, 324] on select "Please Select I will upload files I need a design - $100" at bounding box center [656, 331] width 106 height 15
click at [660, 371] on select "25* – $60.00 50* – $68.00 75* – $76.00 100* – $84.00 250* – $92.00 500 – $96.00…" at bounding box center [656, 369] width 106 height 15
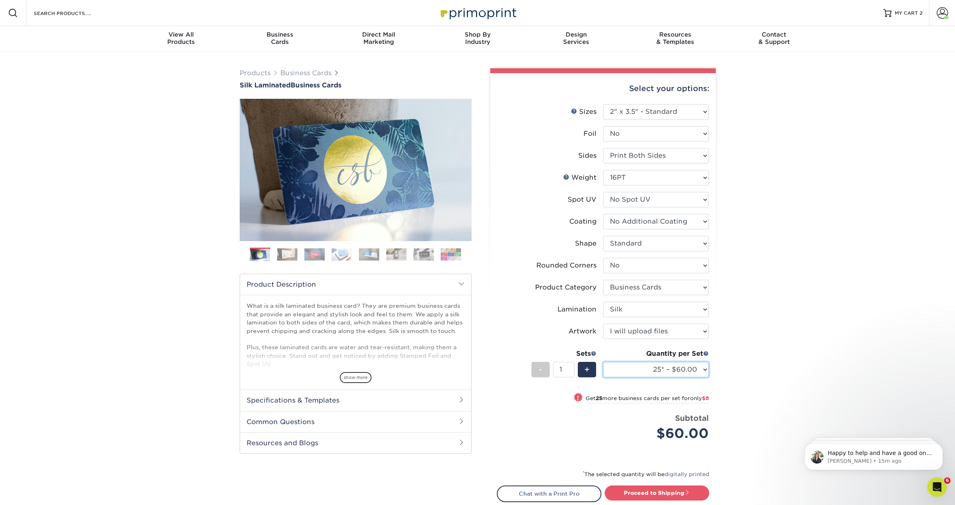
select select "500 – $96.00"
click at [603, 362] on select "25* – $60.00 50* – $68.00 75* – $76.00 100* – $84.00 250* – $92.00 500 – $96.00…" at bounding box center [656, 369] width 106 height 15
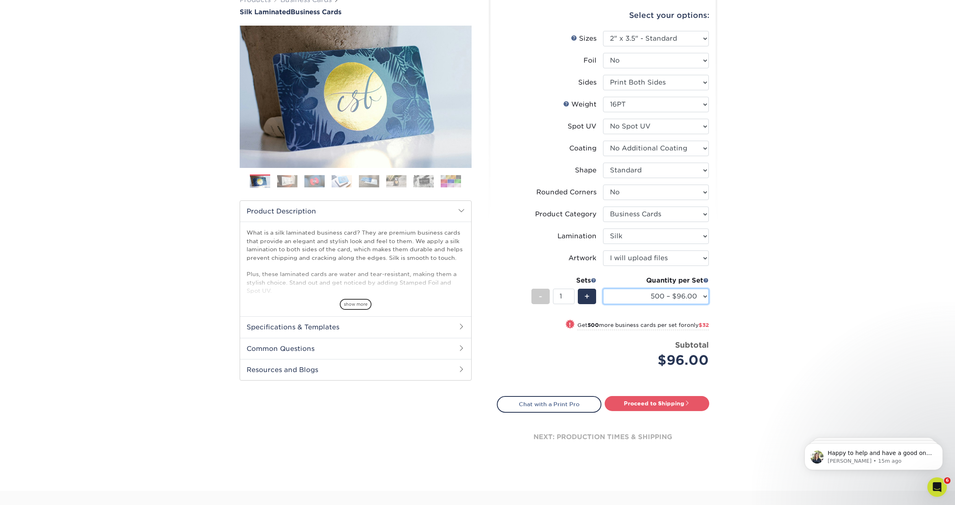
scroll to position [83, 0]
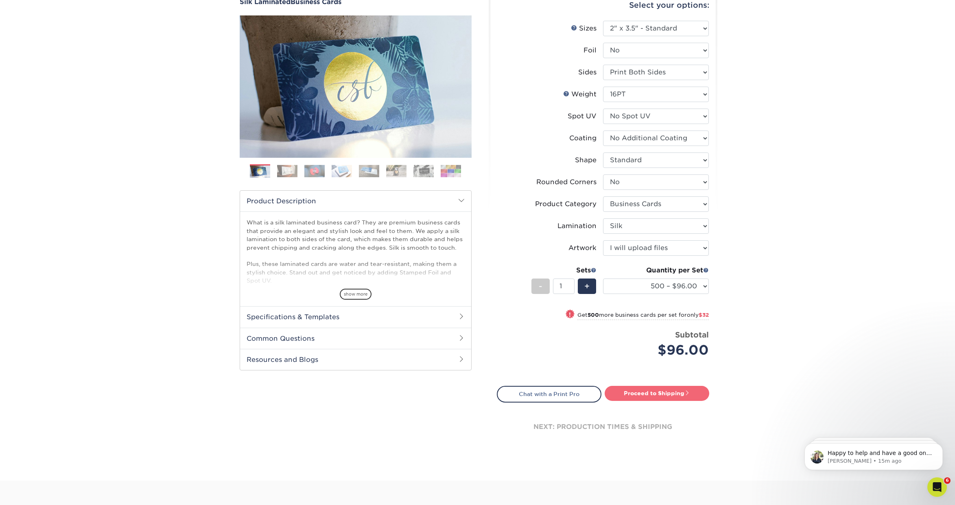
click at [671, 391] on link "Proceed to Shipping" at bounding box center [657, 393] width 105 height 15
type input "Set 1"
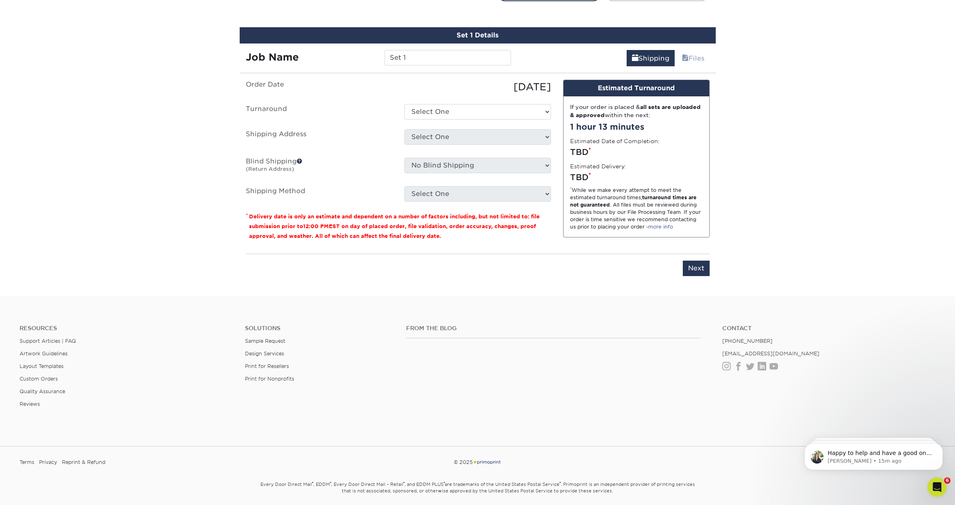
scroll to position [492, 0]
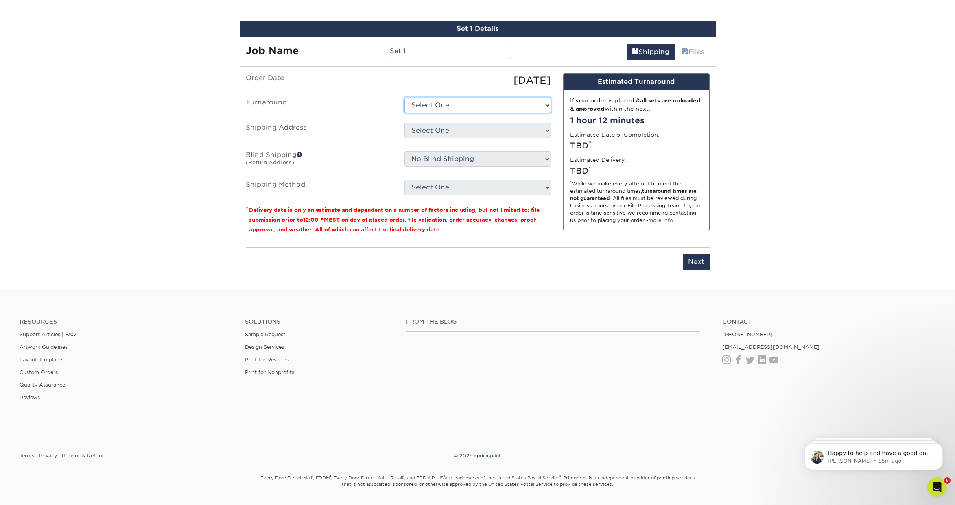
click at [443, 105] on select "Select One 2-4 Business Days 2 Day Next Business Day" at bounding box center [478, 105] width 146 height 15
select select "daeee239-1cf4-403f-860f-e366b9ee29d2"
click at [405, 98] on select "Select One 2-4 Business Days 2 Day Next Business Day" at bounding box center [478, 105] width 146 height 15
click at [453, 128] on select "Select One [PERSON_NAME] office + Add New Address" at bounding box center [478, 130] width 146 height 15
select select "277941"
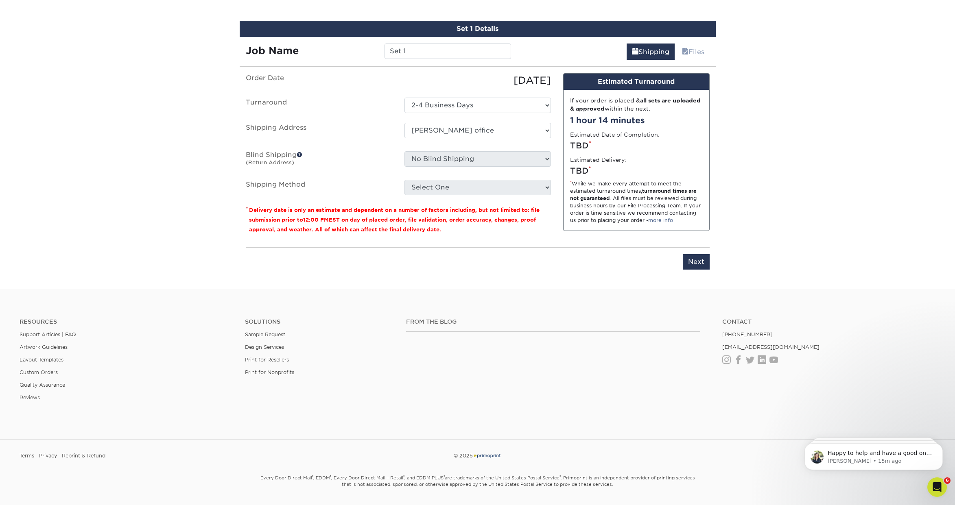
scroll to position [494, 0]
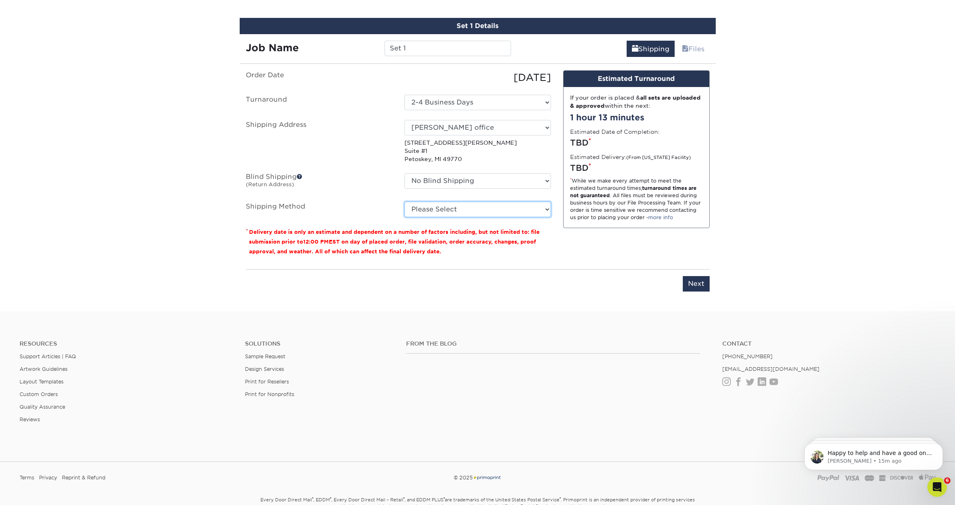
click at [506, 214] on select "Please Select Ground Shipping (+$8.96) 3 Day Shipping Service (+$18.73) 2 Day A…" at bounding box center [478, 209] width 146 height 15
select select "03"
click at [405, 202] on select "Please Select Ground Shipping (+$8.96) 3 Day Shipping Service (+$18.73) 2 Day A…" at bounding box center [478, 209] width 146 height 15
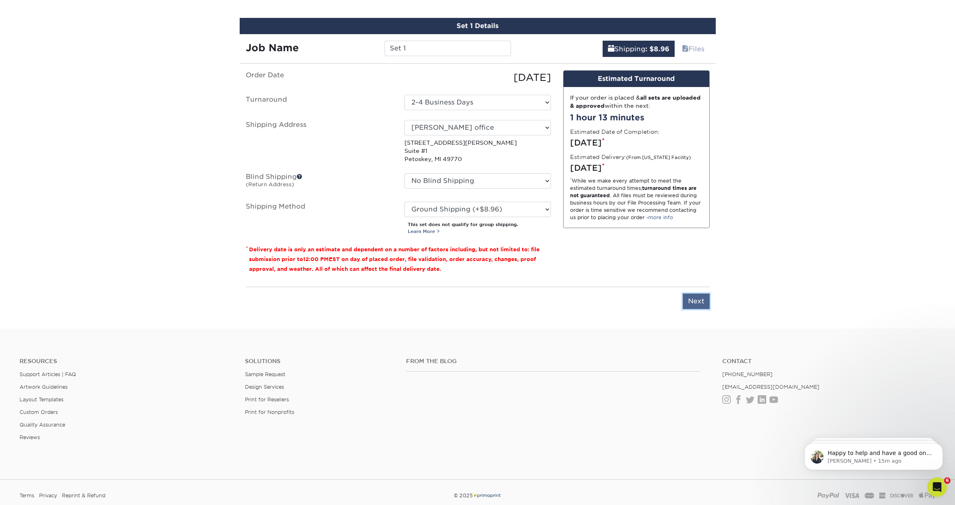
click at [694, 301] on input "Next" at bounding box center [696, 301] width 27 height 15
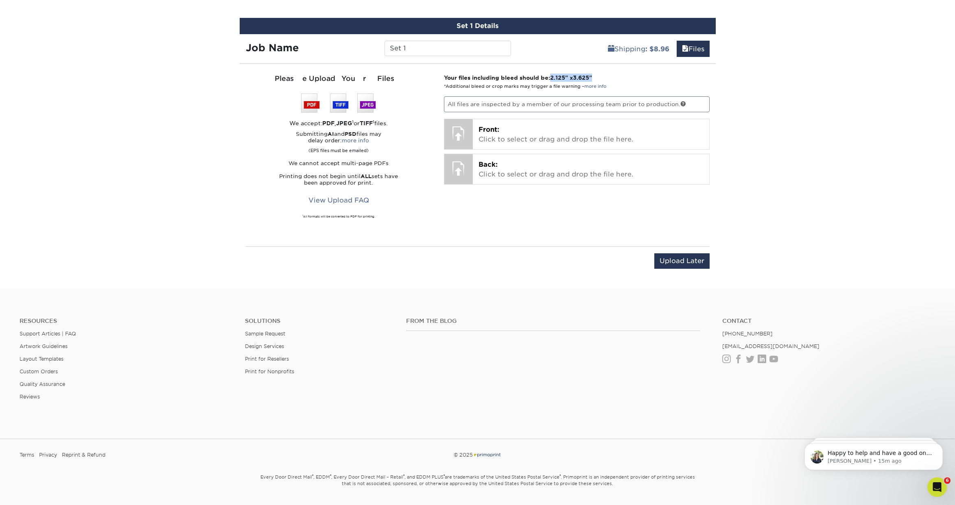
drag, startPoint x: 601, startPoint y: 77, endPoint x: 553, endPoint y: 77, distance: 48.4
click at [553, 77] on p "Your files including bleed should be: 2.125 " x 3.625 " *Additional bleed or cr…" at bounding box center [577, 82] width 266 height 17
copy strong "2.125 " x 3.625 ""
